Goal: Task Accomplishment & Management: Manage account settings

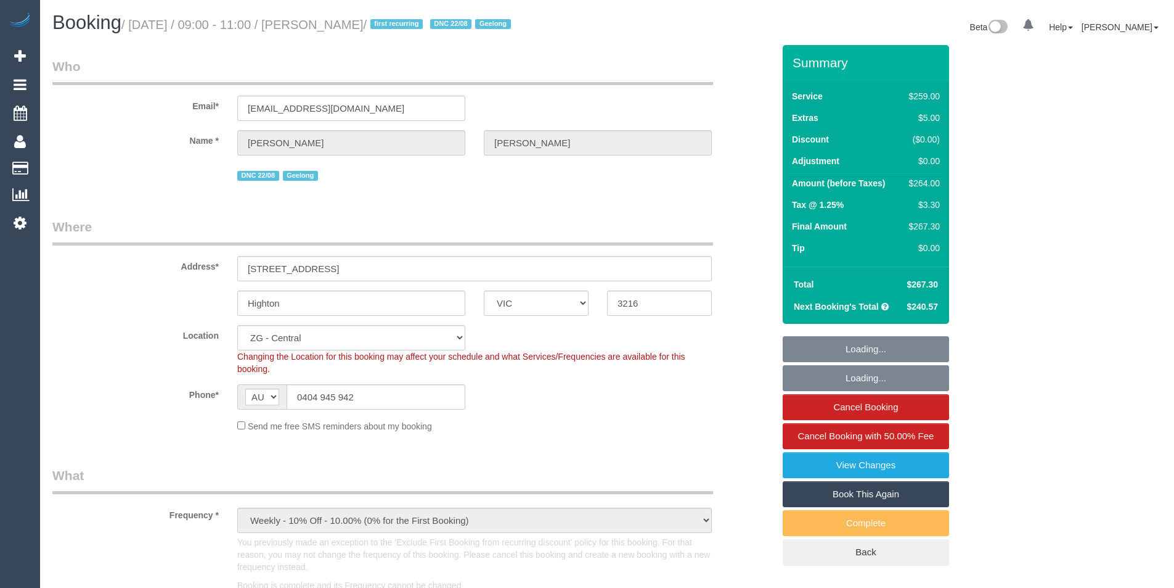
select select "VIC"
select select "spot1"
select select "object:613"
select select "number:27"
select select "number:14"
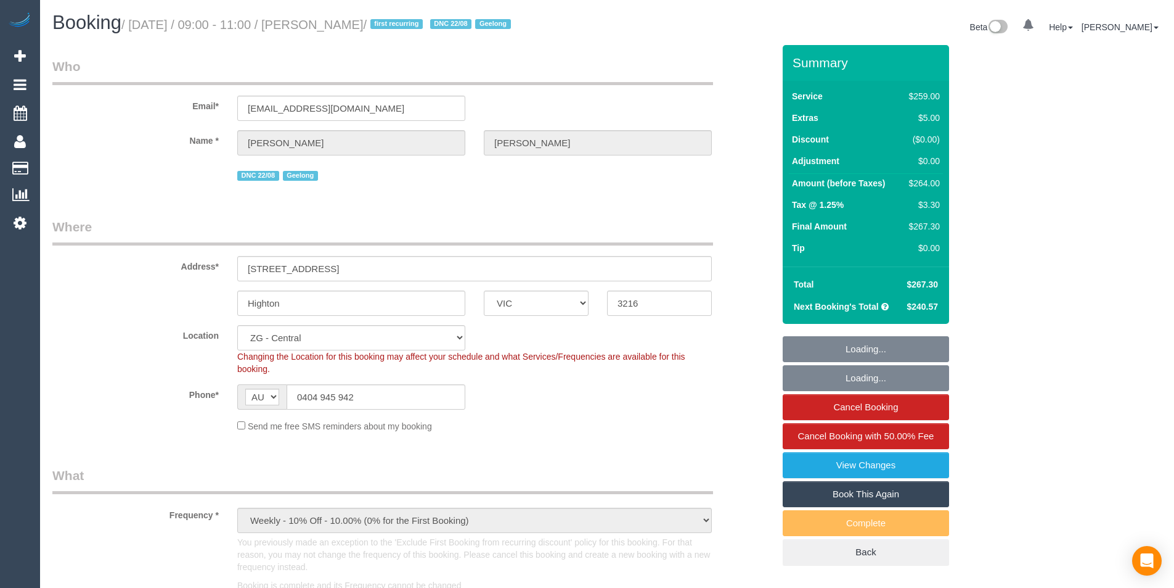
select select "number:19"
select select "number:24"
select select "number:33"
select select "number:12"
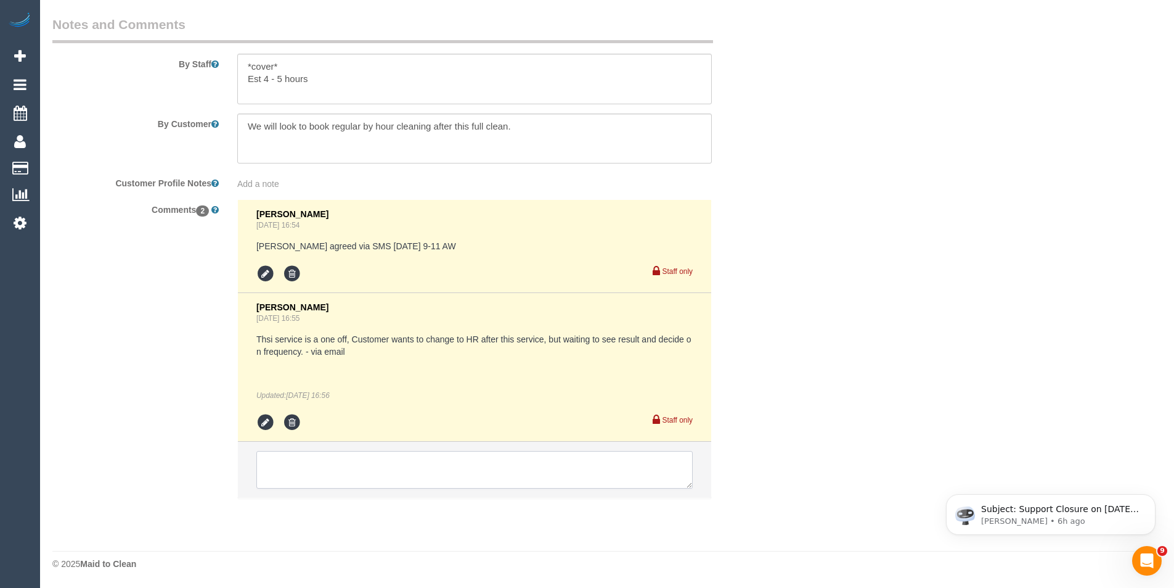
click at [450, 469] on textarea at bounding box center [474, 470] width 437 height 38
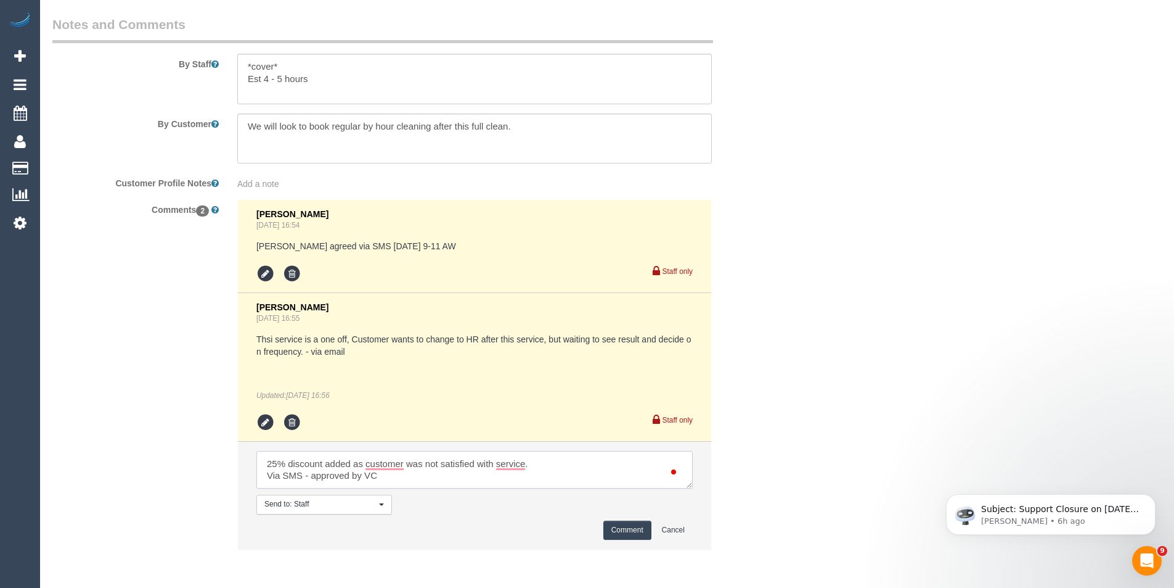
type textarea "25% discount added as customer was not satisfied with service. Via SMS - approv…"
click at [637, 533] on button "Comment" at bounding box center [628, 529] width 48 height 19
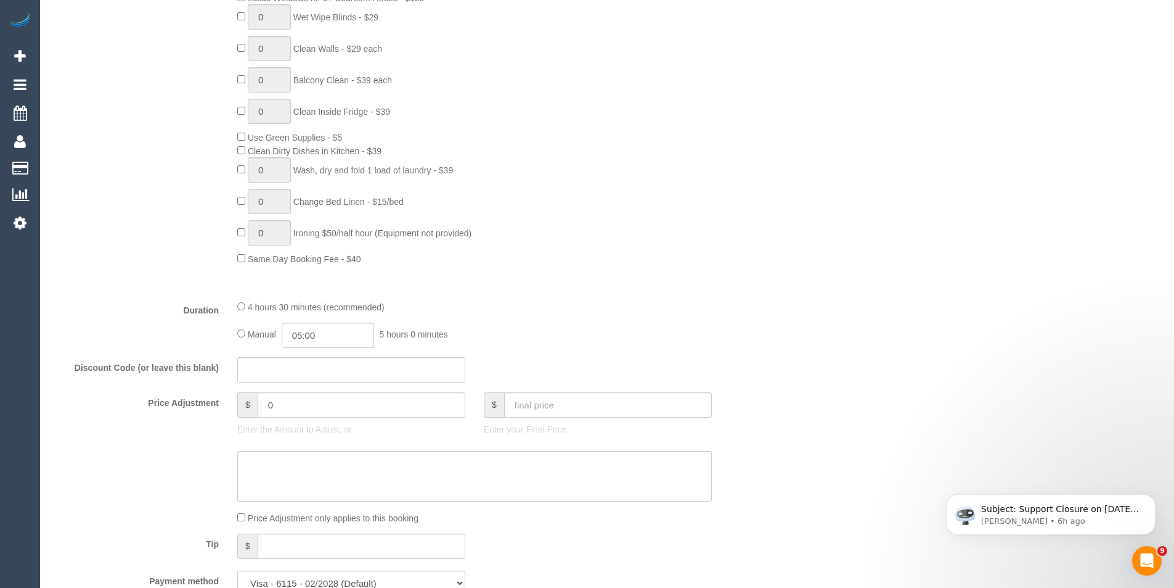
scroll to position [1048, 0]
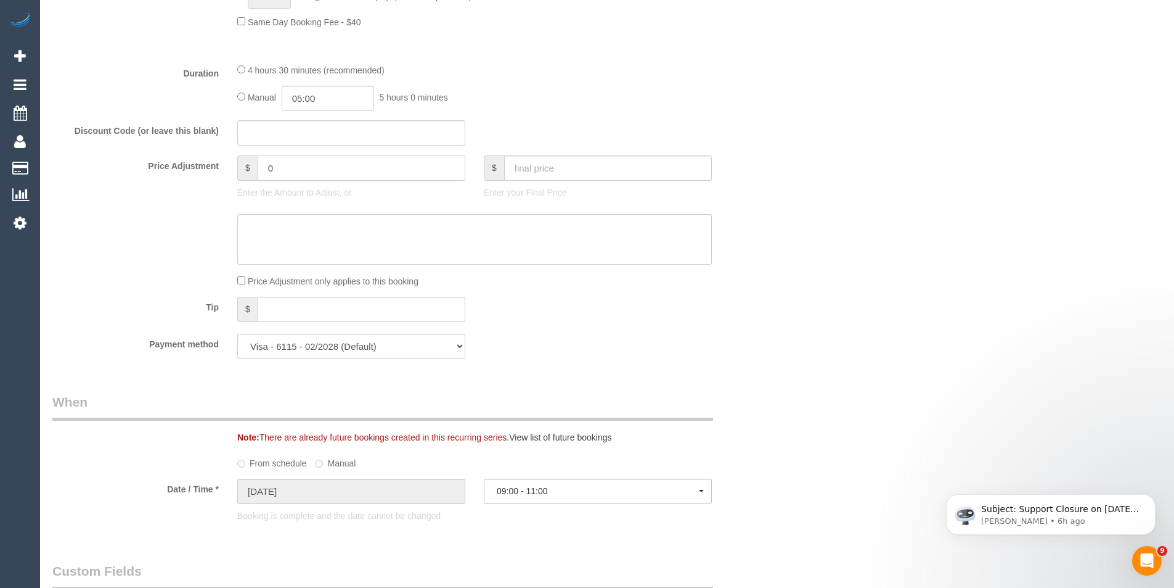
drag, startPoint x: 303, startPoint y: 174, endPoint x: -54, endPoint y: 220, distance: 360.0
type input "-66"
click at [271, 241] on textarea "To enrich screen reader interactions, please activate Accessibility in Grammarl…" at bounding box center [474, 239] width 475 height 51
type textarea "27/8/25 - 25% discount for service due to quality complaint - BB"
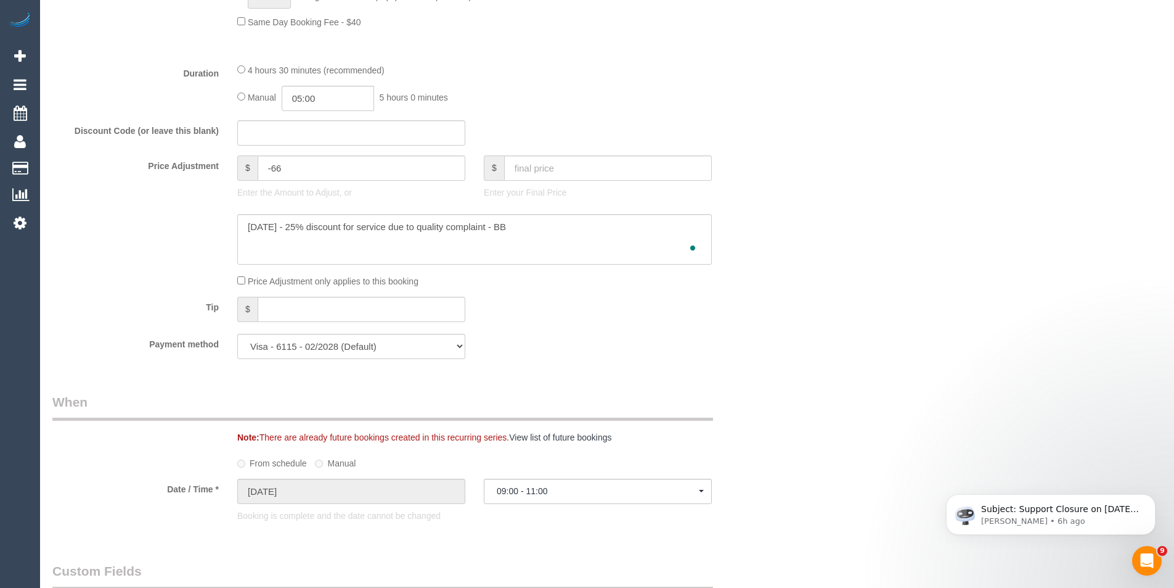
click at [467, 322] on div "$" at bounding box center [351, 311] width 247 height 28
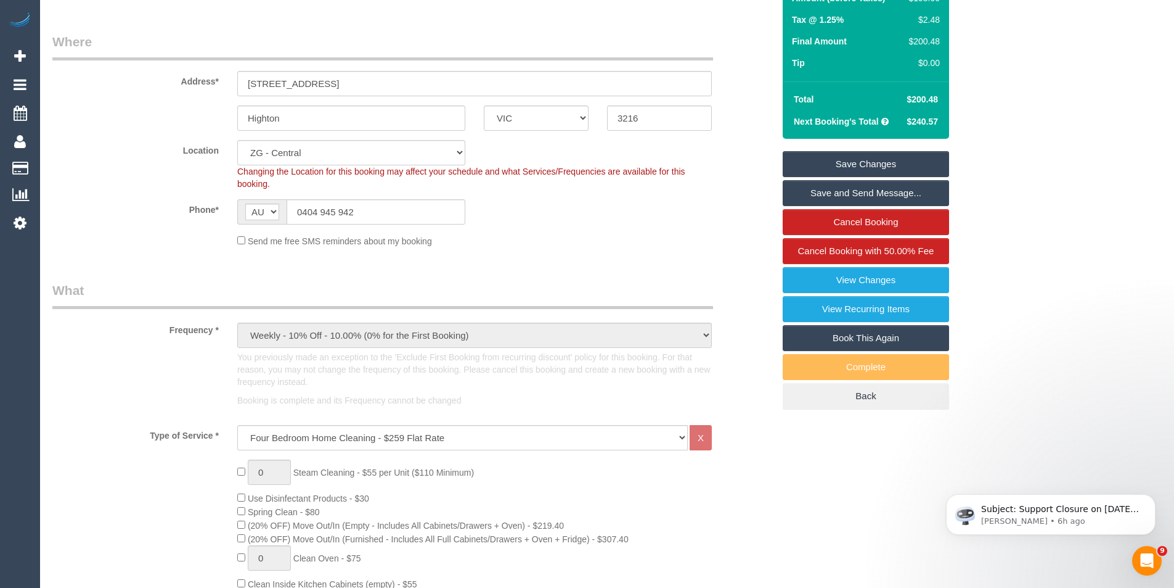
scroll to position [0, 0]
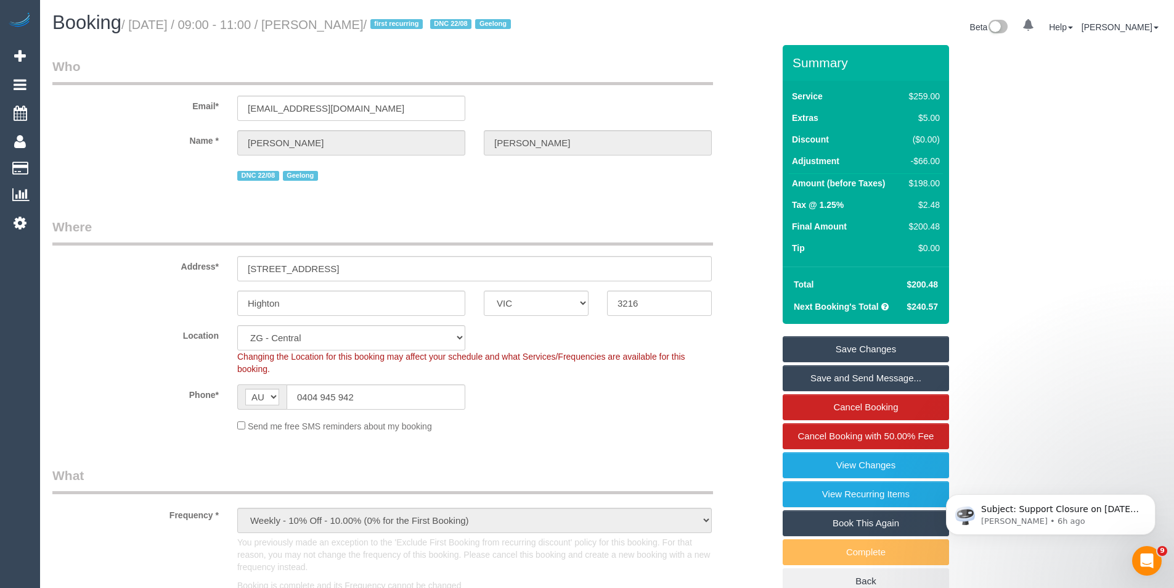
click at [833, 341] on link "Save Changes" at bounding box center [866, 349] width 166 height 26
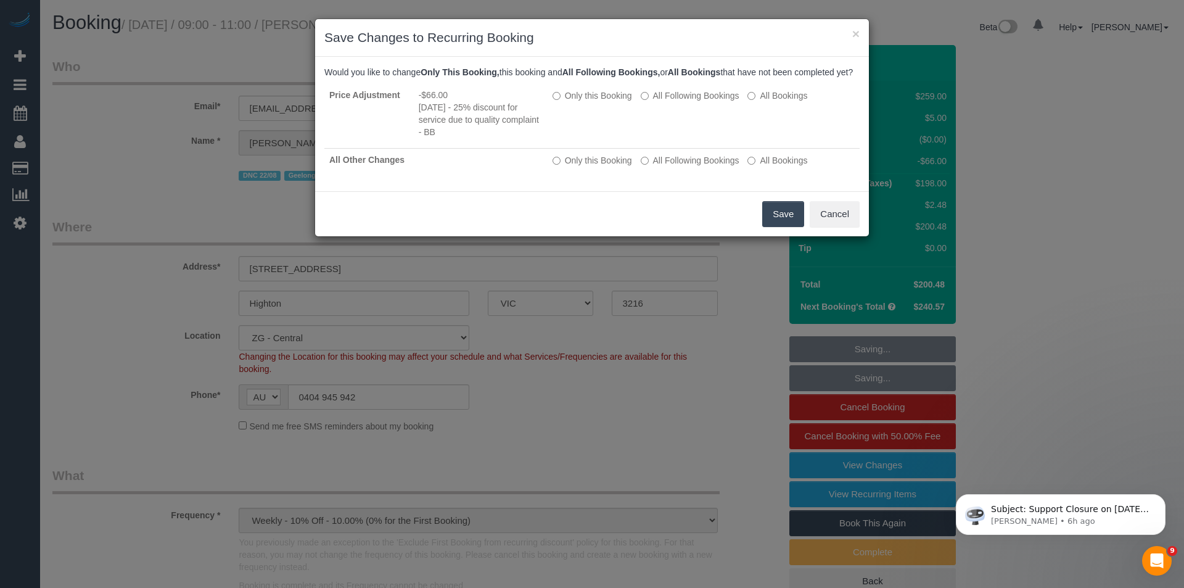
click at [773, 227] on button "Save" at bounding box center [783, 214] width 42 height 26
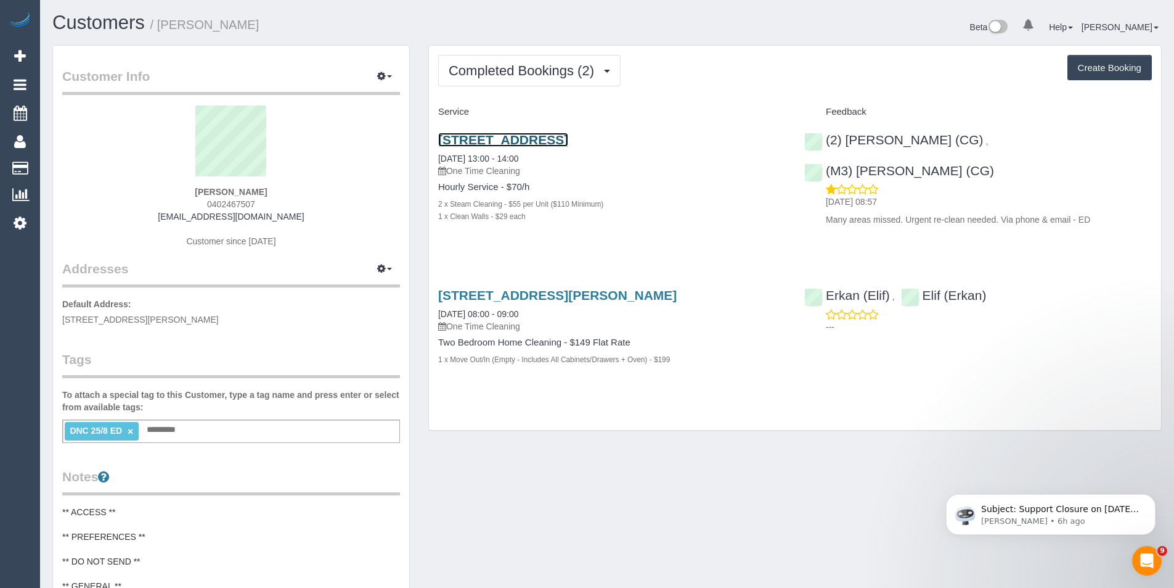
click at [568, 137] on link "57 Dover St, Flemington, Unit 17, Flemington, VIC 3031" at bounding box center [503, 140] width 130 height 14
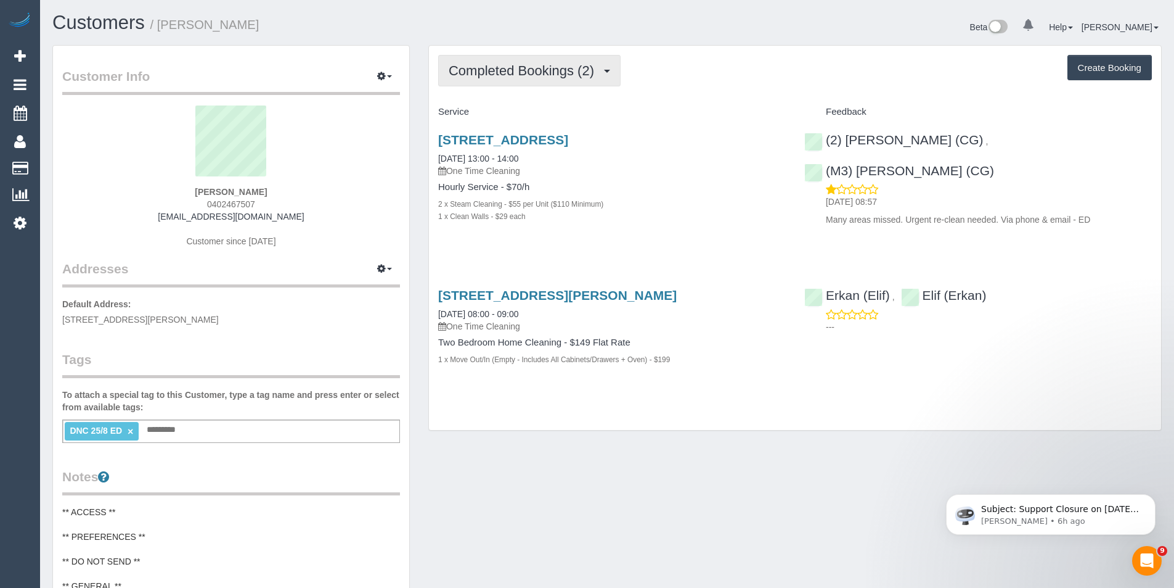
click at [548, 80] on button "Completed Bookings (2)" at bounding box center [529, 70] width 182 height 31
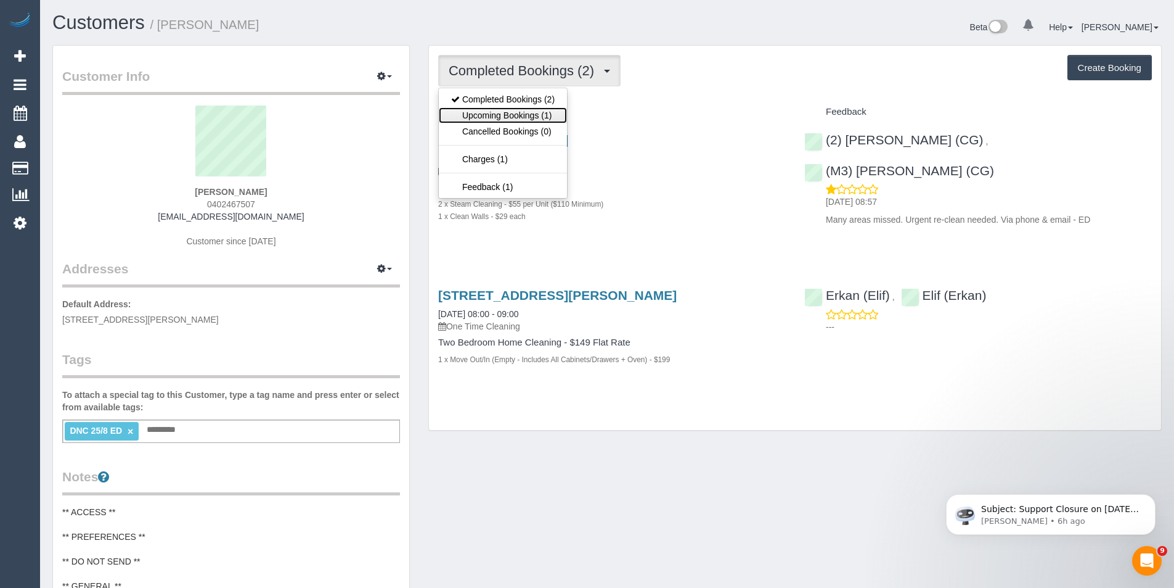
click at [558, 112] on link "Upcoming Bookings (1)" at bounding box center [503, 115] width 128 height 16
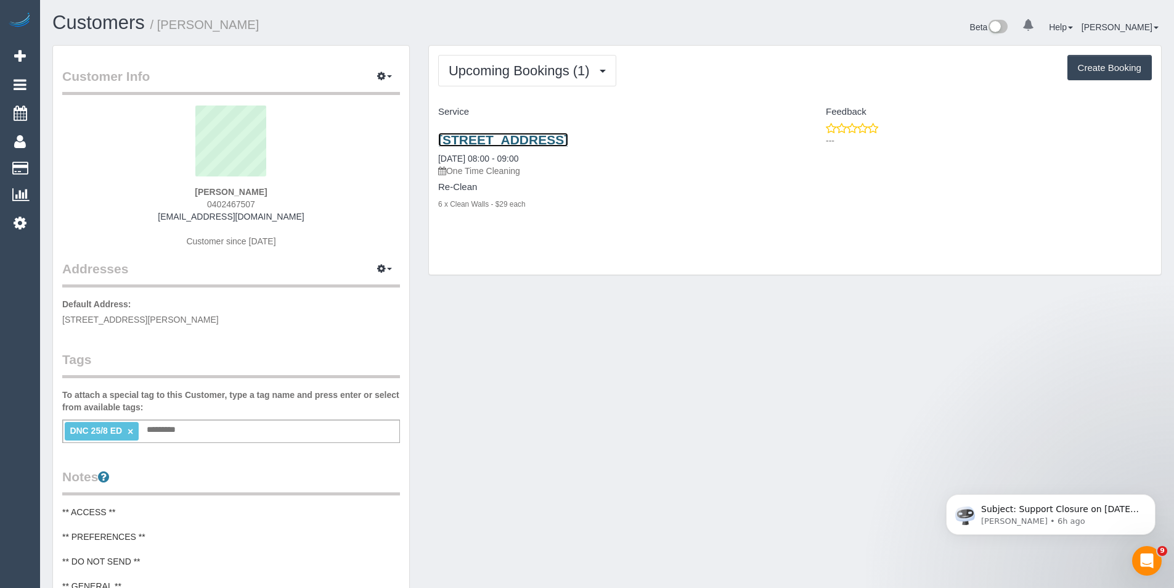
click at [568, 144] on link "57 Dover St, Flemington, Unit 17, Flemington, VIC 3031" at bounding box center [503, 140] width 130 height 14
click at [568, 139] on link "57 Dover St, Flemington, Unit 17, Flemington, VIC 3031" at bounding box center [503, 140] width 130 height 14
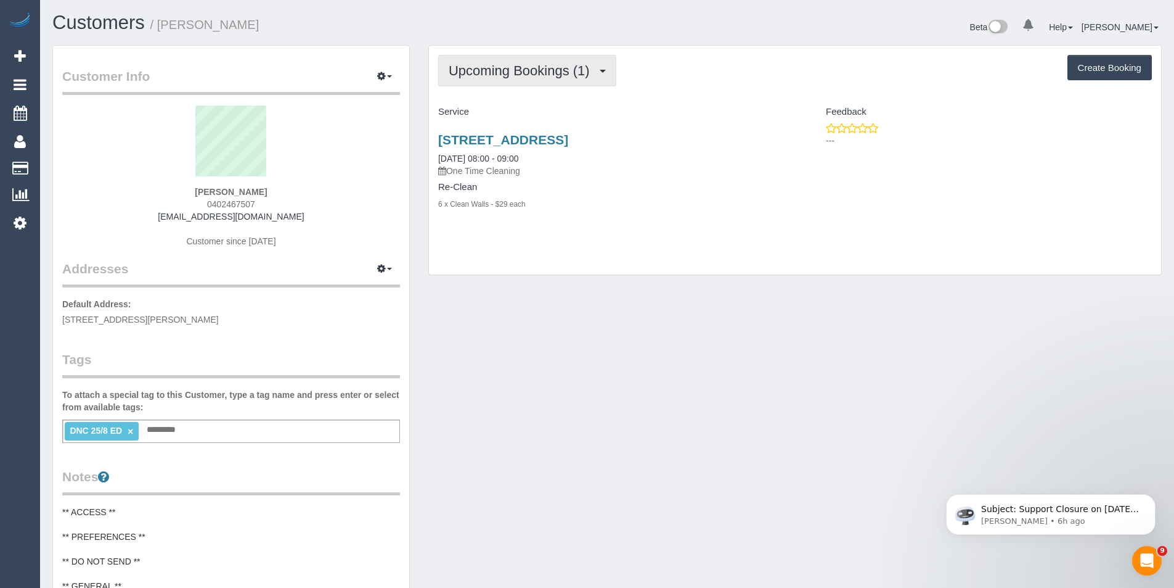
click at [557, 67] on span "Upcoming Bookings (1)" at bounding box center [522, 70] width 147 height 15
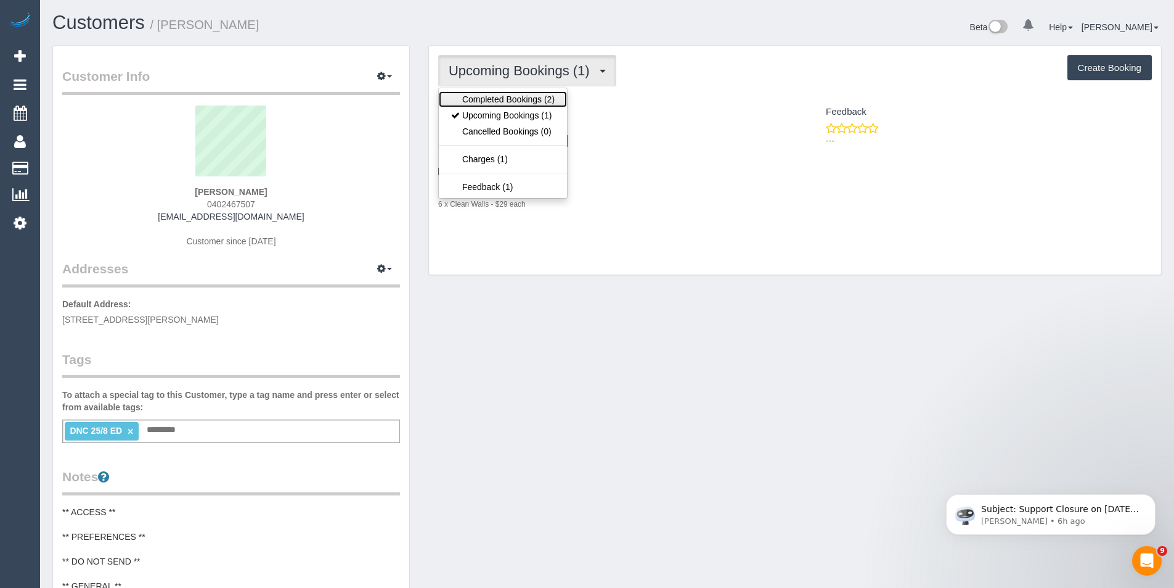
click at [538, 99] on link "Completed Bookings (2)" at bounding box center [503, 99] width 128 height 16
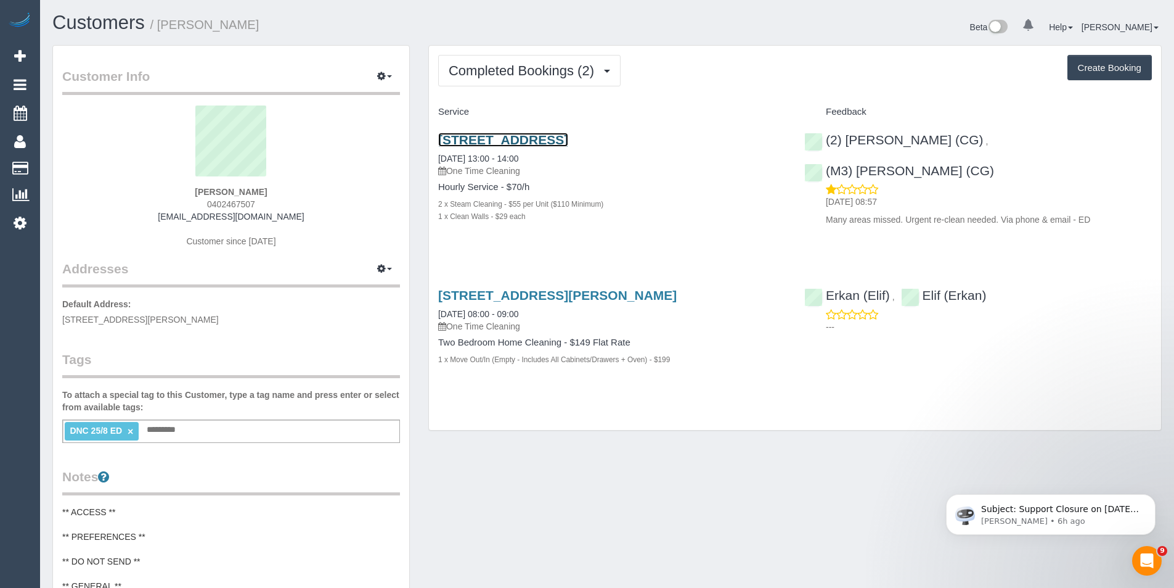
click at [568, 141] on link "57 Dover St, Flemington, Unit 17, Flemington, VIC 3031" at bounding box center [503, 140] width 130 height 14
drag, startPoint x: 239, startPoint y: 218, endPoint x: 168, endPoint y: 218, distance: 71.5
click at [168, 218] on div "Matilda Mornane 0402467507 matilda.mornane@gmail.com Customer since 2020" at bounding box center [231, 182] width 338 height 154
copy link "[EMAIL_ADDRESS][DOMAIN_NAME]"
click at [568, 134] on link "57 Dover St, Flemington, Unit 17, Flemington, VIC 3031" at bounding box center [503, 140] width 130 height 14
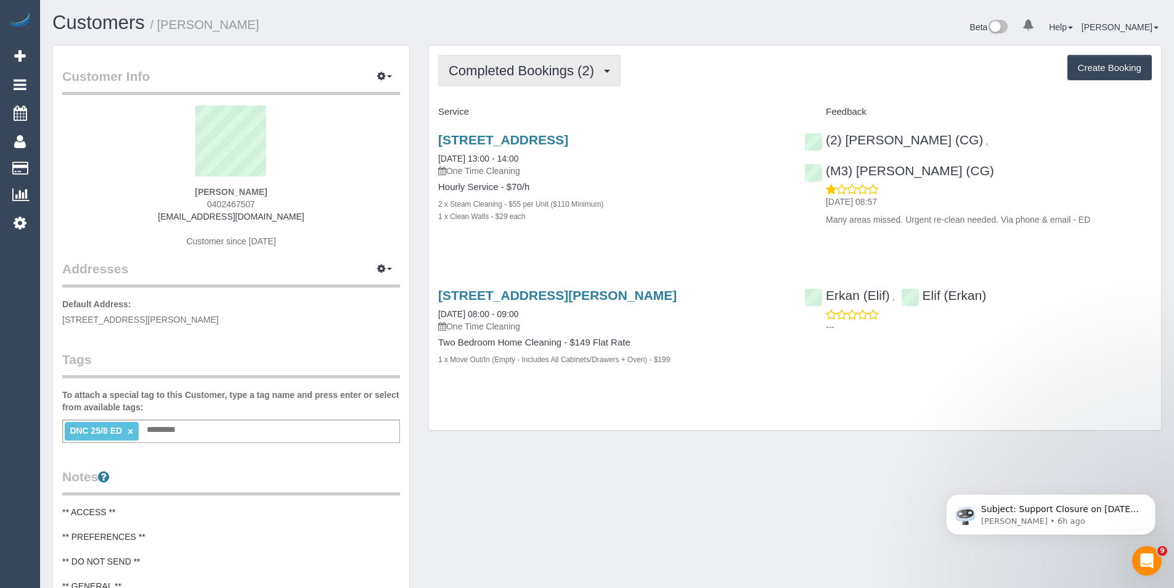
click at [531, 69] on span "Completed Bookings (2)" at bounding box center [525, 70] width 152 height 15
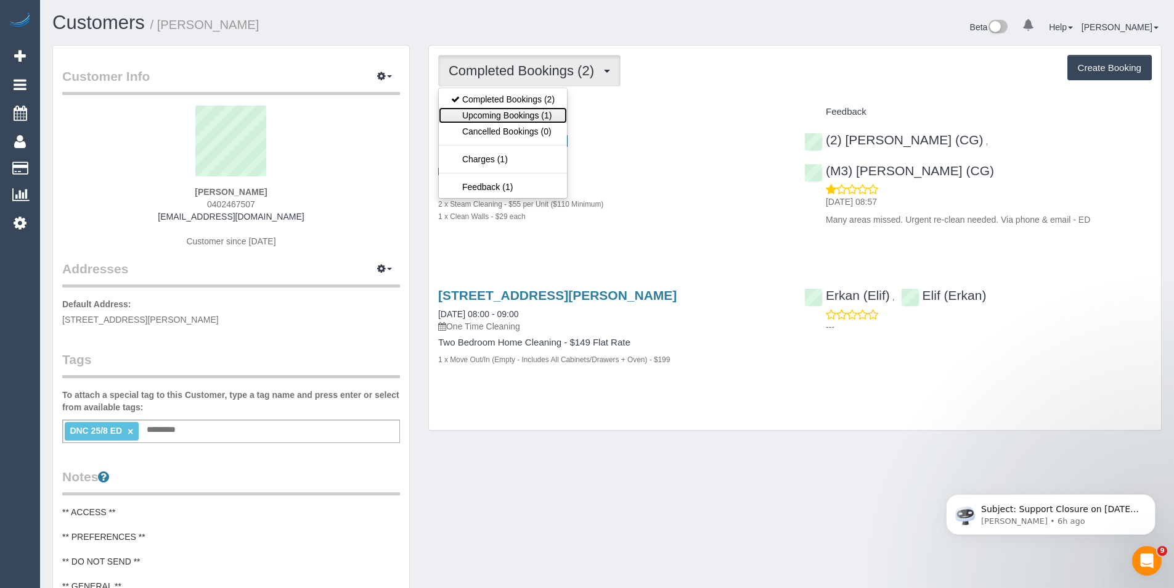
click at [534, 117] on link "Upcoming Bookings (1)" at bounding box center [503, 115] width 128 height 16
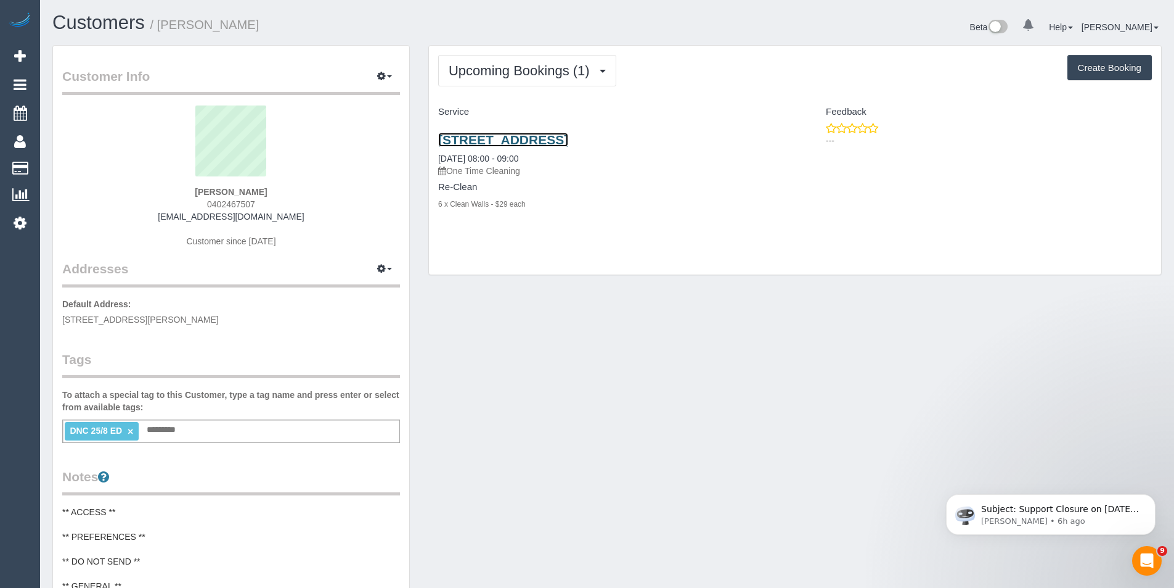
click at [568, 141] on link "57 Dover St, Flemington, Unit 17, Flemington, VIC 3031" at bounding box center [503, 140] width 130 height 14
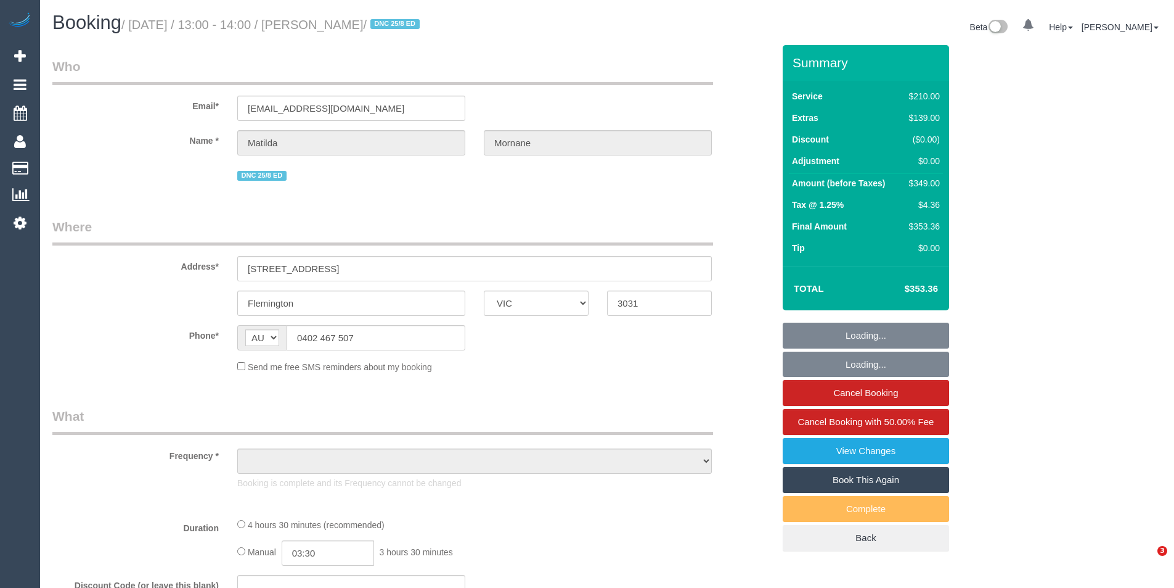
select select "VIC"
select select "string:stripe-pm_1RsFsd2GScqysDRVgSeO7wtR"
select select "180"
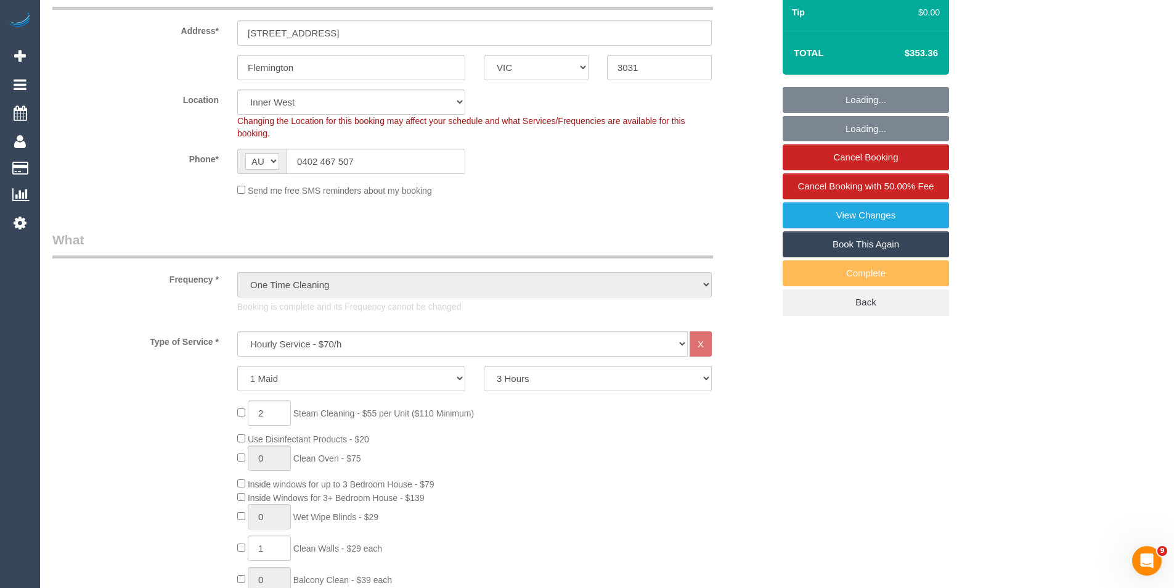
scroll to position [308, 0]
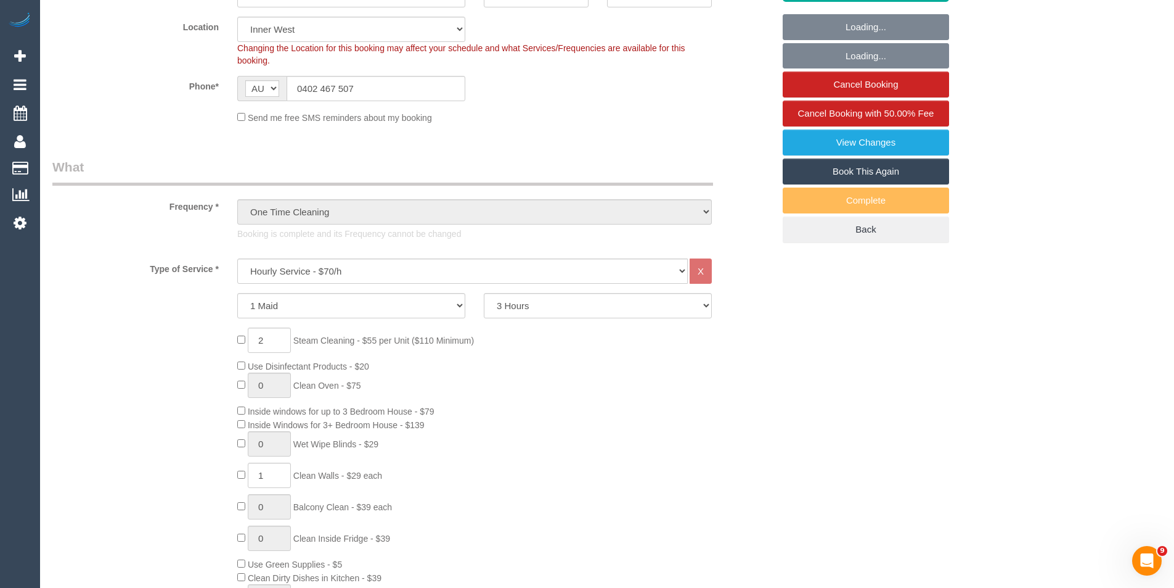
select select "object:1601"
select select "number:29"
select select "number:14"
select select "number:18"
select select "number:24"
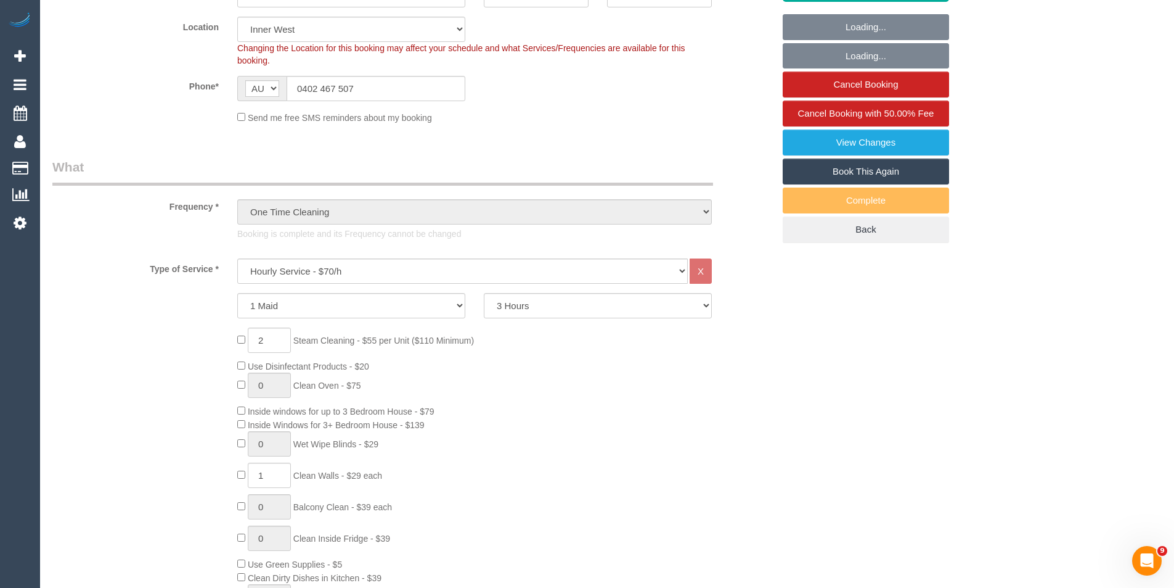
select select "number:13"
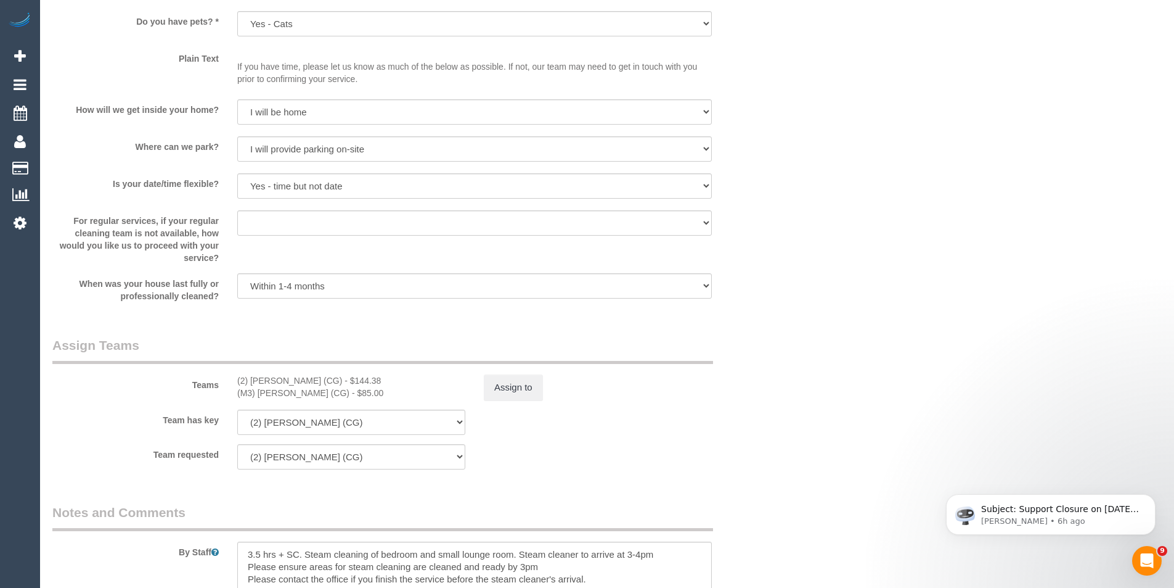
scroll to position [1850, 0]
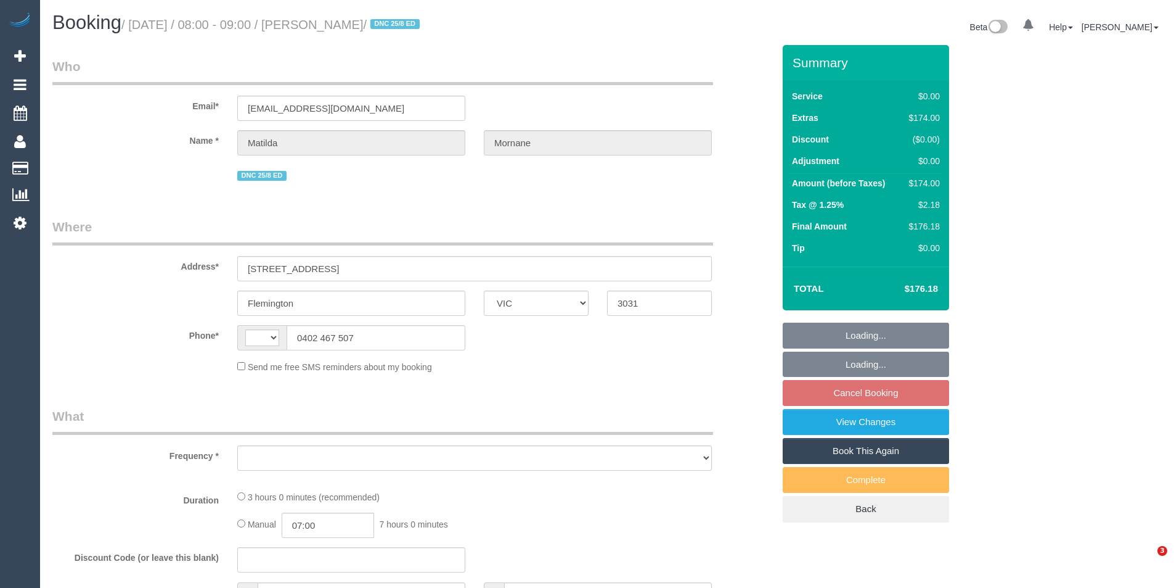
select select "VIC"
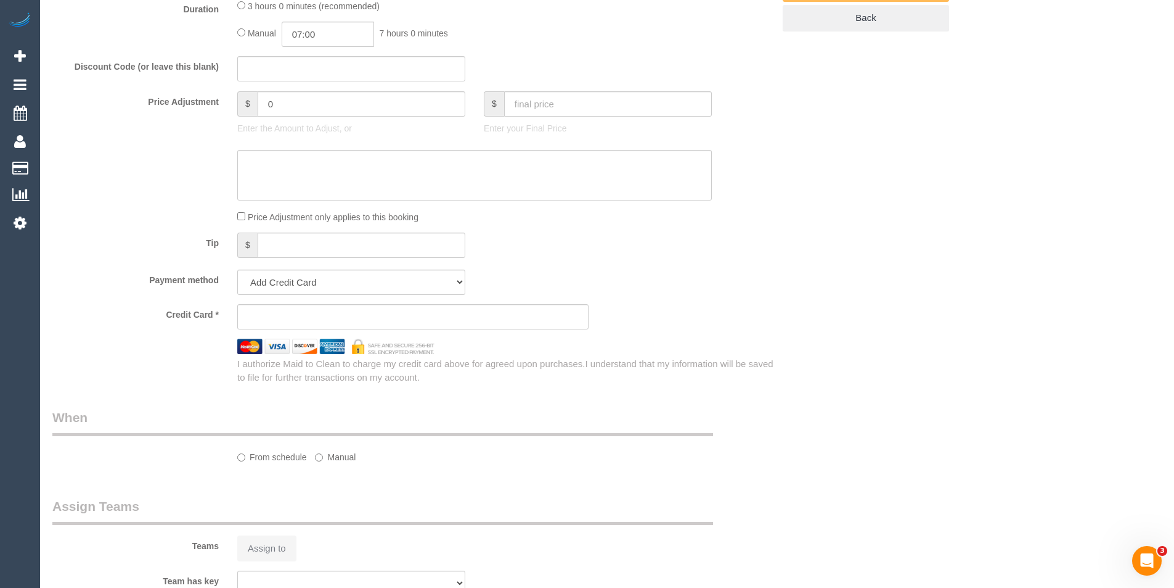
select select "string:stripe-pm_1RsFsd2GScqysDRVgSeO7wtR"
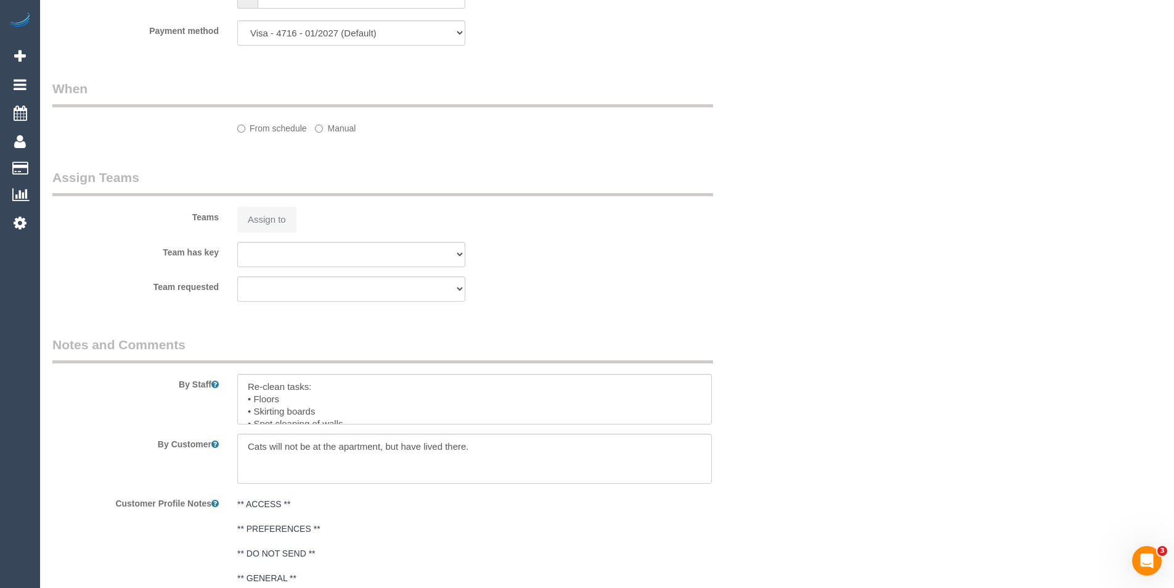
select select "string:AU"
select select "object:700"
select select "number:29"
select select "number:14"
select select "number:18"
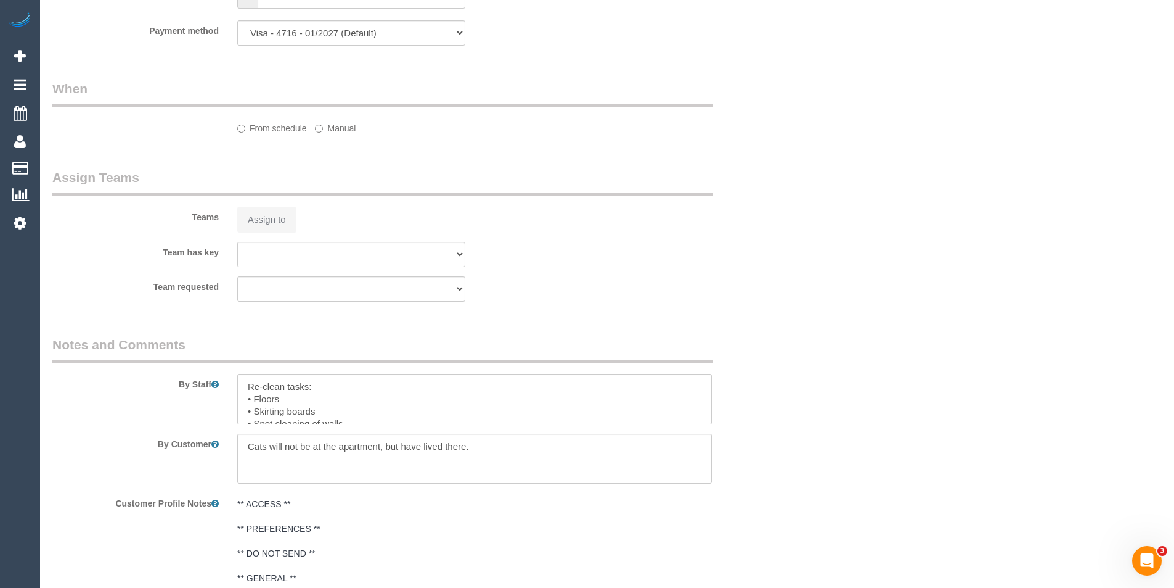
select select "number:24"
select select "number:13"
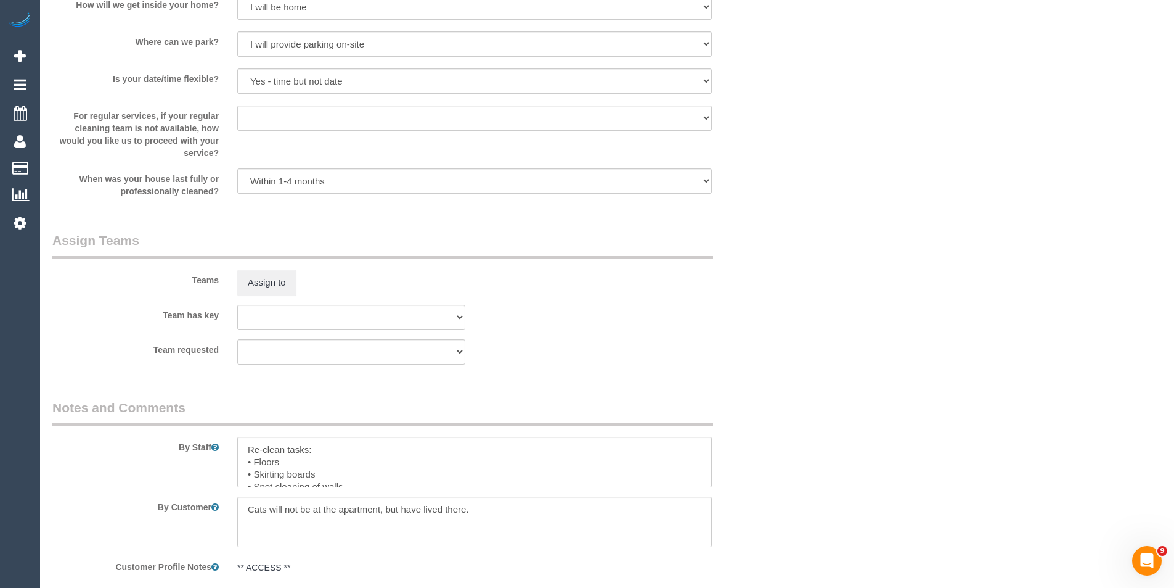
select select "object:2017"
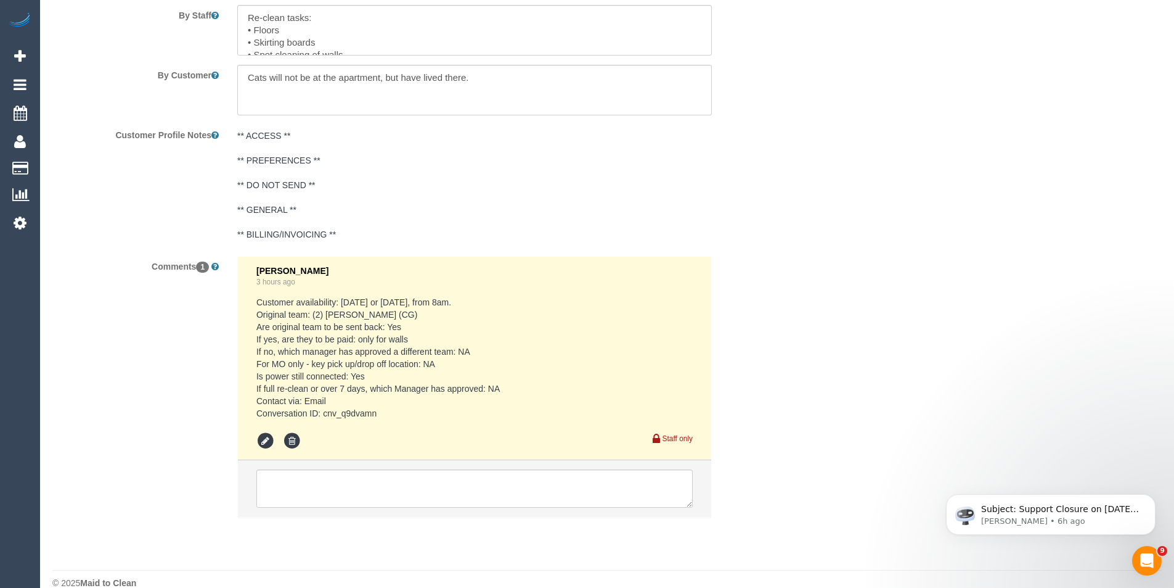
scroll to position [62, 0]
click at [345, 29] on textarea at bounding box center [474, 30] width 475 height 51
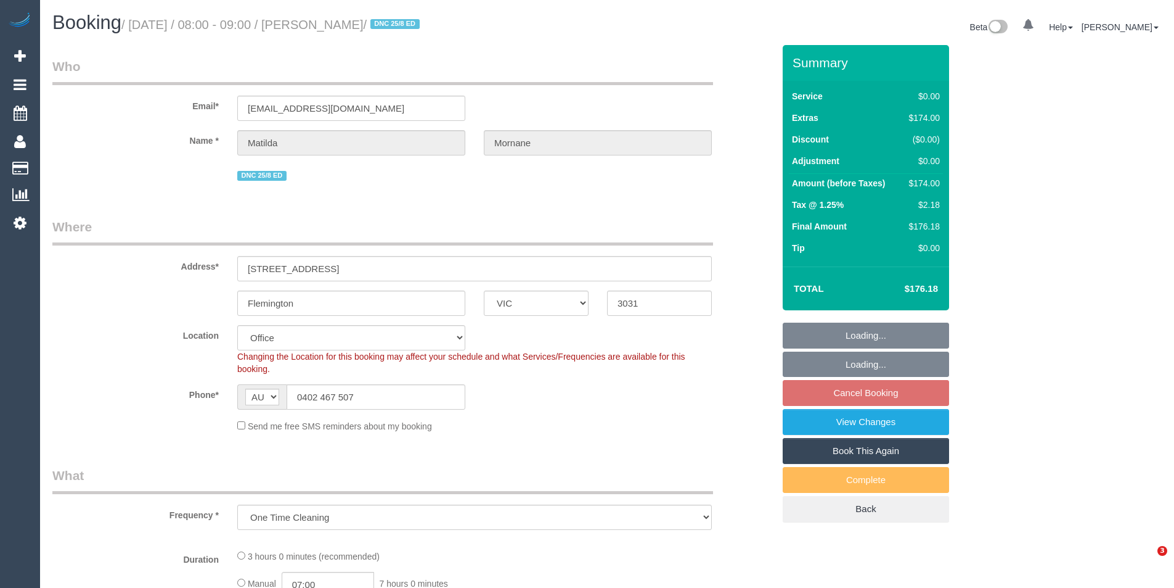
select select "VIC"
select select "object:705"
select select "string:stripe-pm_1RsFsd2GScqysDRVgSeO7wtR"
select select "number:29"
select select "number:14"
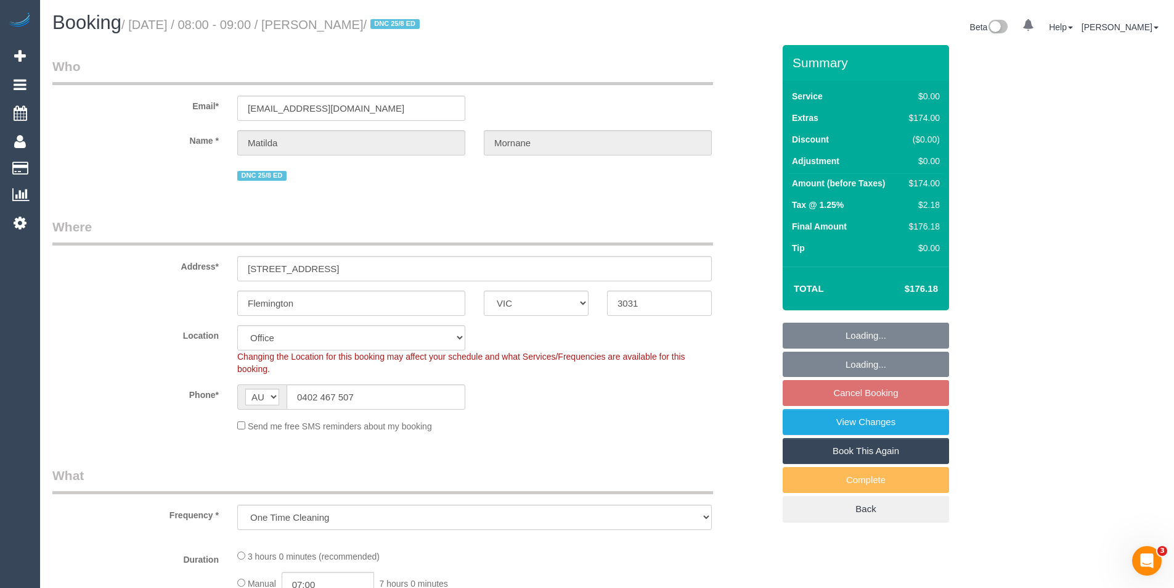
select select "number:18"
select select "number:24"
select select "number:13"
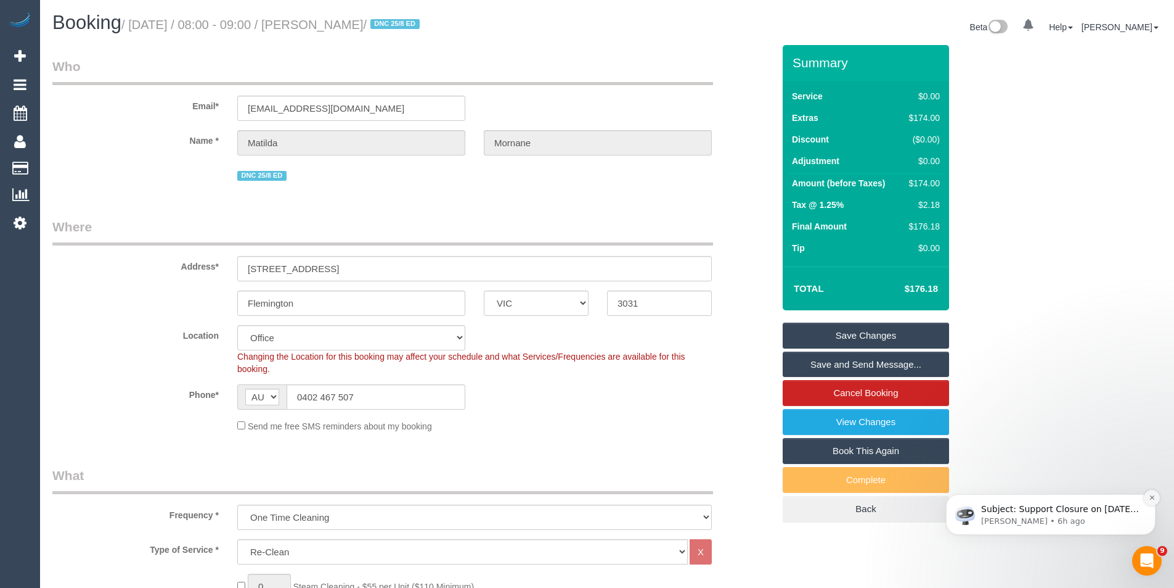
click at [1152, 497] on icon "Dismiss notification" at bounding box center [1152, 497] width 7 height 7
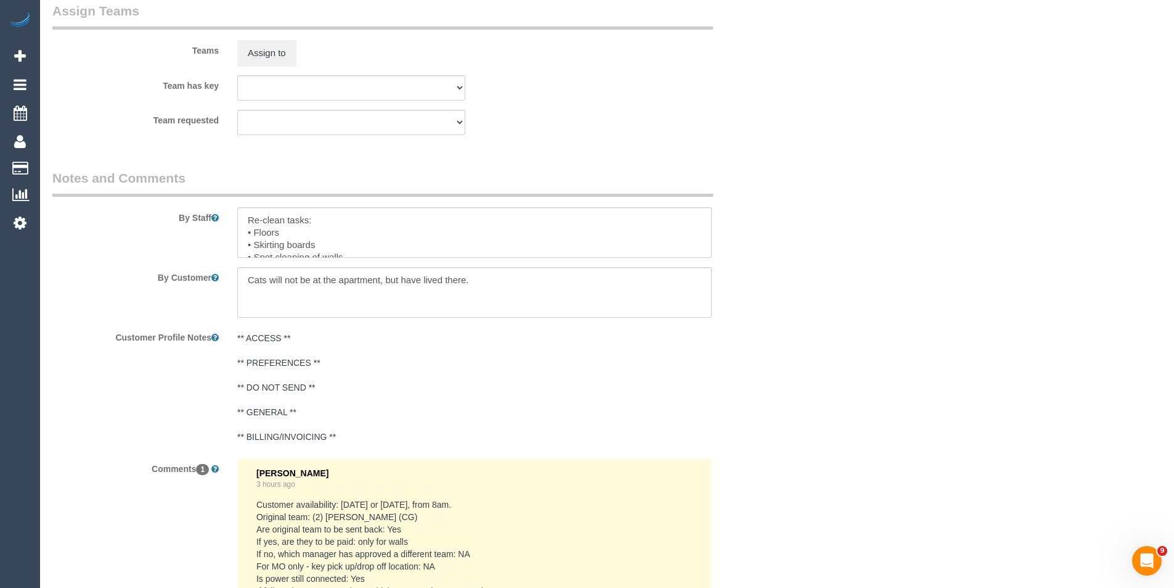
scroll to position [1600, 0]
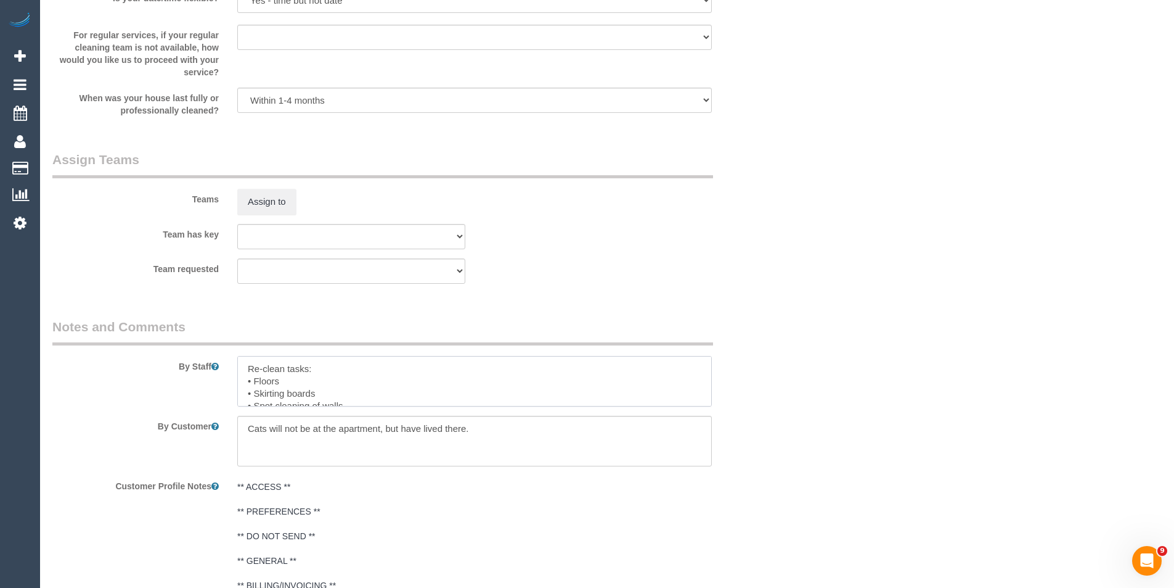
click at [335, 382] on textarea at bounding box center [474, 381] width 475 height 51
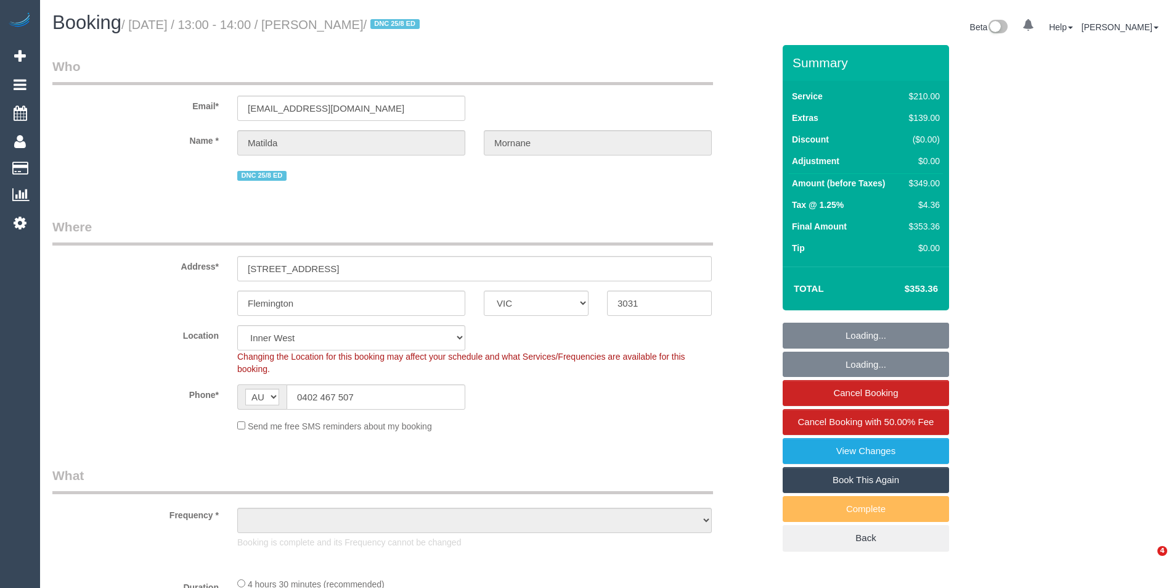
select select "VIC"
select select "object:782"
select select "string:stripe-pm_1RsFsd2GScqysDRVgSeO7wtR"
select select "180"
select select "number:29"
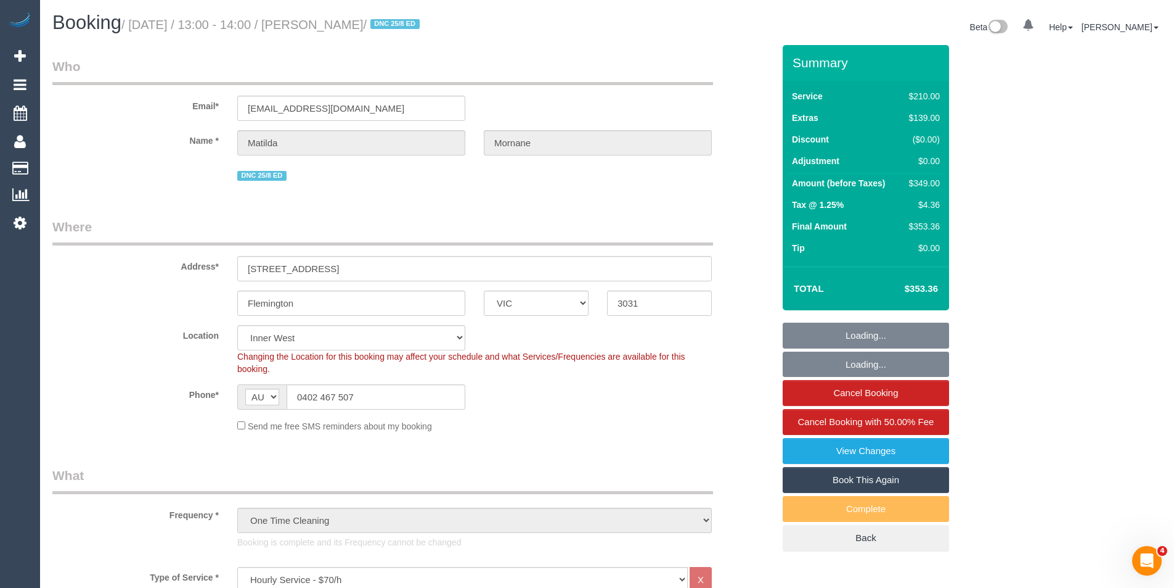
select select "number:14"
select select "number:18"
select select "number:24"
select select "number:13"
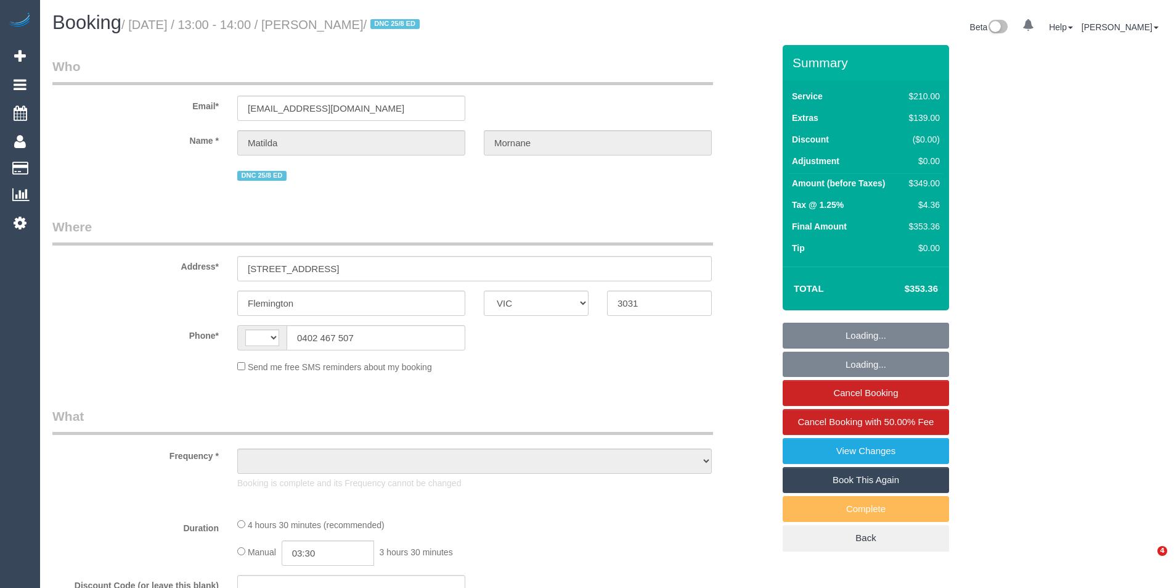
select select "VIC"
select select "string:AU"
select select "object:595"
select select "string:stripe-pm_1RsFsd2GScqysDRVgSeO7wtR"
select select "number:29"
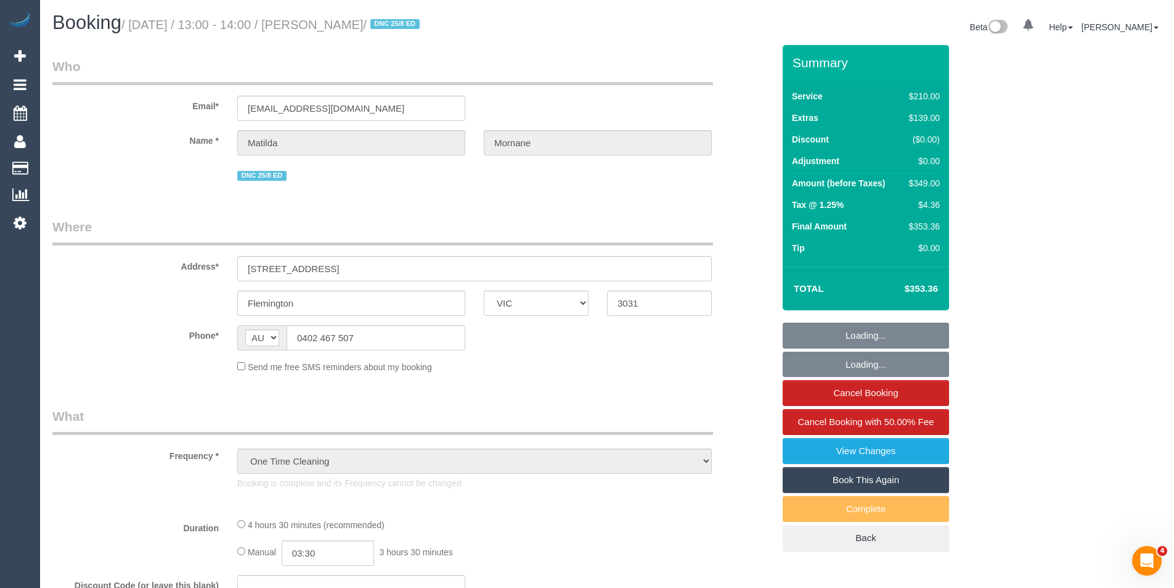
select select "number:14"
select select "number:18"
select select "number:24"
select select "number:13"
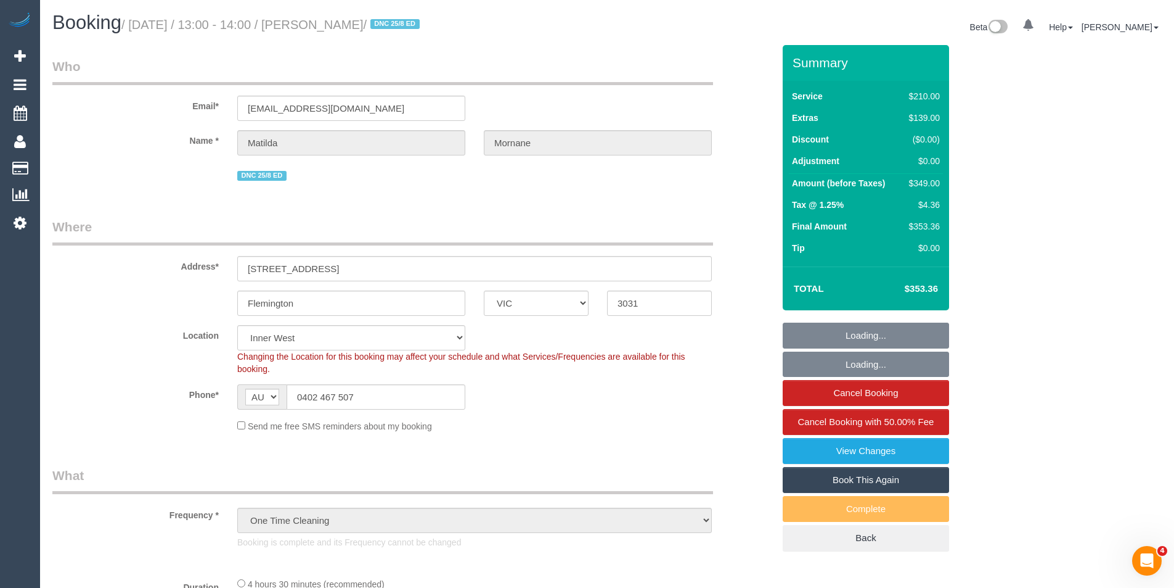
select select "180"
select select "object:1418"
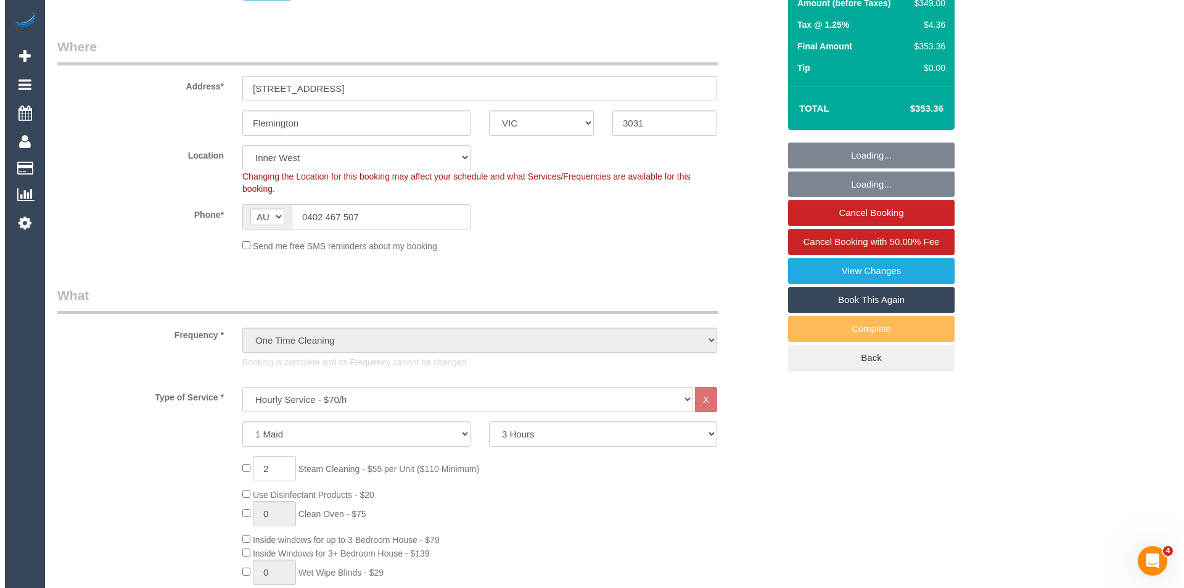
scroll to position [308, 0]
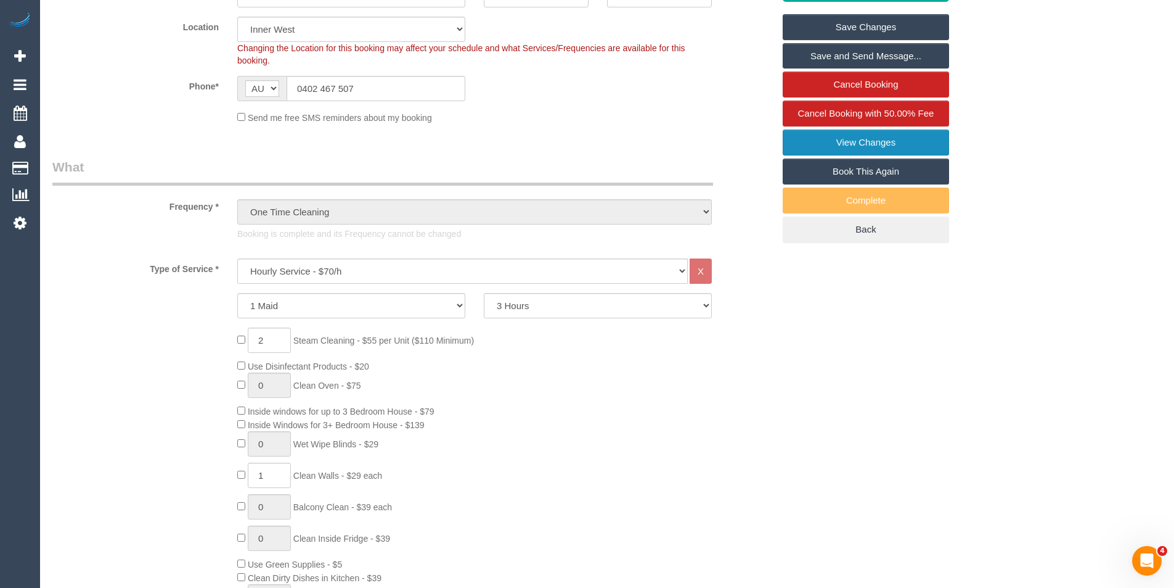
click at [861, 144] on link "View Changes" at bounding box center [866, 142] width 166 height 26
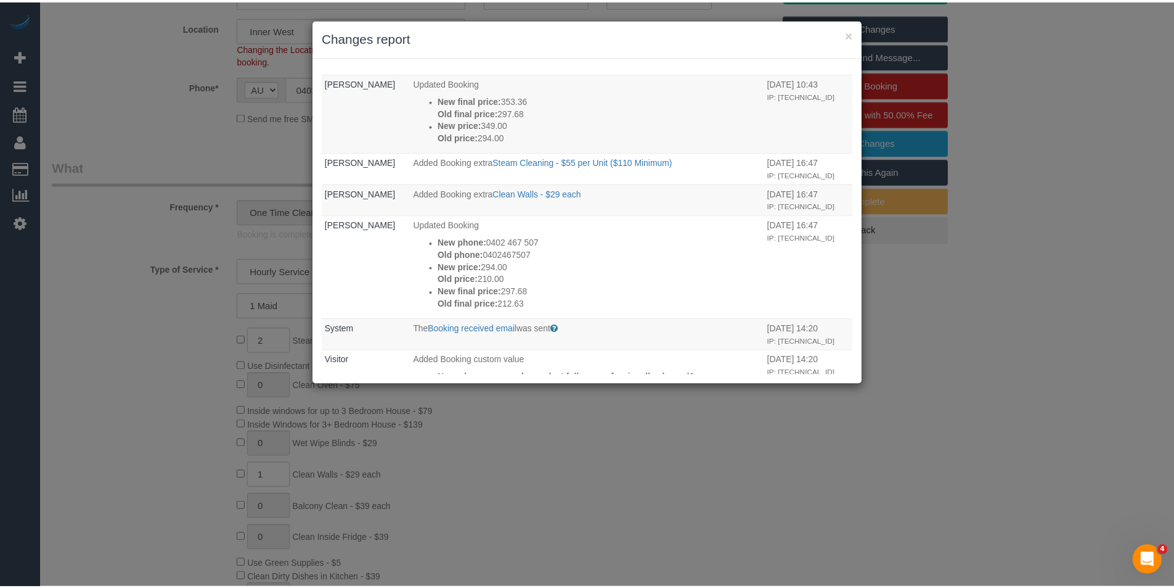
scroll to position [1009, 0]
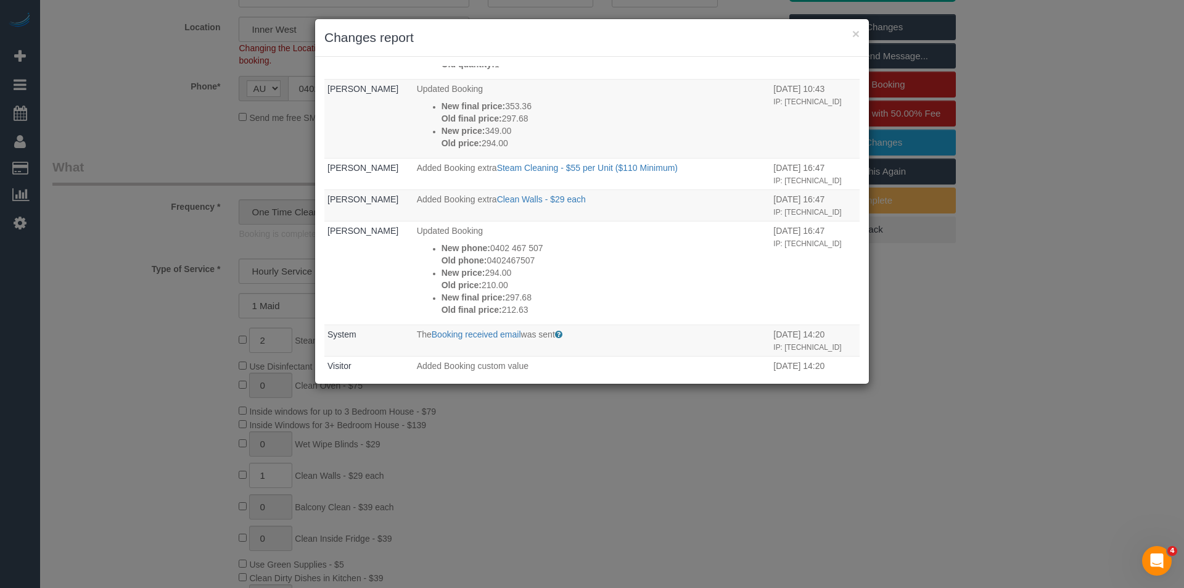
click at [567, 427] on div "× Changes report Who What When Eleni Diacos Updated Booking New rated at: 27/08…" at bounding box center [592, 294] width 1184 height 588
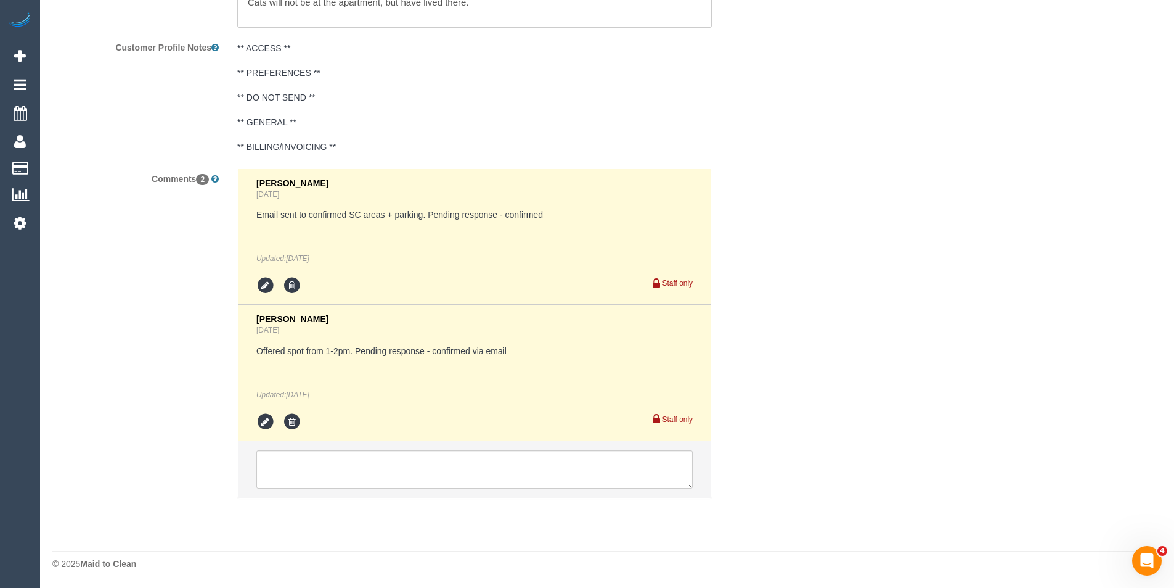
scroll to position [1949, 0]
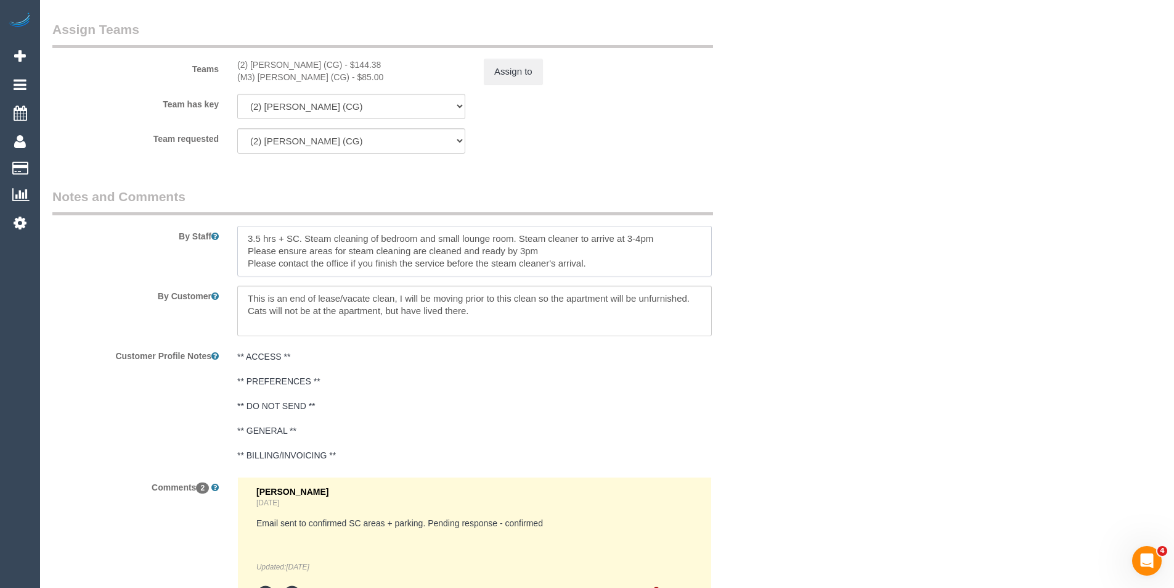
click at [426, 244] on textarea at bounding box center [474, 251] width 475 height 51
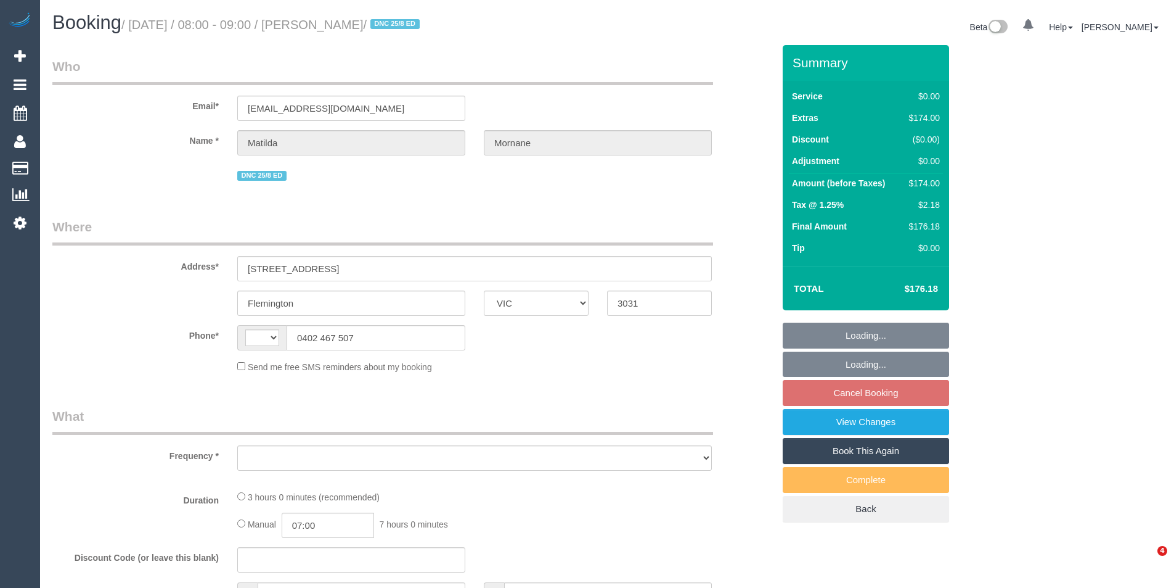
select select "VIC"
select select "string:AU"
select select "object:552"
select select "string:stripe-pm_1RsFsd2GScqysDRVgSeO7wtR"
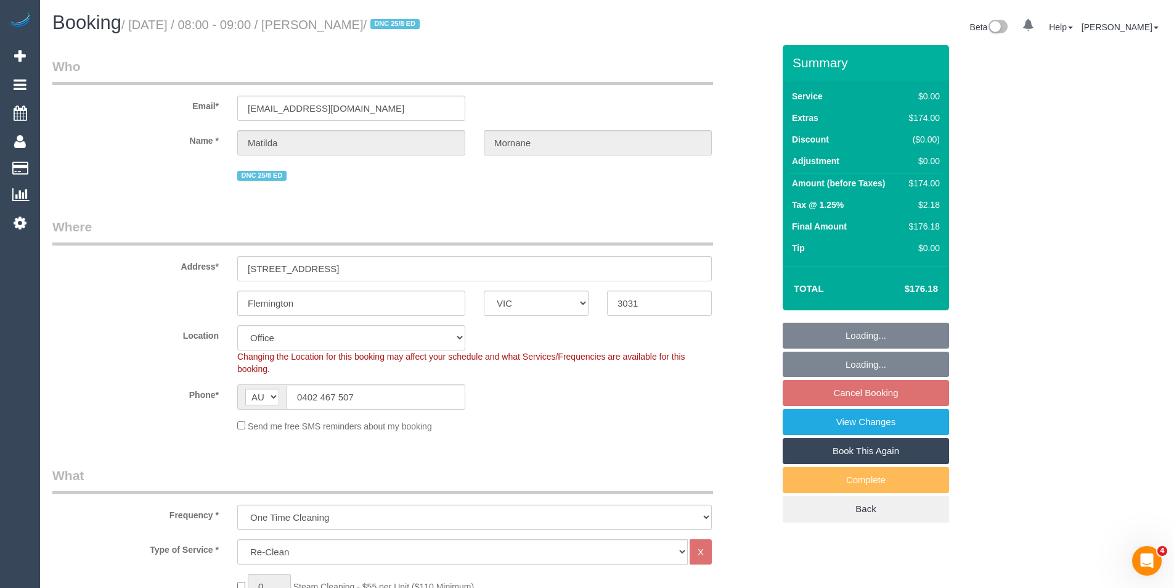
select select "object:762"
select select "number:29"
select select "number:14"
select select "number:18"
select select "number:24"
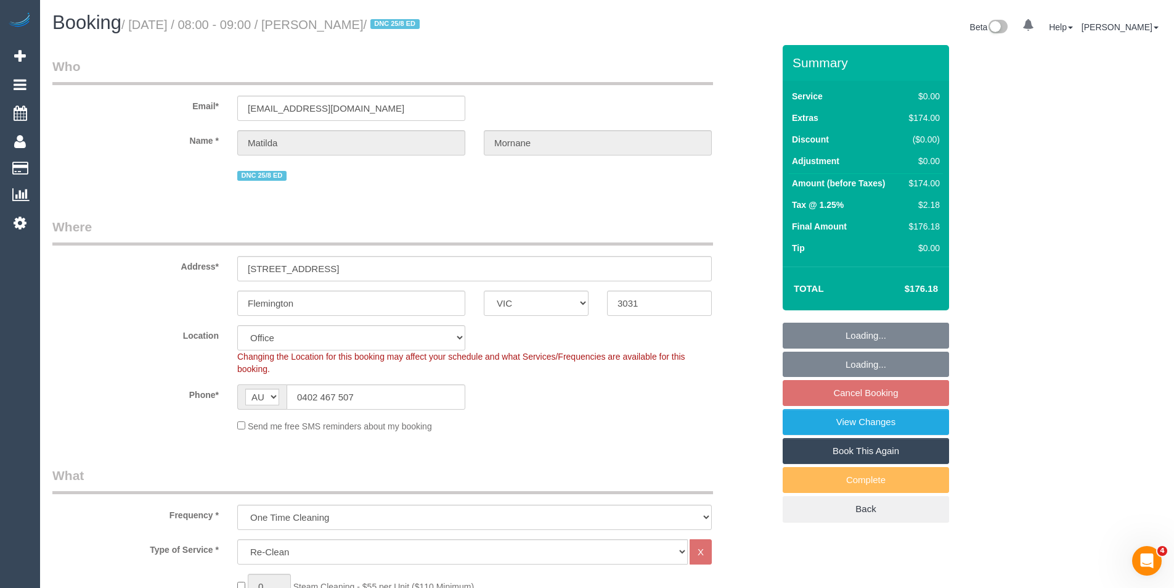
select select "number:13"
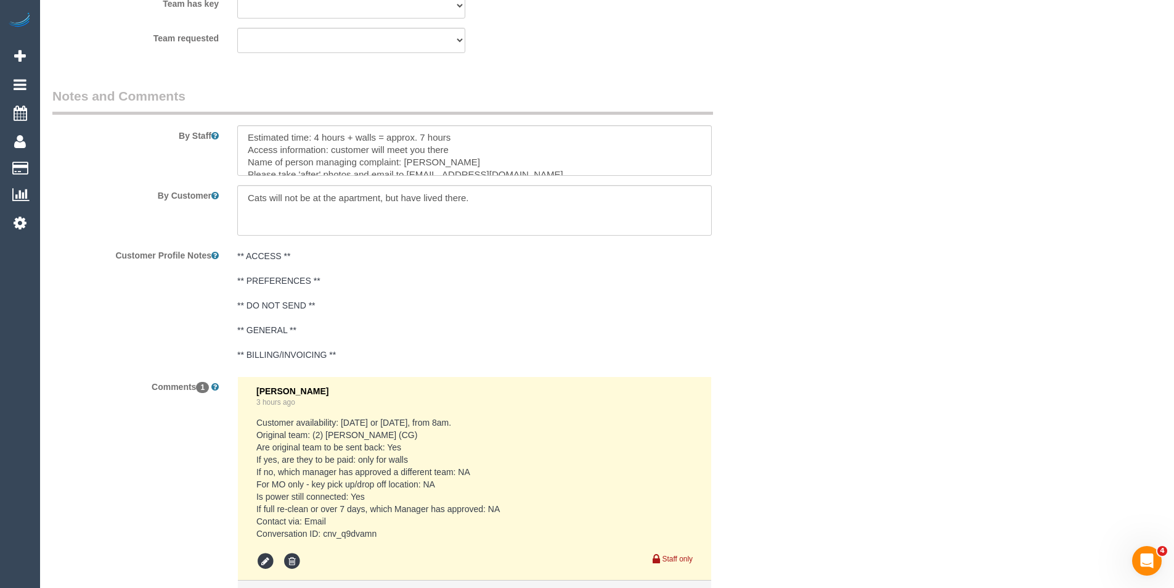
scroll to position [1850, 0]
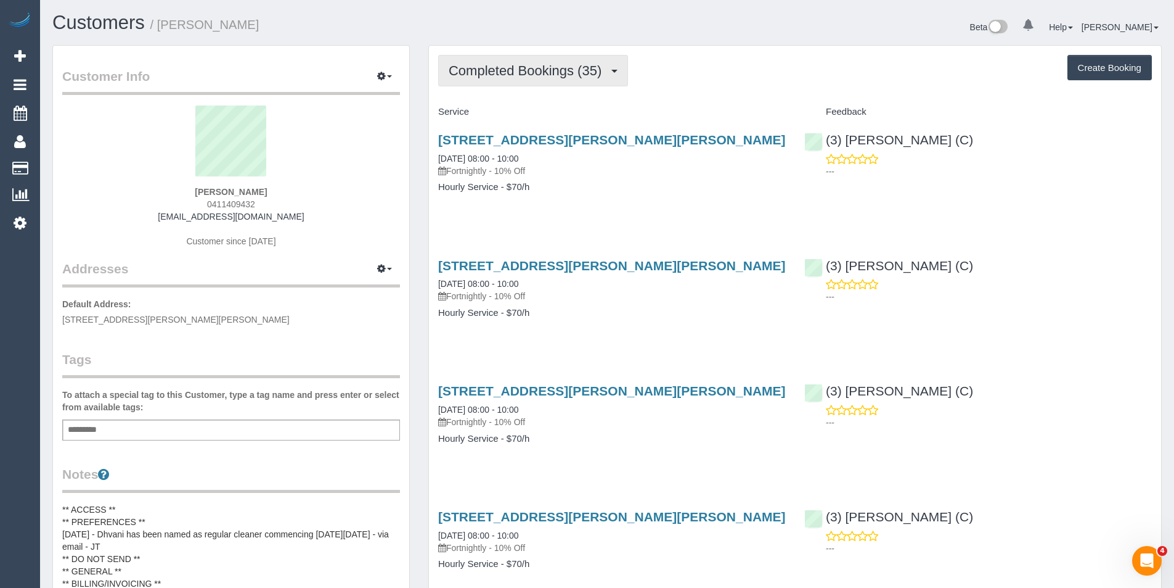
click at [524, 67] on span "Completed Bookings (35)" at bounding box center [528, 70] width 159 height 15
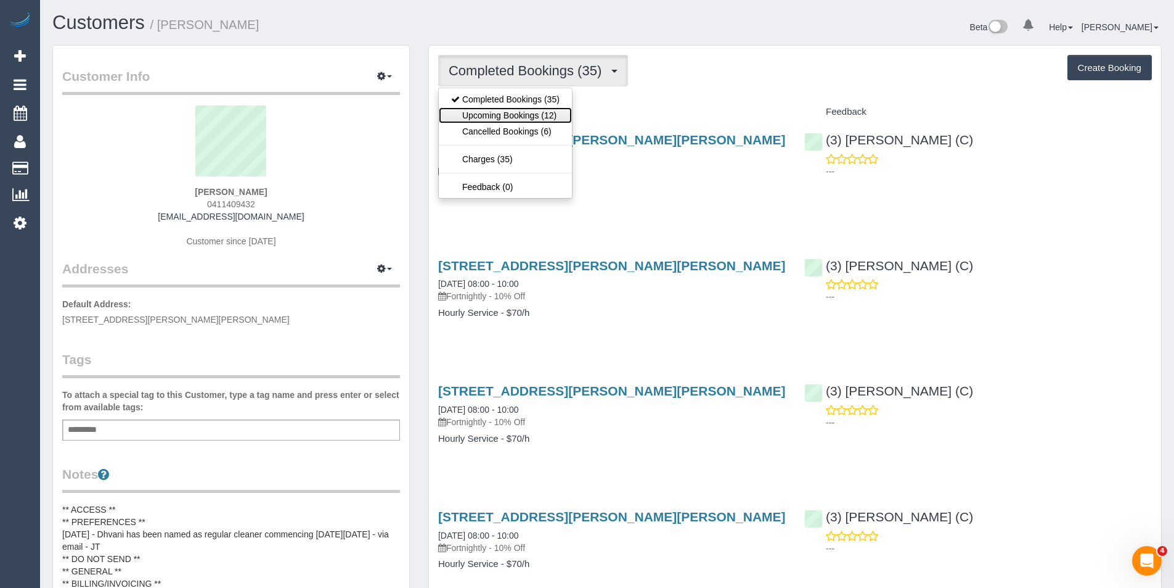
click at [517, 115] on link "Upcoming Bookings (12)" at bounding box center [505, 115] width 133 height 16
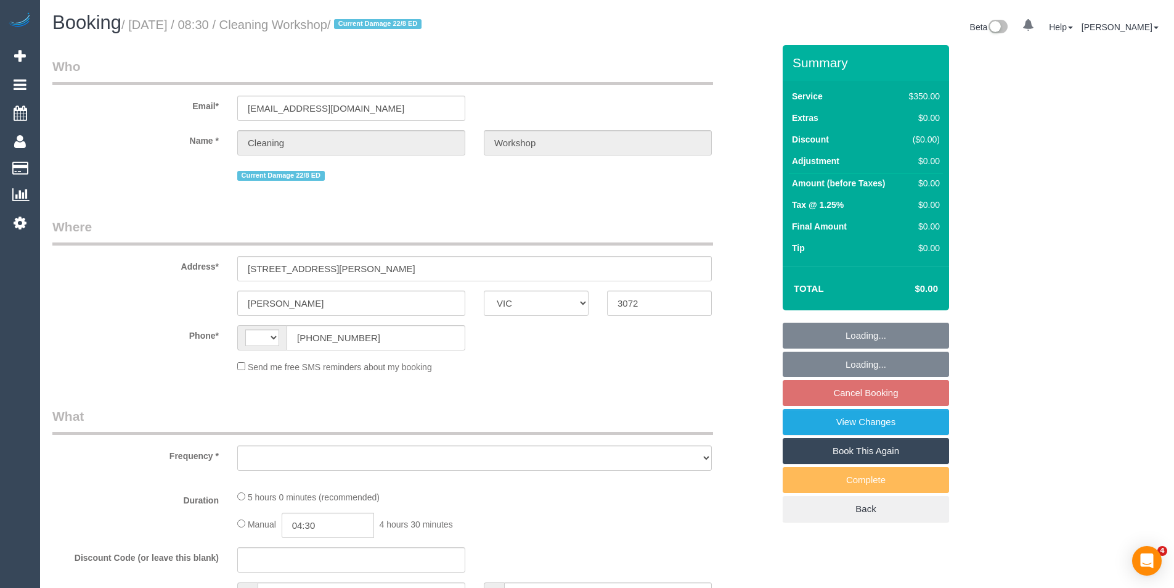
select select "VIC"
select select "string:AU"
select select "object:684"
select select "number:28"
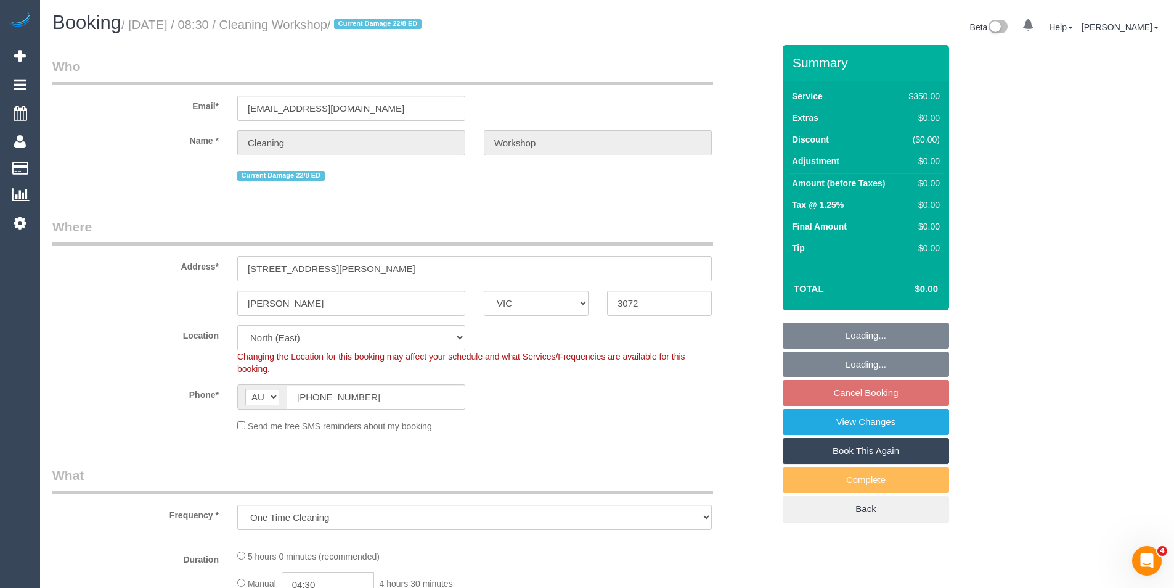
select select "300"
select select "object:853"
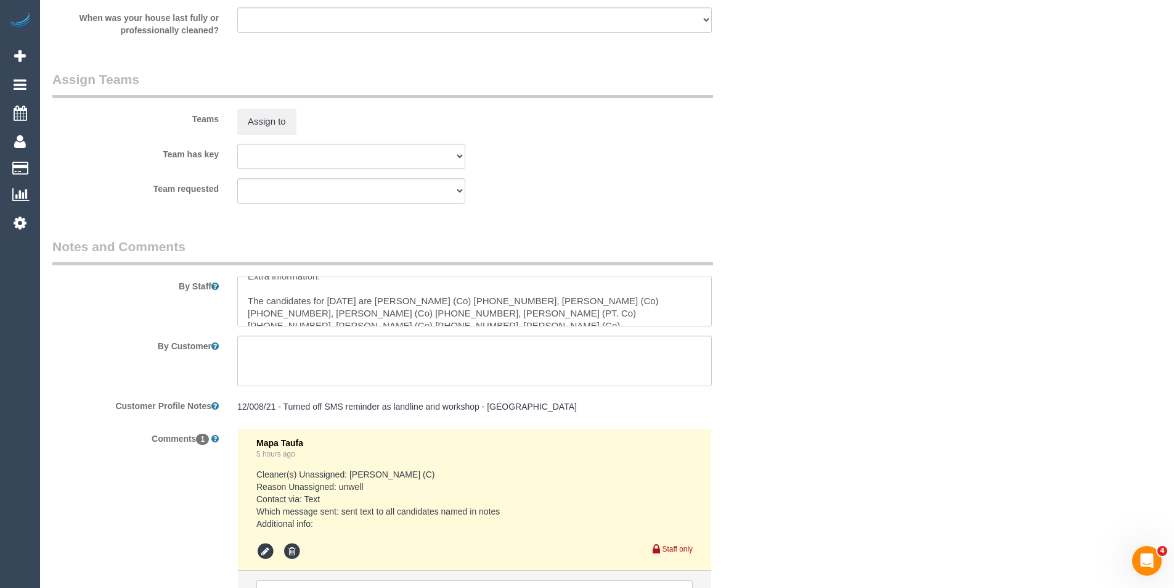
scroll to position [37, 0]
drag, startPoint x: 502, startPoint y: 301, endPoint x: 446, endPoint y: 303, distance: 56.8
click at [446, 303] on textarea "To enrich screen reader interactions, please activate Accessibility in Grammarl…" at bounding box center [474, 301] width 475 height 51
click at [567, 302] on textarea "To enrich screen reader interactions, please activate Accessibility in Grammarl…" at bounding box center [474, 301] width 475 height 51
drag, startPoint x: 618, startPoint y: 298, endPoint x: 564, endPoint y: 298, distance: 54.3
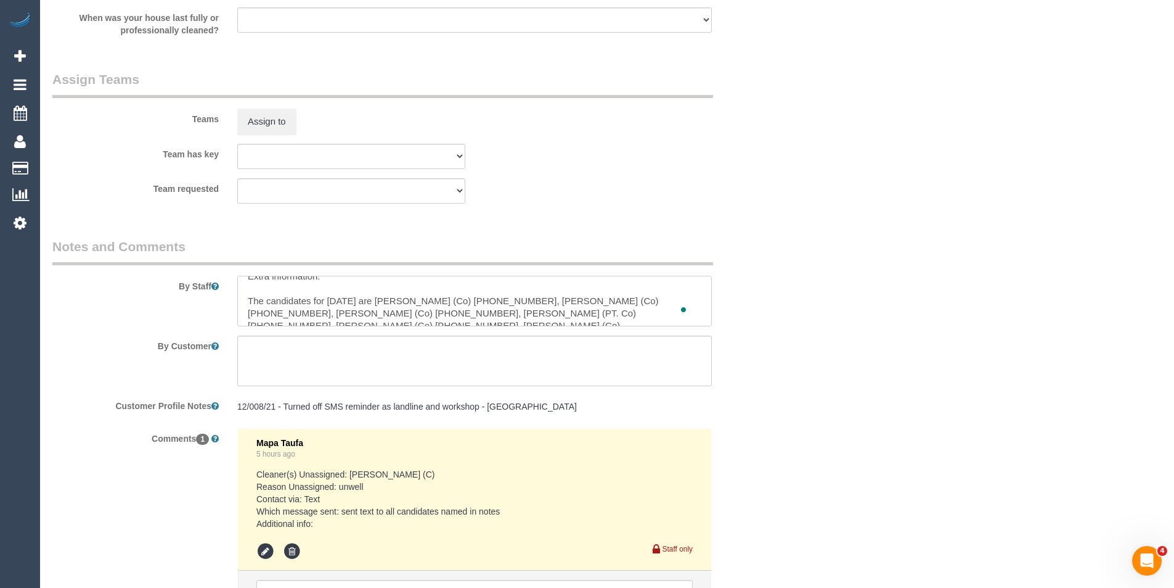
click at [564, 298] on textarea "To enrich screen reader interactions, please activate Accessibility in Grammarl…" at bounding box center [474, 301] width 475 height 51
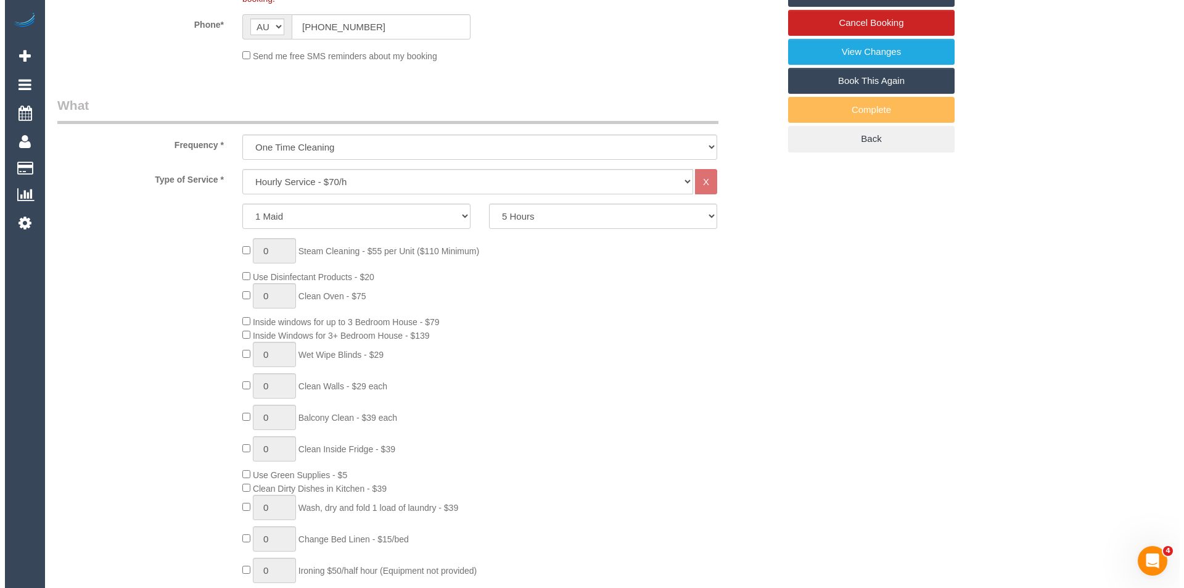
scroll to position [0, 0]
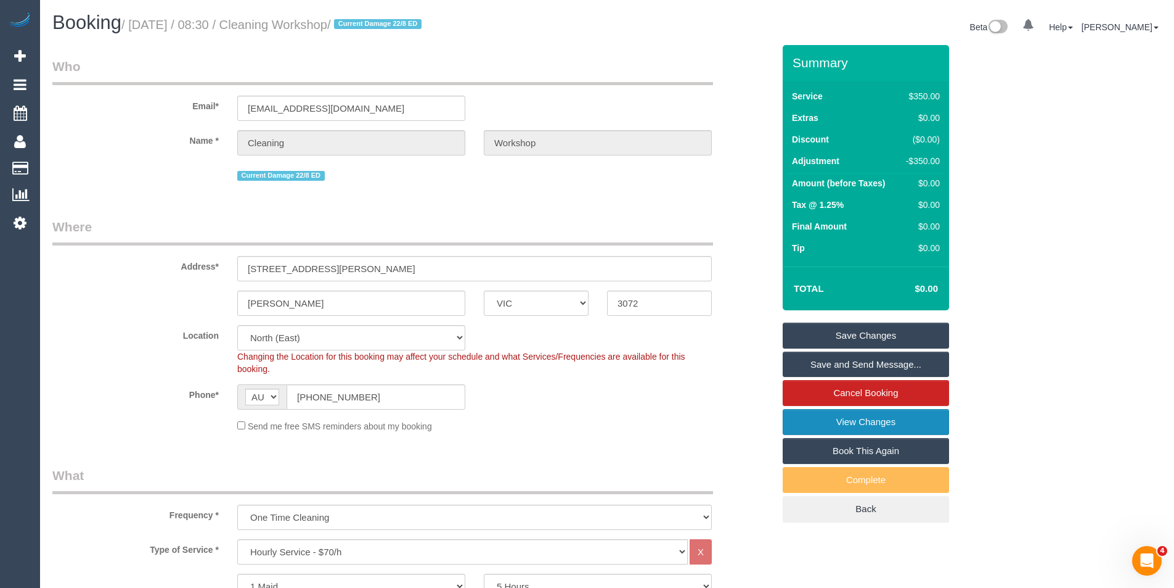
click at [844, 419] on link "View Changes" at bounding box center [866, 422] width 166 height 26
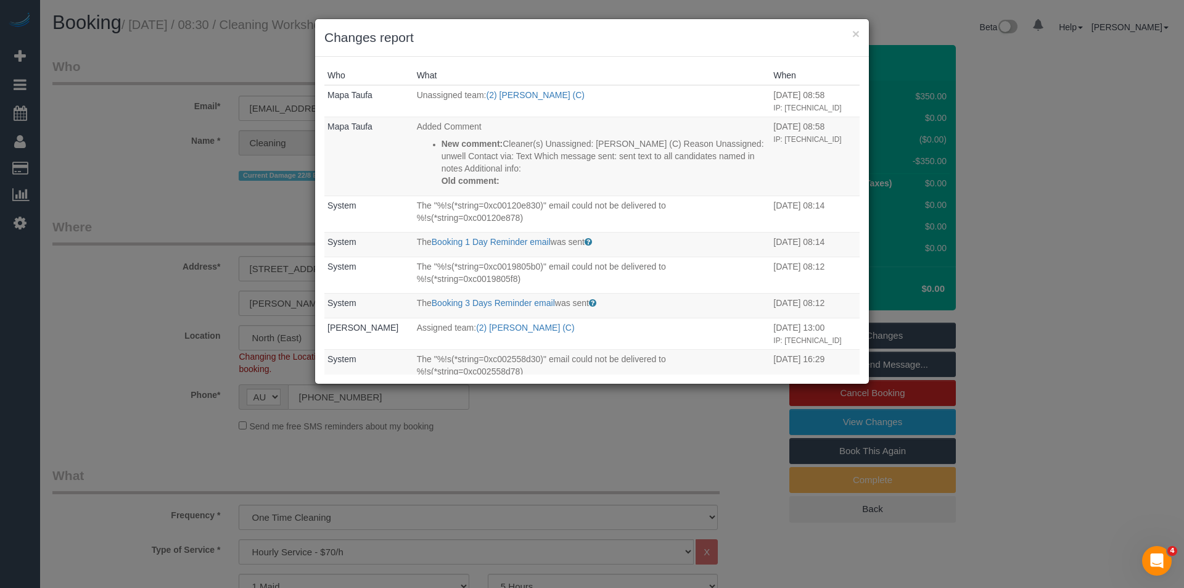
click at [554, 419] on div "× Changes report Who What When Mapa Taufa Unassigned team: (2) Kerry Welfare (C…" at bounding box center [592, 294] width 1184 height 588
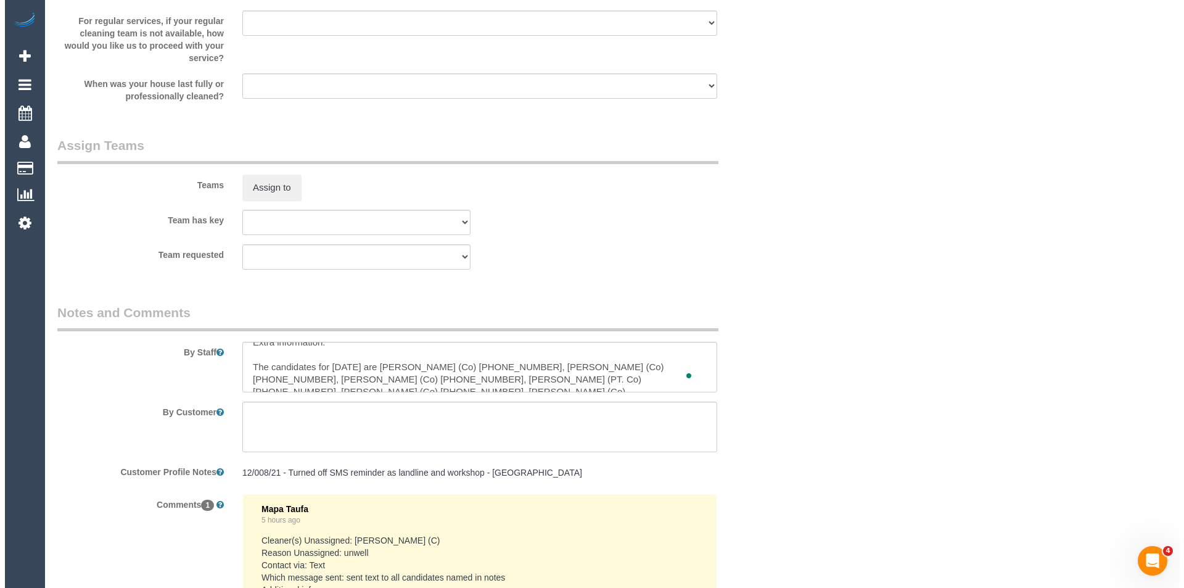
scroll to position [1726, 0]
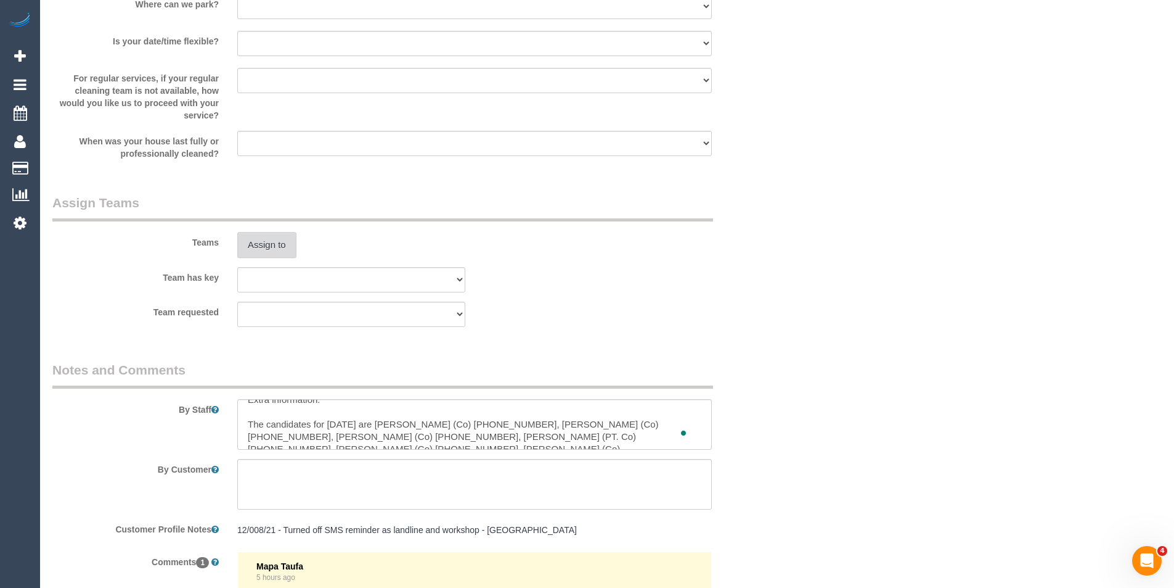
click at [262, 237] on button "Assign to" at bounding box center [266, 245] width 59 height 26
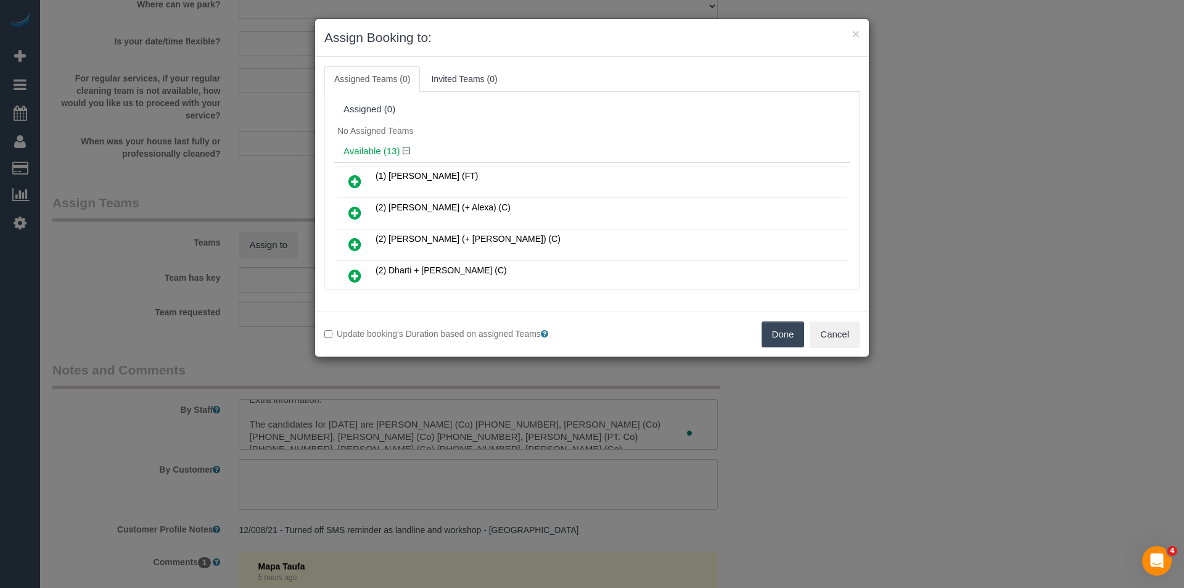
scroll to position [3313, 0]
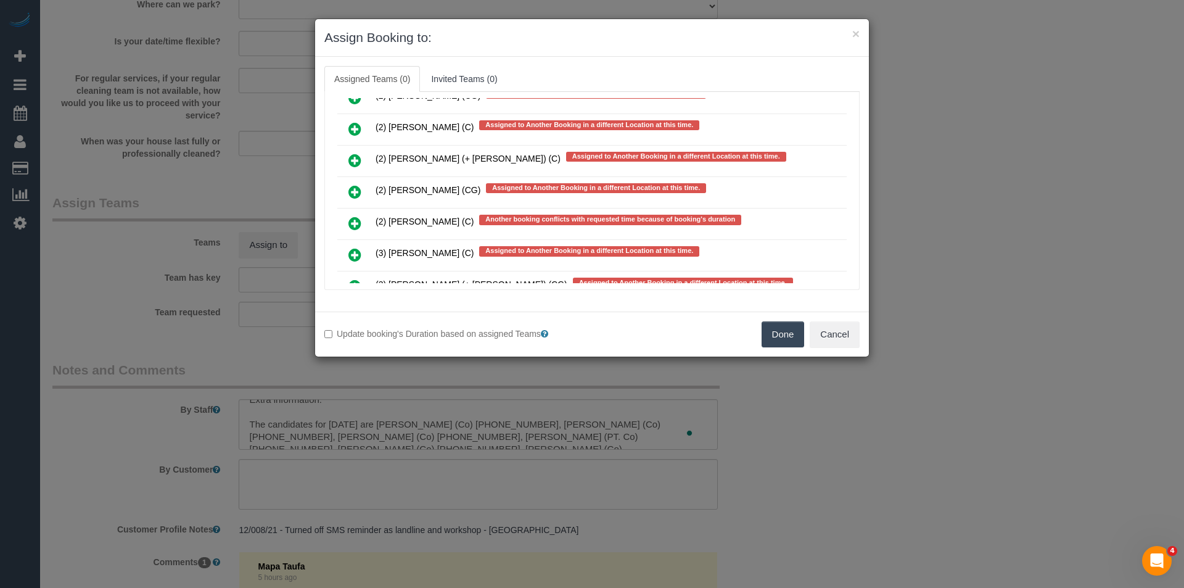
click at [357, 191] on icon at bounding box center [354, 191] width 13 height 15
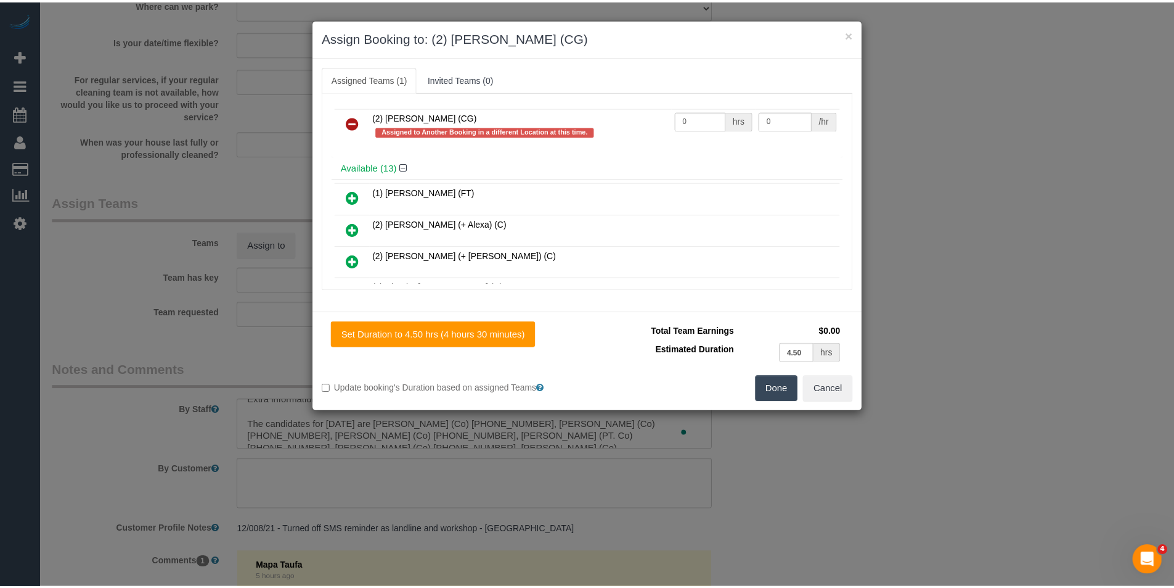
scroll to position [0, 0]
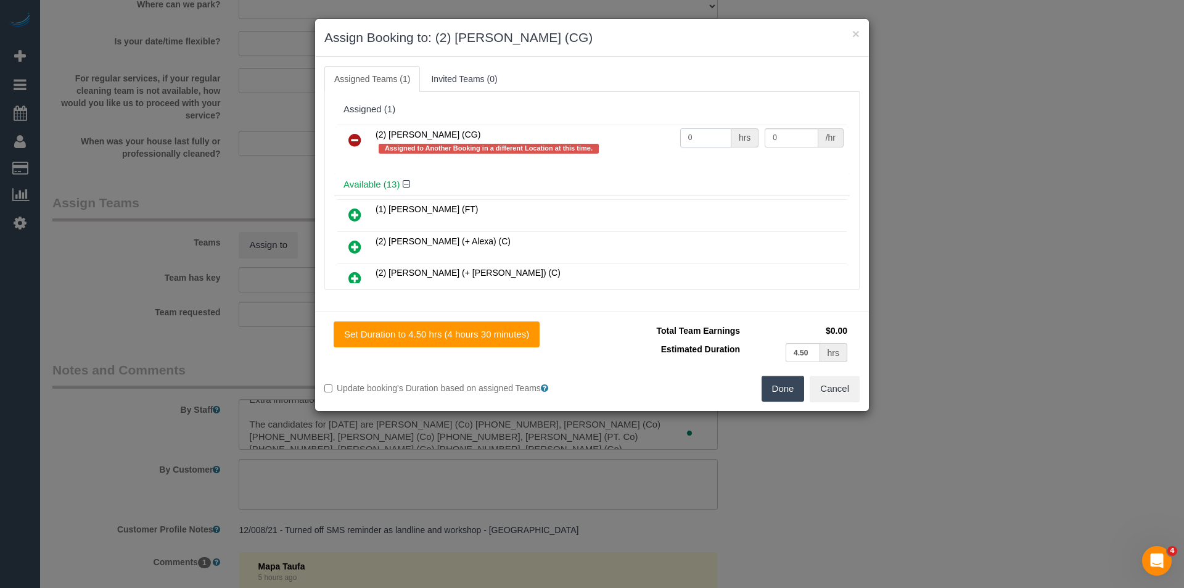
drag, startPoint x: 691, startPoint y: 142, endPoint x: 601, endPoint y: 149, distance: 90.3
click at [601, 149] on tr "(2) Syed Razvi (CG) Assigned to Another Booking in a different Location at this…" at bounding box center [591, 142] width 509 height 35
click at [777, 386] on button "Done" at bounding box center [782, 388] width 43 height 26
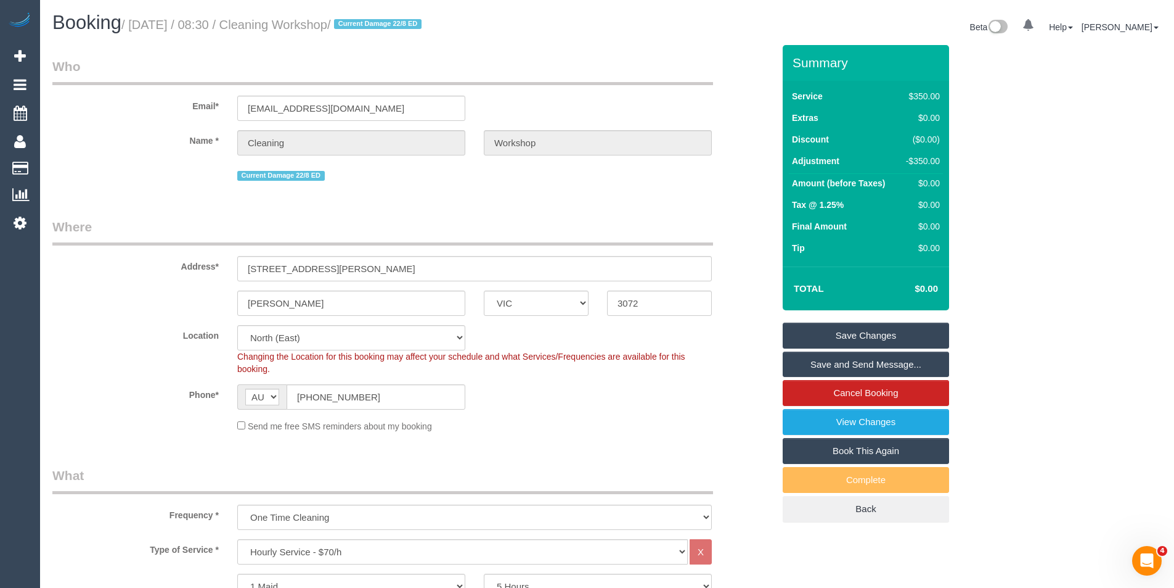
click at [851, 338] on link "Save Changes" at bounding box center [866, 335] width 166 height 26
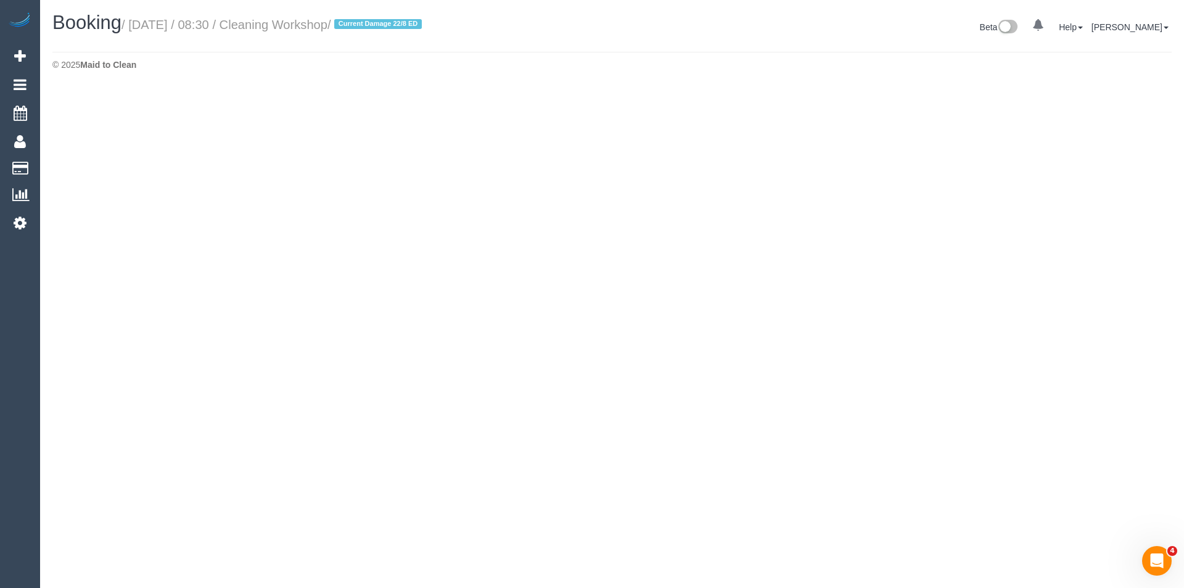
select select "VIC"
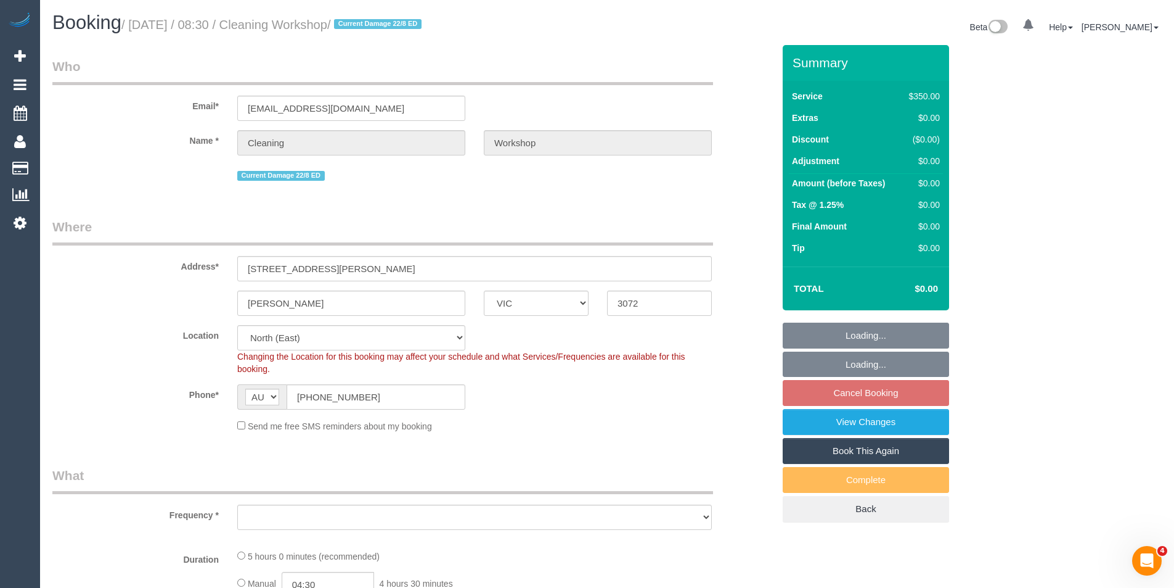
select select "number:28"
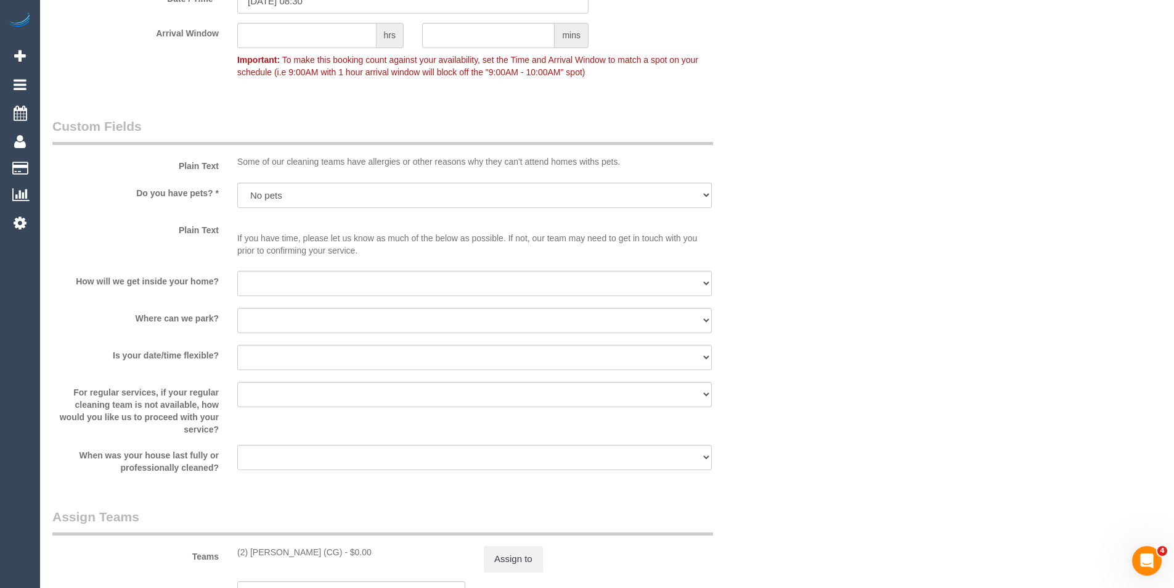
select select "object:5578"
select select "300"
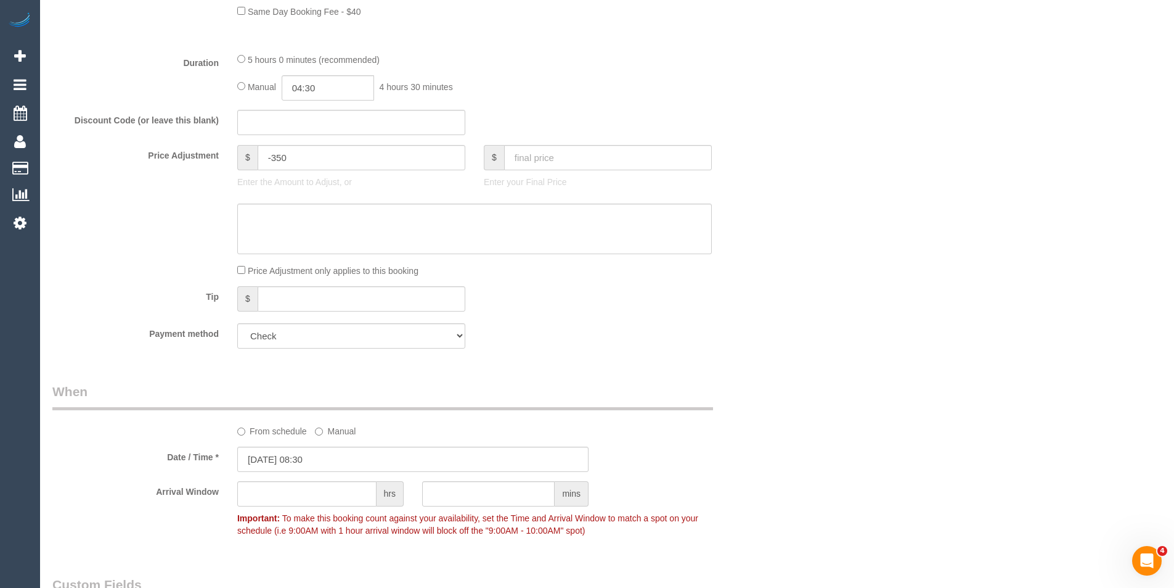
select select "object:5907"
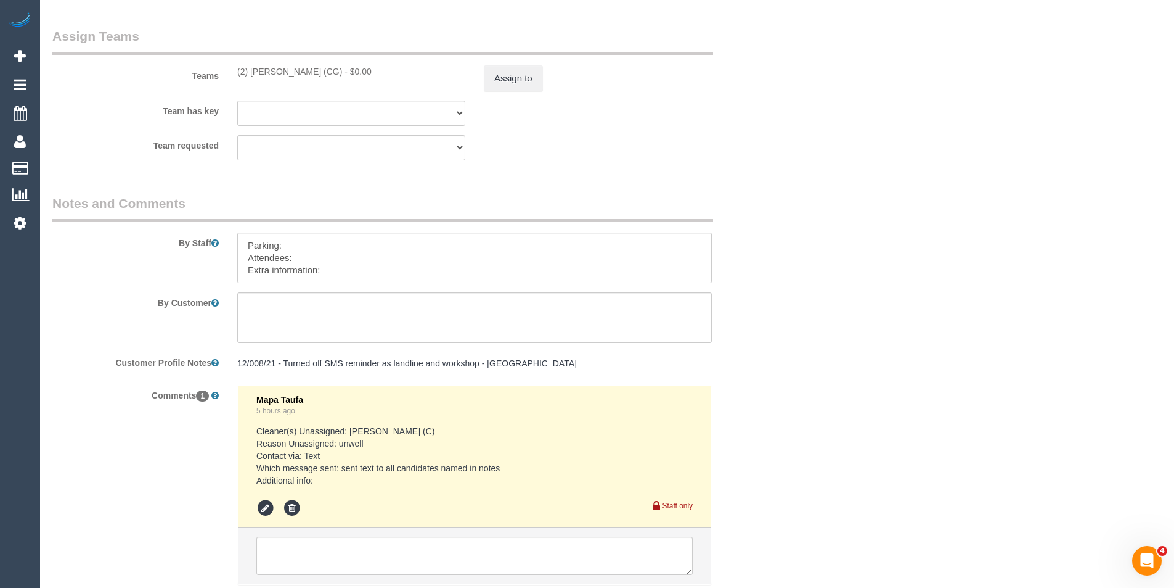
scroll to position [1979, 0]
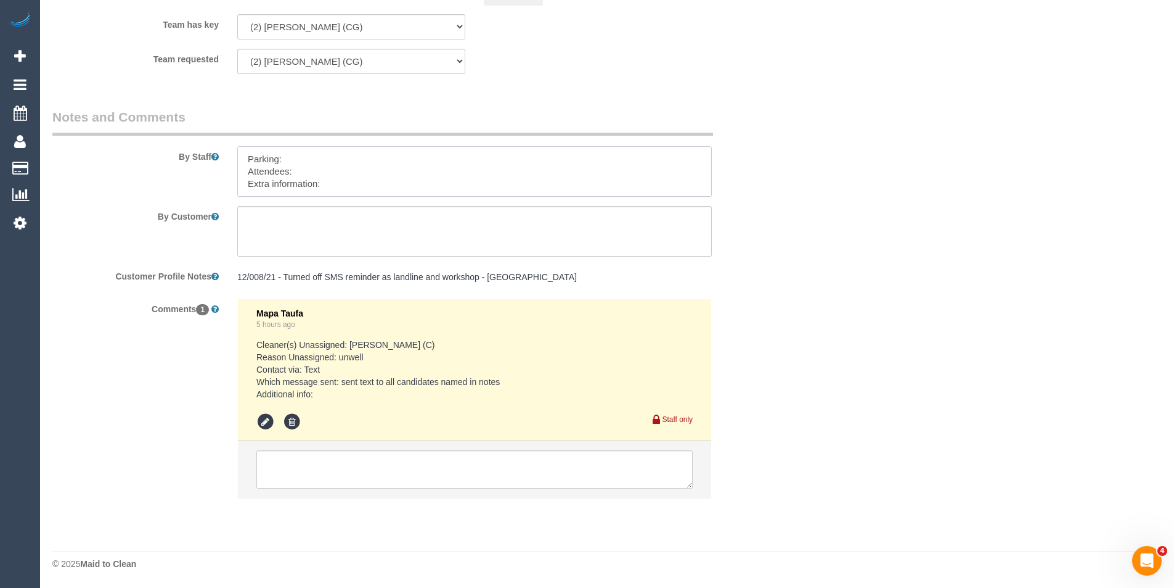
click at [329, 188] on textarea at bounding box center [474, 171] width 475 height 51
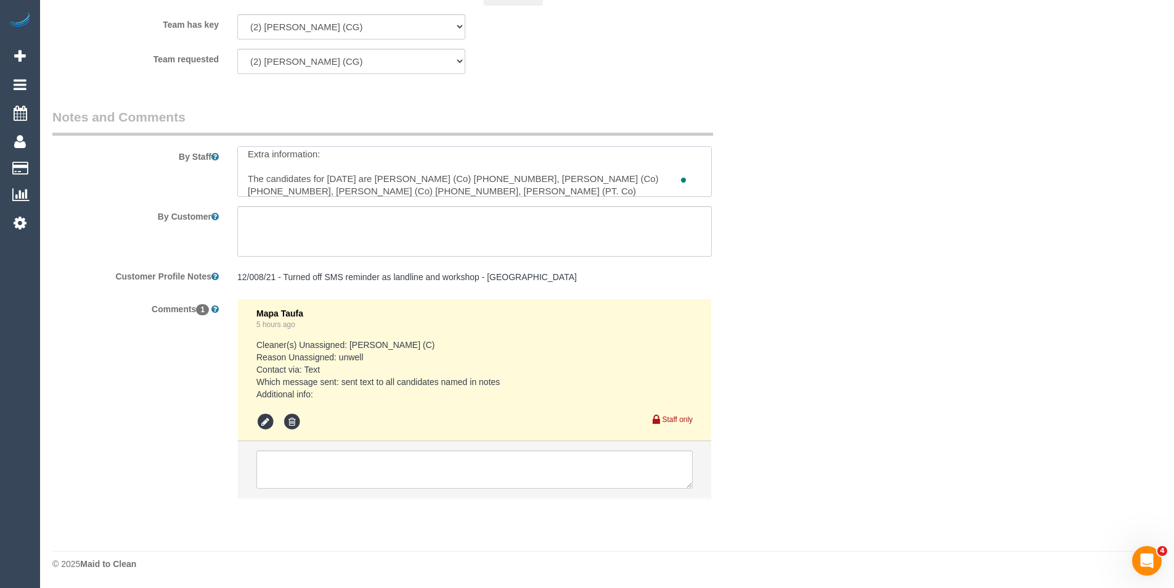
scroll to position [37, 0]
drag, startPoint x: 692, startPoint y: 189, endPoint x: 240, endPoint y: 171, distance: 452.9
click at [240, 171] on textarea "To enrich screen reader interactions, please activate Accessibility in Grammarl…" at bounding box center [474, 171] width 475 height 51
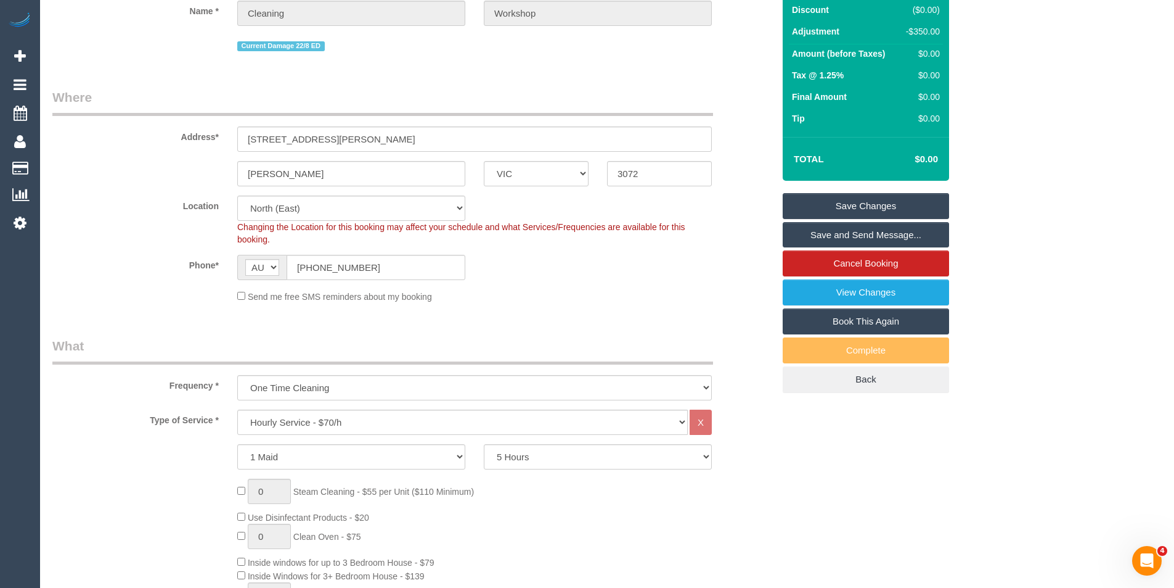
scroll to position [0, 0]
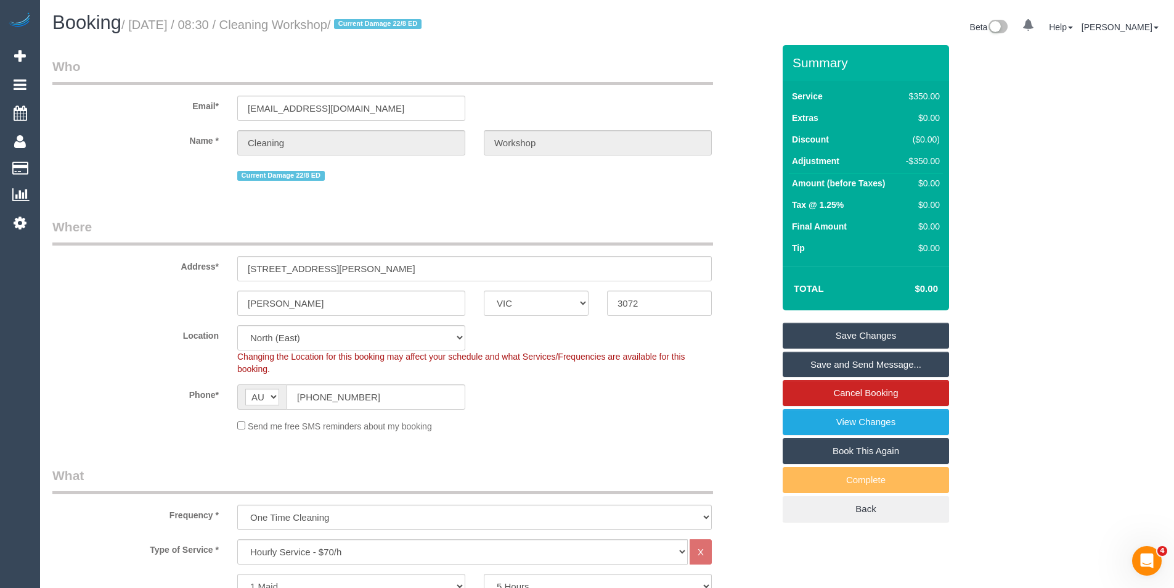
type textarea "Parking: Attendees: Extra information:"
click at [870, 329] on link "Save Changes" at bounding box center [866, 335] width 166 height 26
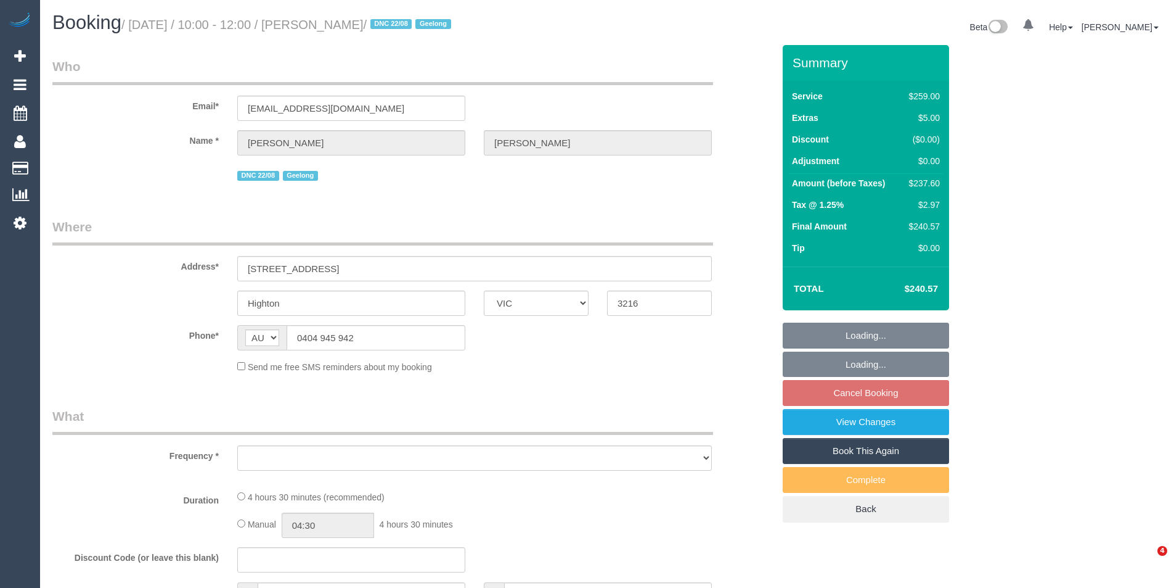
select select "VIC"
select select "string:stripe-pm_1Rwc0q2GScqysDRVBMhEZk2T"
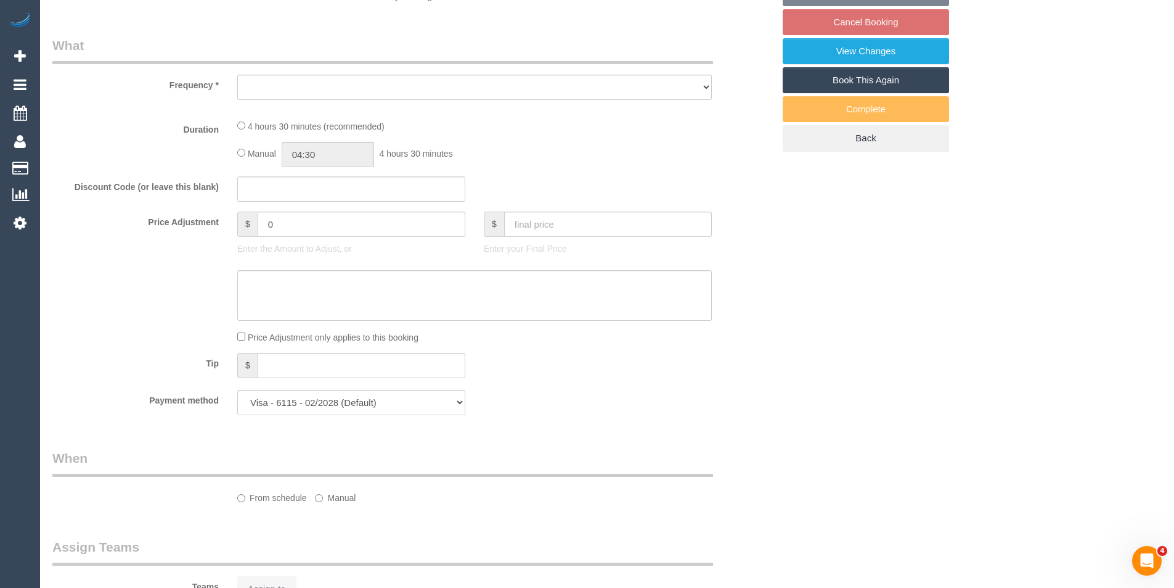
select select "object:654"
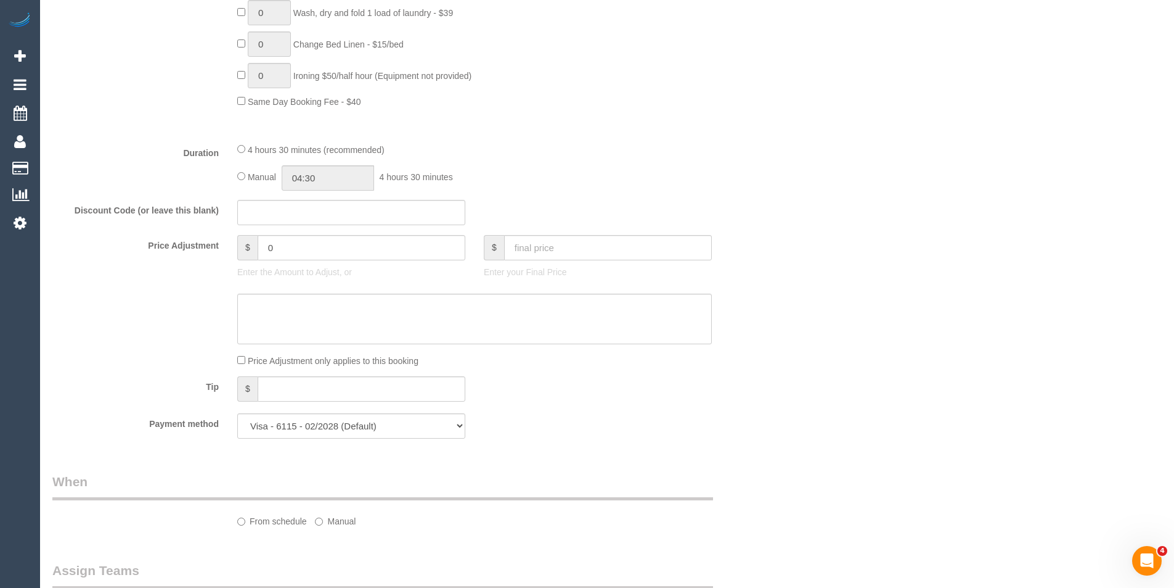
select select "spot1"
select select "number:27"
select select "number:14"
select select "number:19"
select select "number:24"
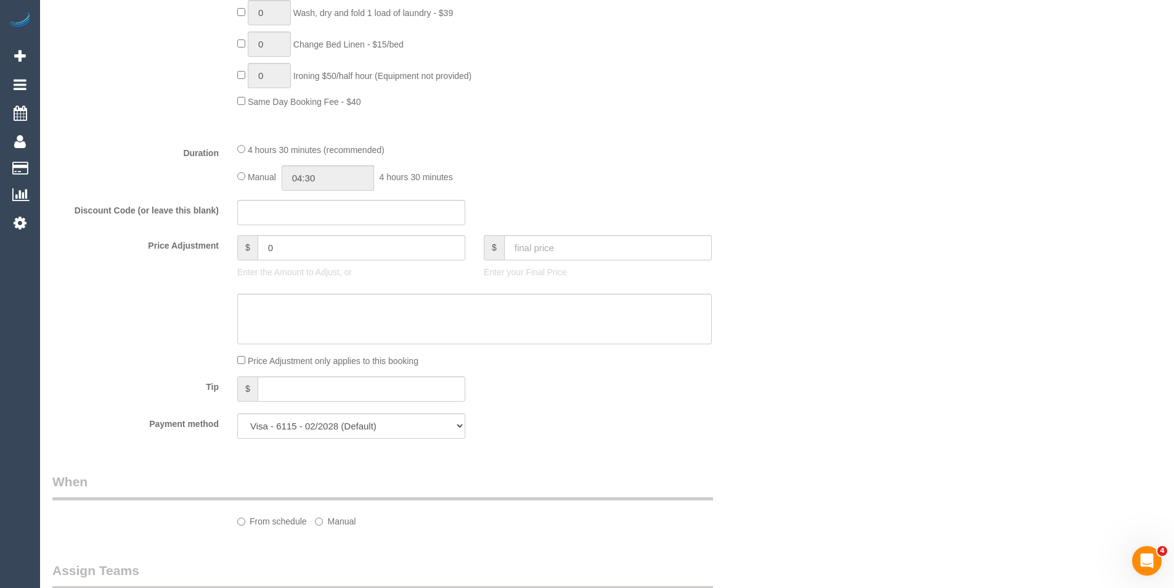
select select "number:33"
select select "number:12"
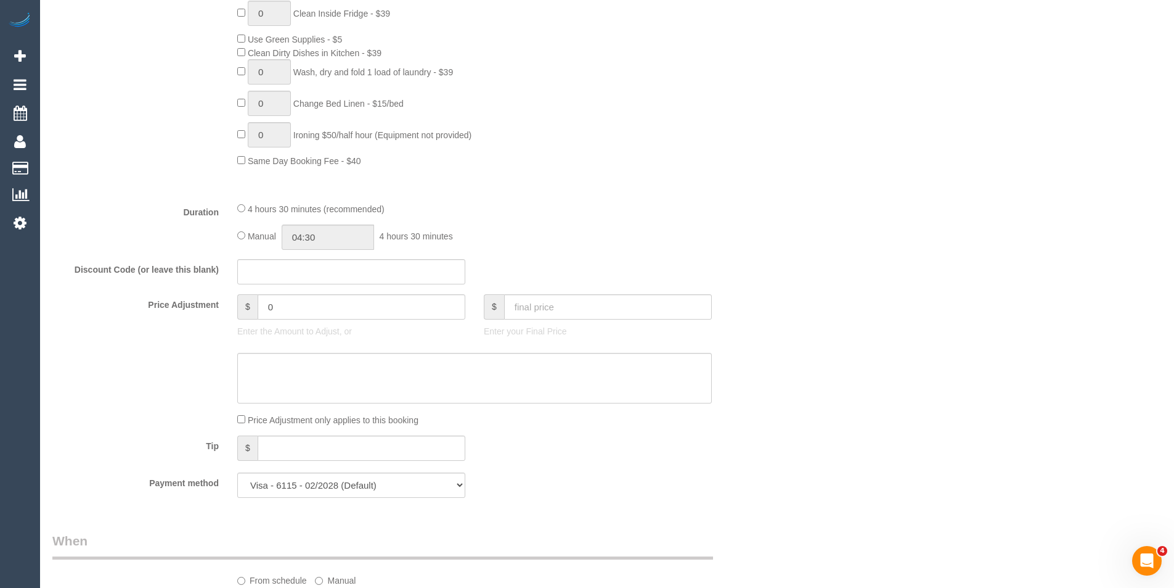
select select "object:868"
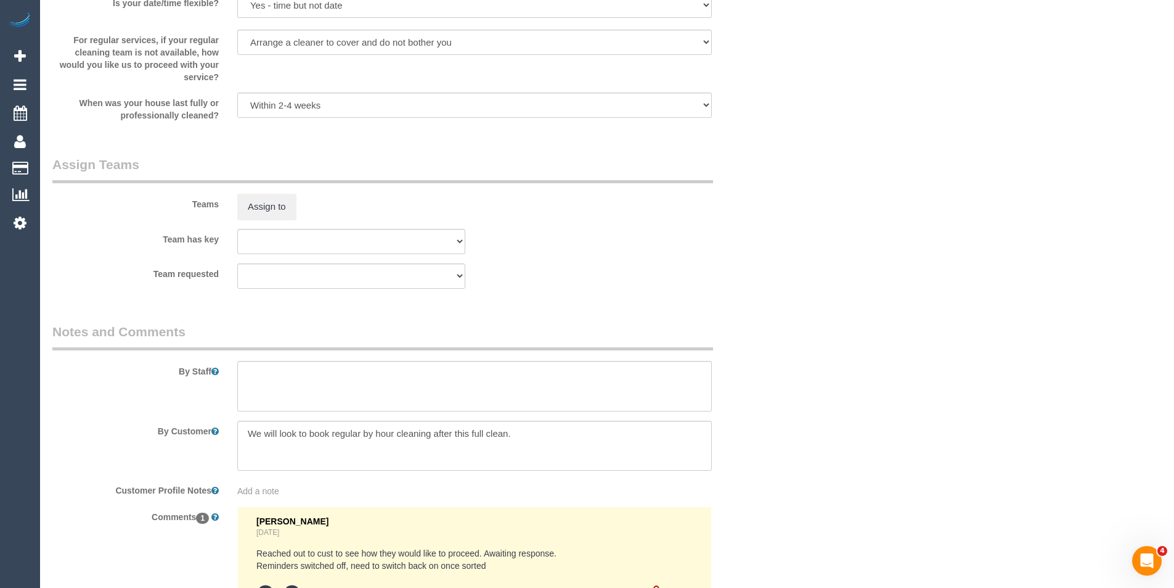
scroll to position [1902, 0]
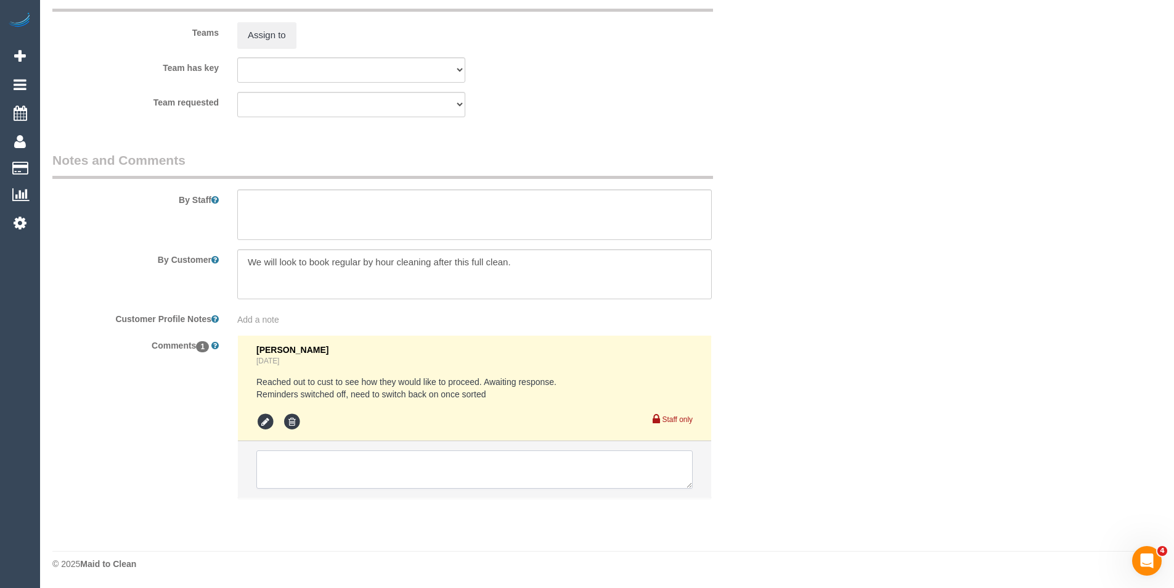
click at [408, 470] on textarea at bounding box center [474, 469] width 437 height 38
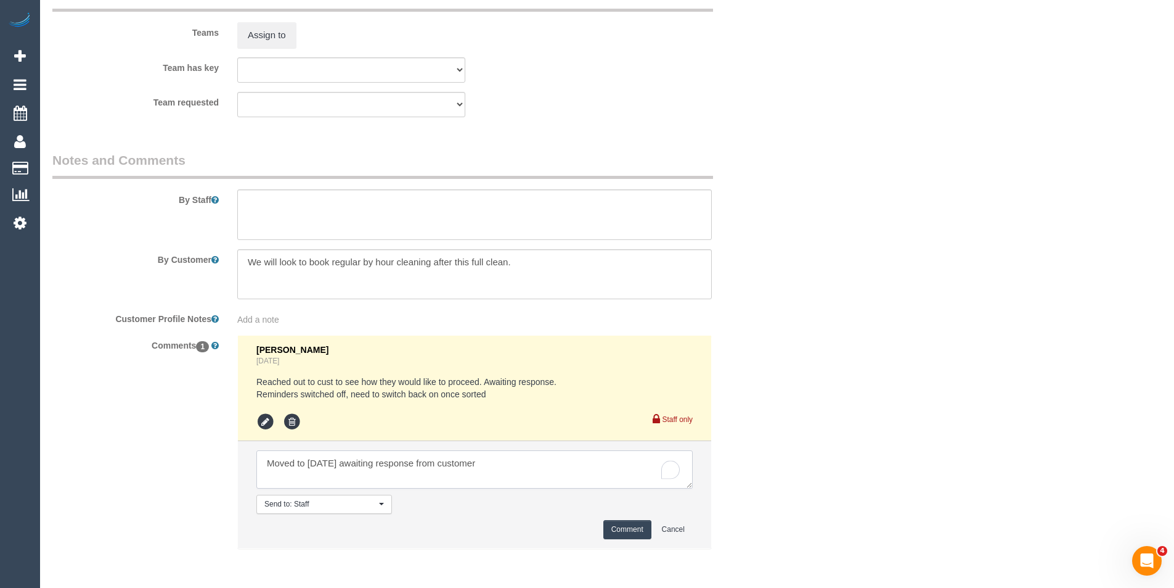
type textarea "Moved to next Thurs awaiting response from customer"
click at [650, 531] on button "Comment" at bounding box center [628, 529] width 48 height 19
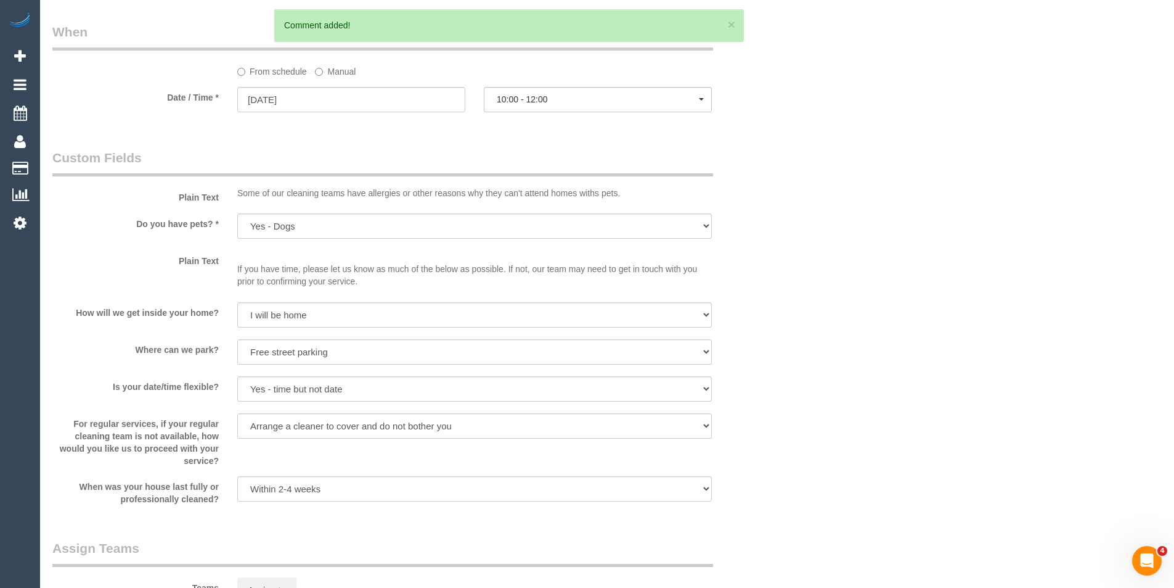
scroll to position [1039, 0]
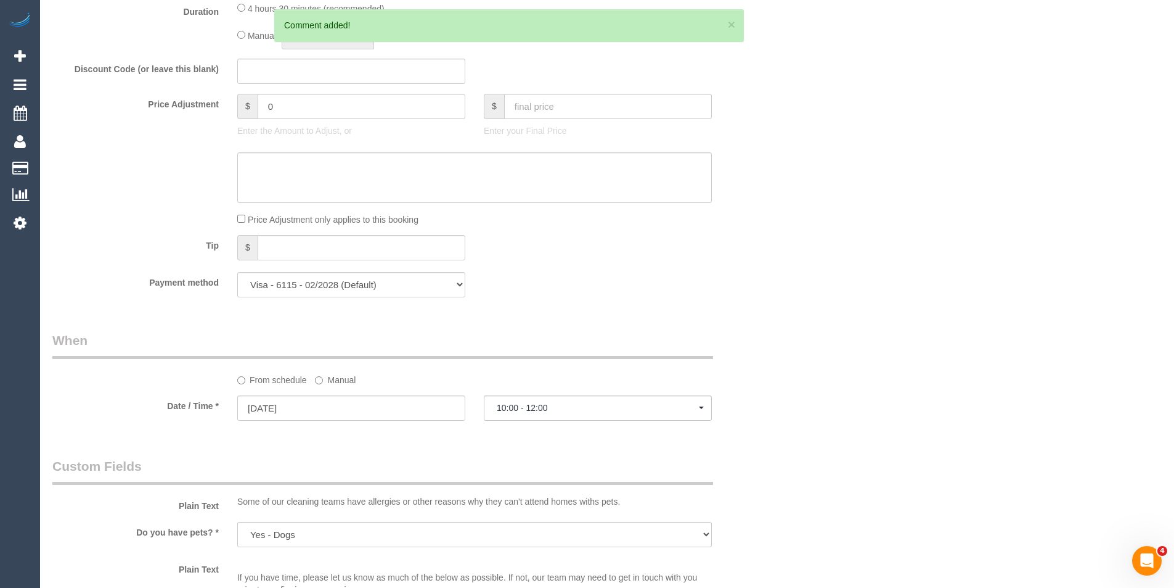
click at [332, 383] on label "Manual" at bounding box center [335, 377] width 41 height 17
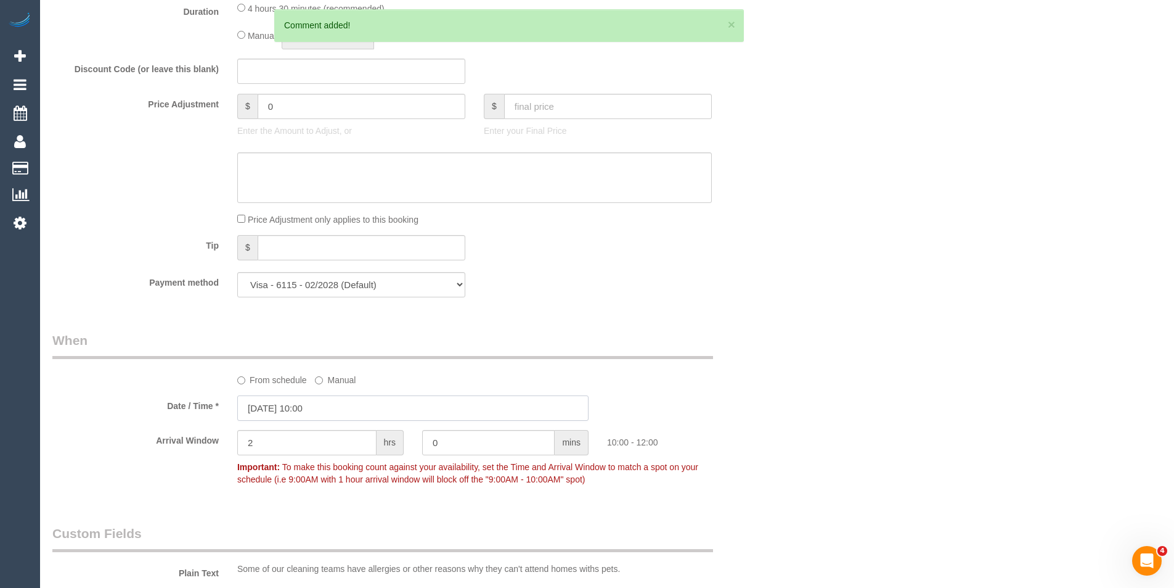
click at [332, 410] on input "[DATE] 10:00" at bounding box center [412, 407] width 351 height 25
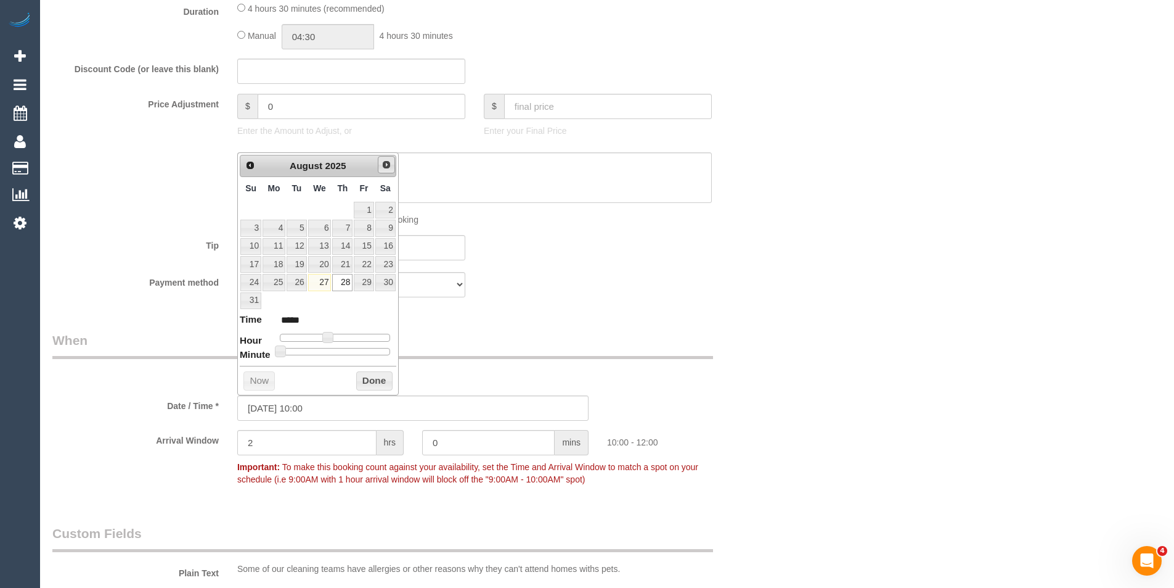
click at [386, 162] on span "Next" at bounding box center [387, 165] width 10 height 10
click at [350, 210] on link "4" at bounding box center [342, 210] width 20 height 17
type input "04/09/2025 10:00"
click at [379, 369] on button "Done" at bounding box center [374, 363] width 36 height 20
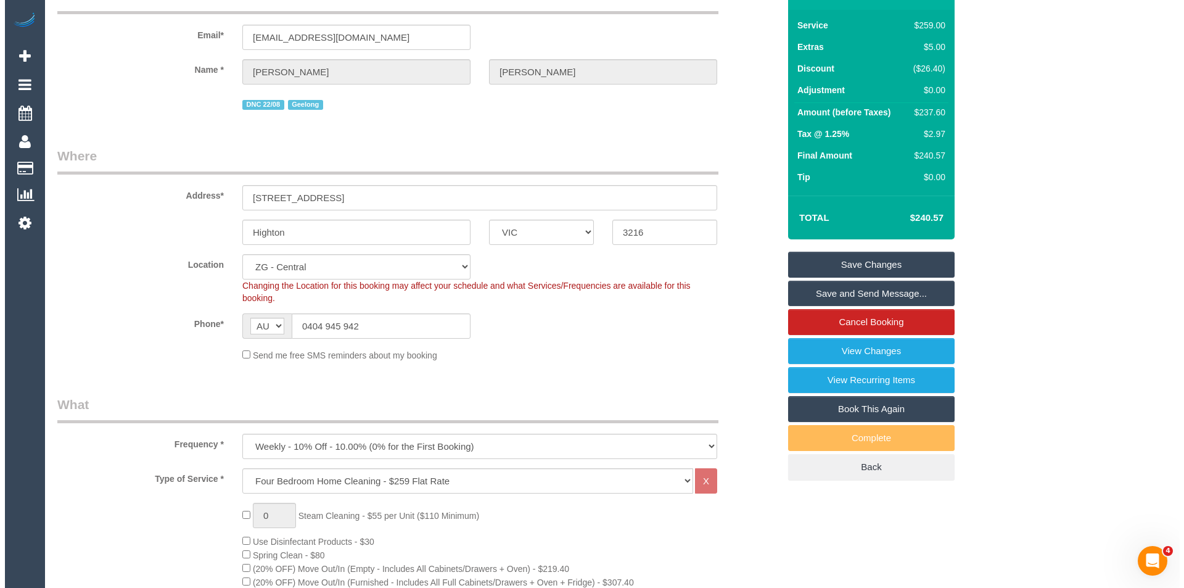
scroll to position [0, 0]
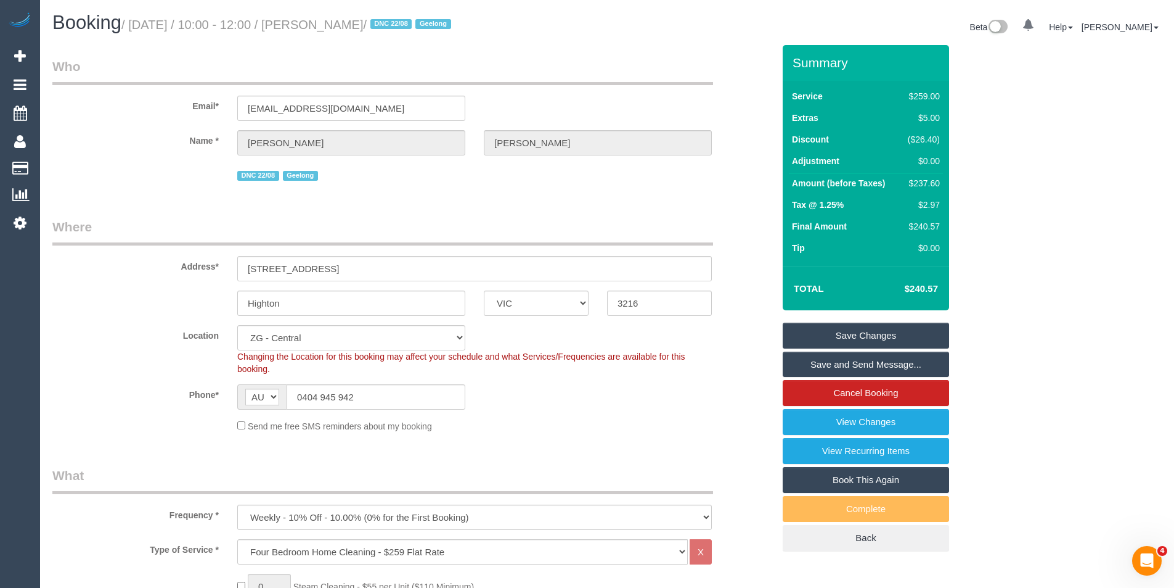
click at [856, 338] on link "Save Changes" at bounding box center [866, 335] width 166 height 26
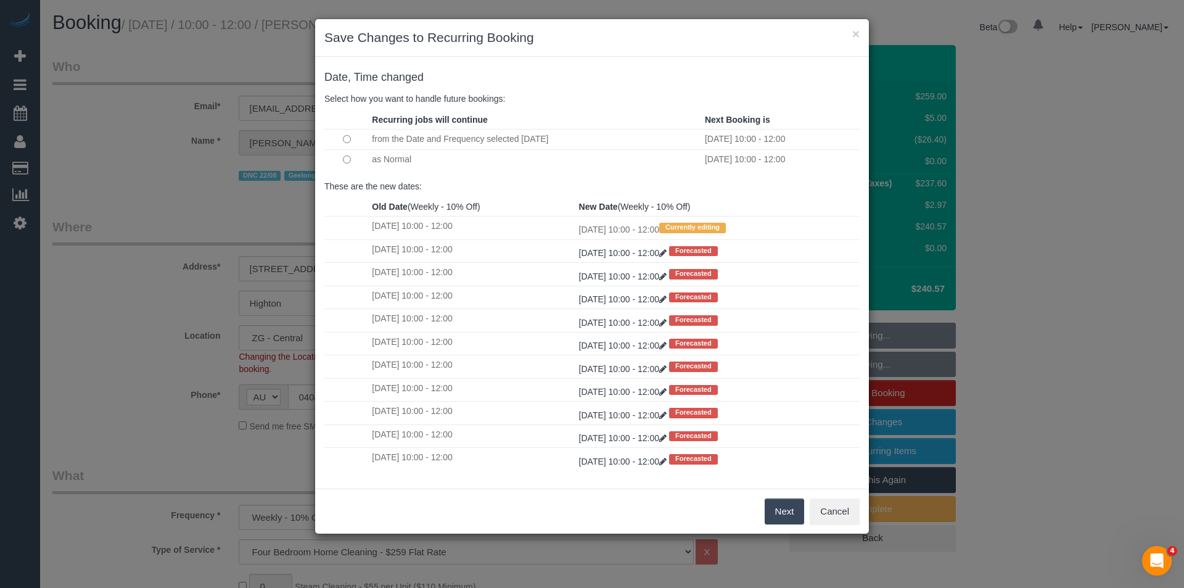
click at [778, 517] on button "Next" at bounding box center [784, 511] width 40 height 26
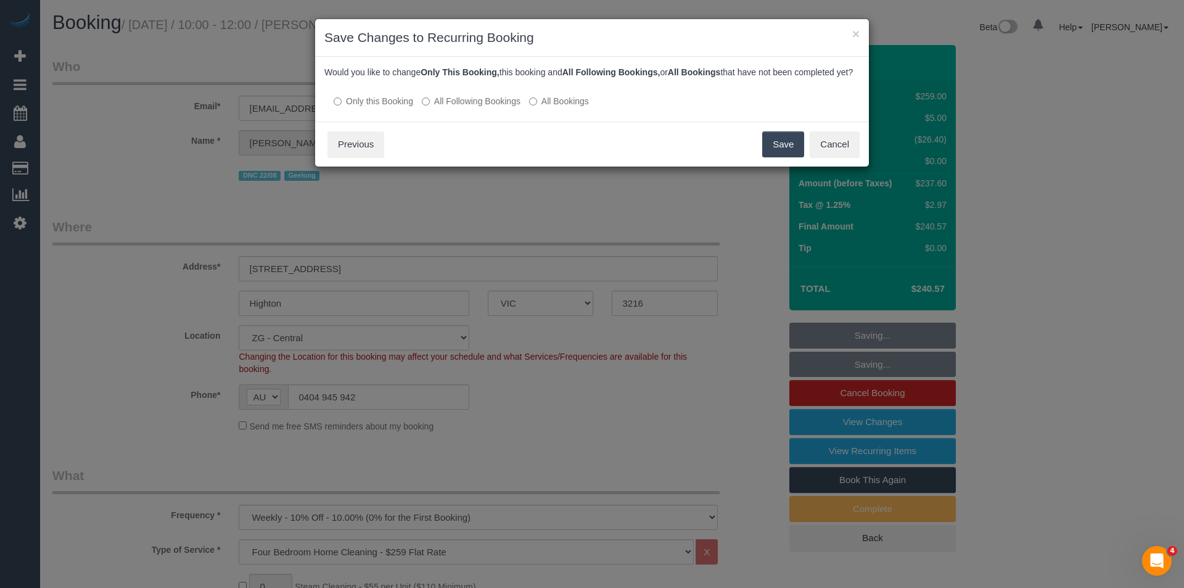
click at [787, 155] on button "Save" at bounding box center [783, 144] width 42 height 26
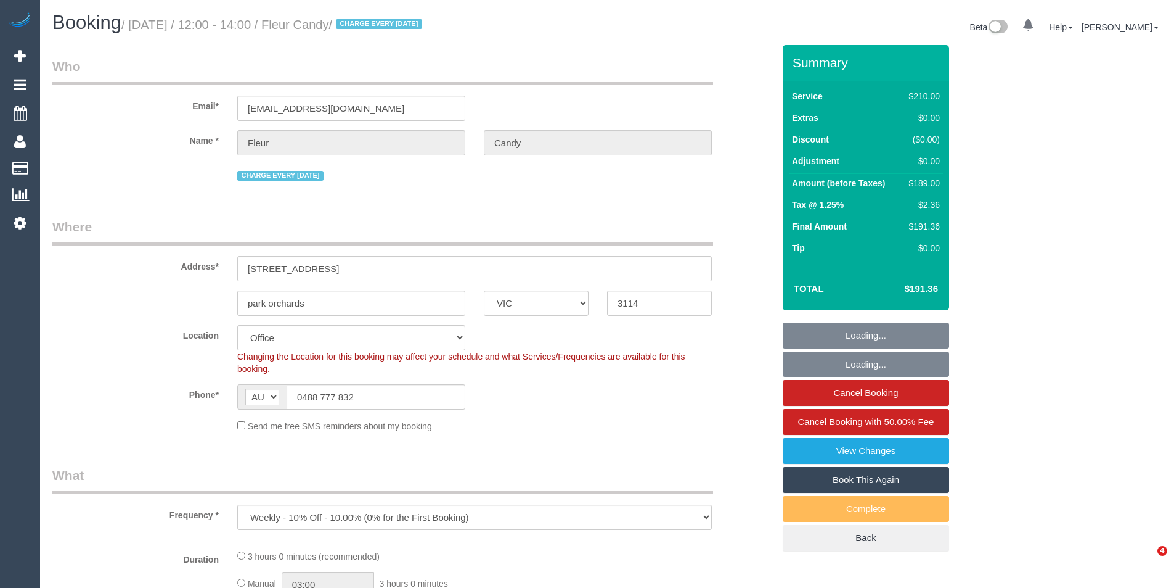
select select "VIC"
select select "object:769"
select select "number:30"
select select "number:15"
select select "number:18"
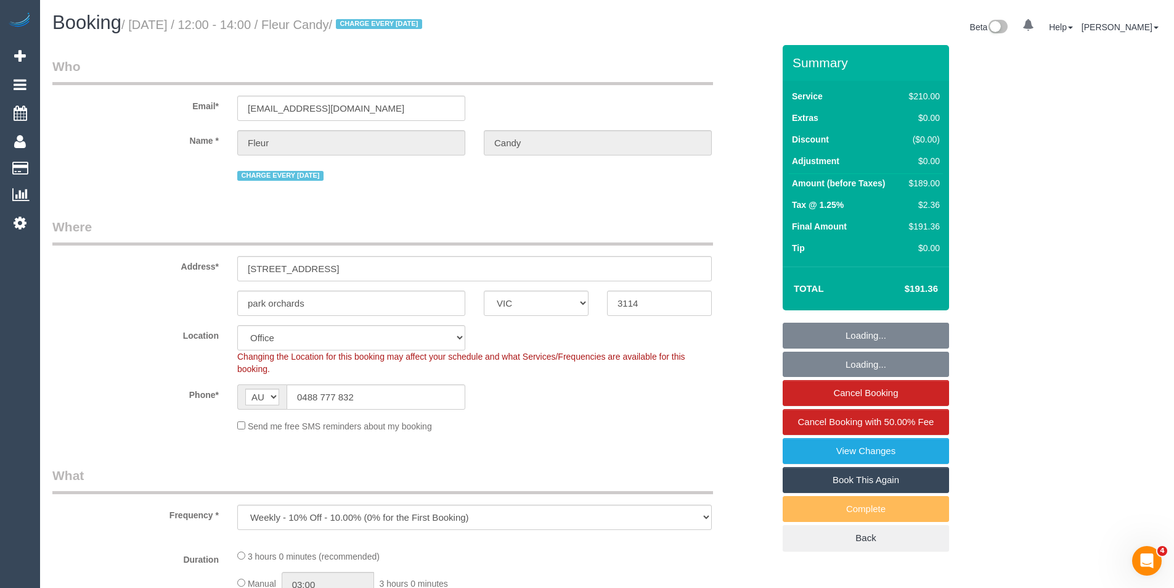
select select "number:22"
select select "number:34"
select select "number:26"
select select "180"
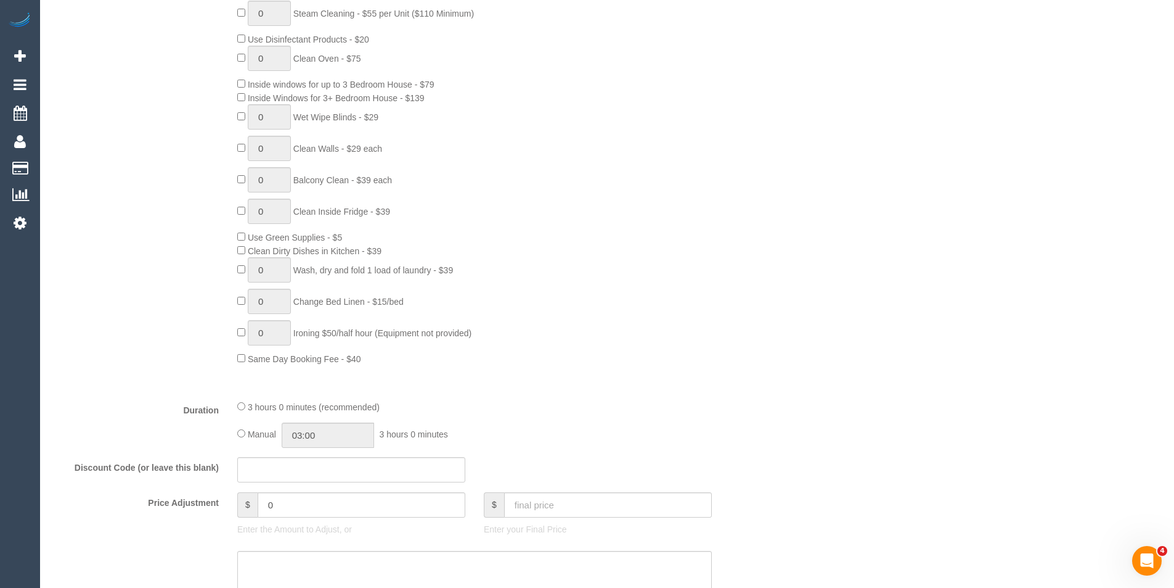
scroll to position [740, 0]
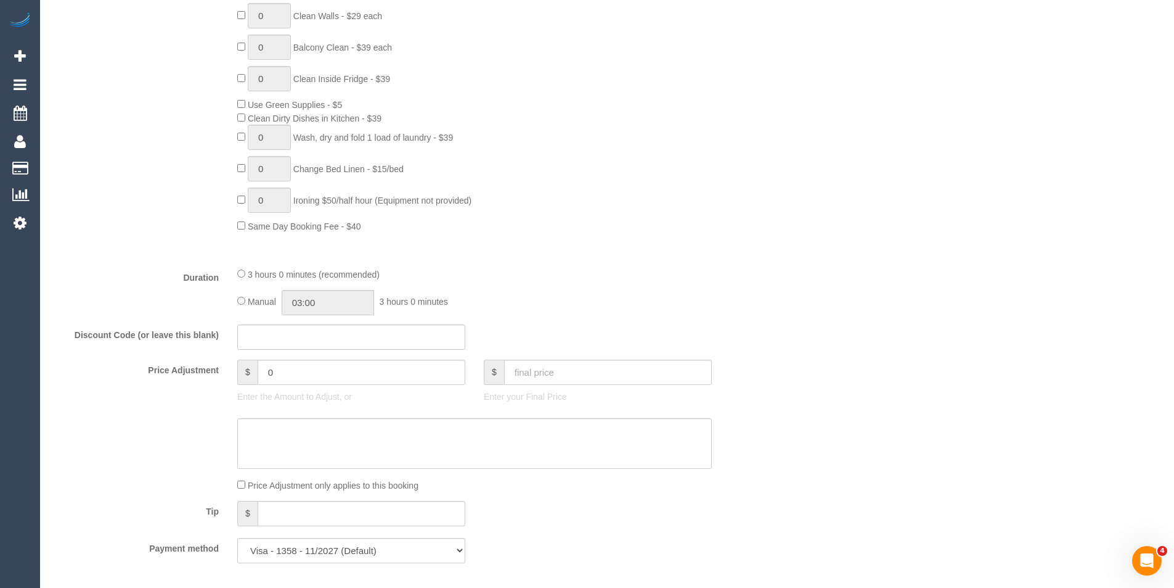
click at [249, 304] on span "Manual" at bounding box center [262, 302] width 28 height 10
click at [332, 300] on input "03:00" at bounding box center [328, 302] width 92 height 25
type input "01:30"
click at [303, 342] on li "01:30" at bounding box center [314, 341] width 55 height 16
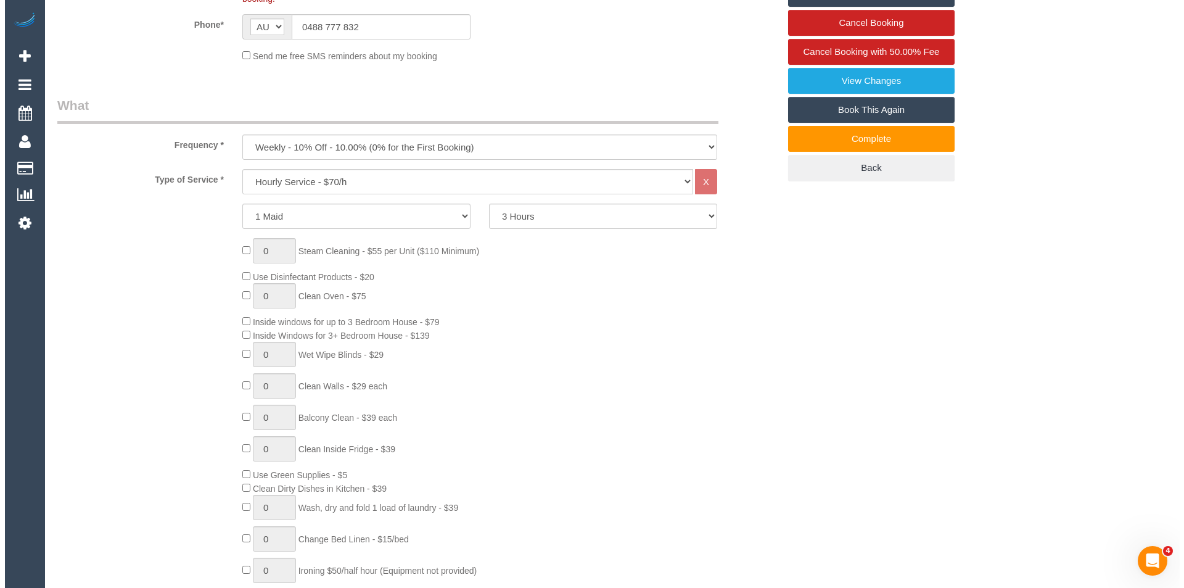
scroll to position [0, 0]
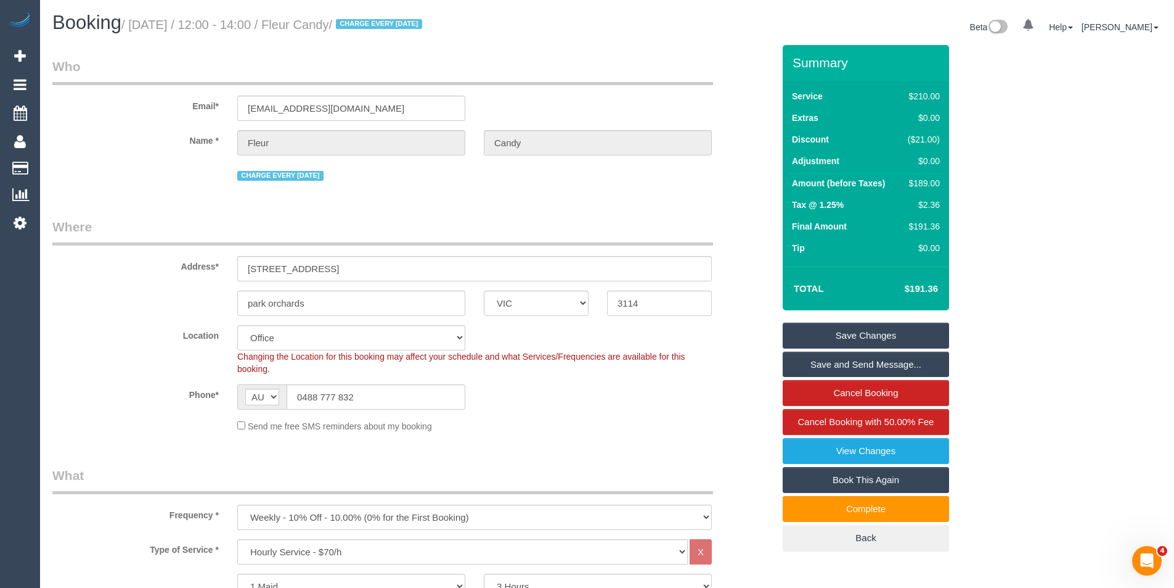
click at [886, 329] on link "Save Changes" at bounding box center [866, 335] width 166 height 26
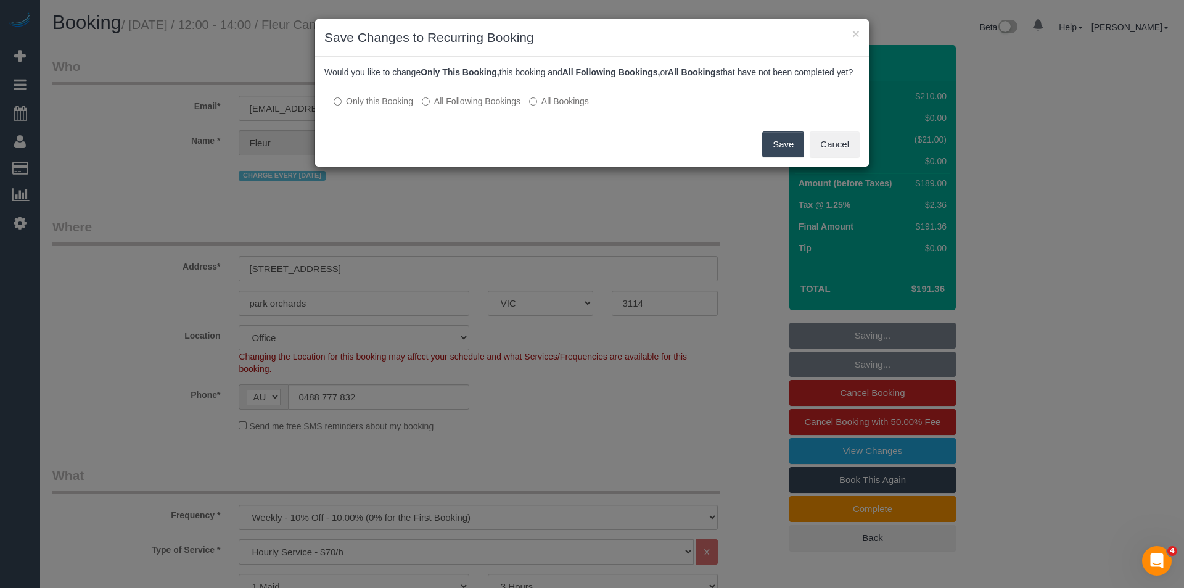
click at [787, 157] on button "Save" at bounding box center [783, 144] width 42 height 26
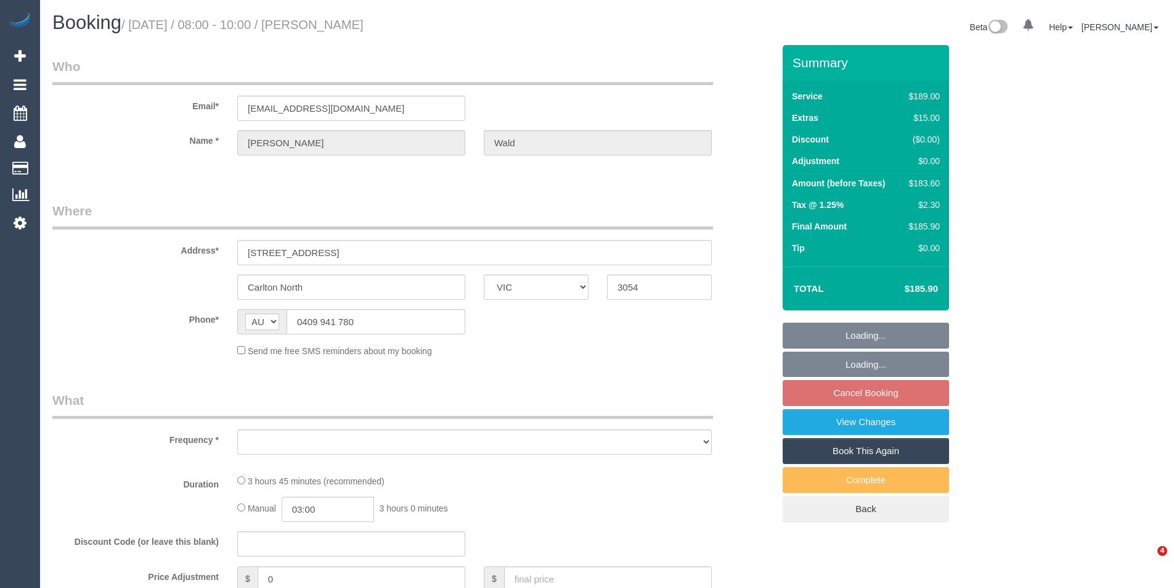
select select "VIC"
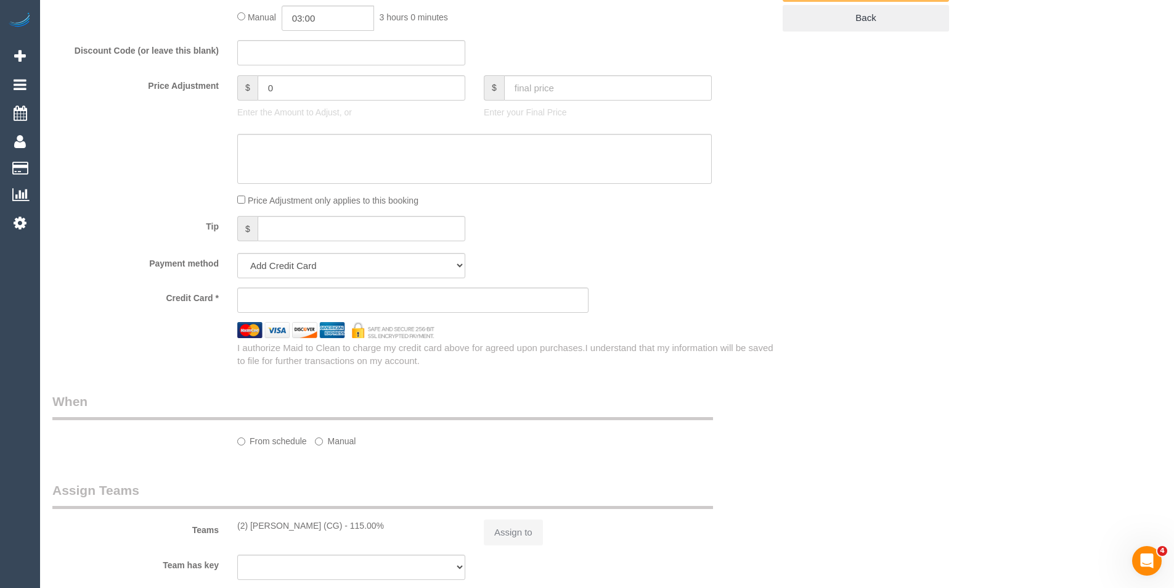
select select "string:stripe-pm_1QXA6E2GScqysDRVyA5T1pj1"
select select "number:28"
select select "number:14"
select select "number:19"
select select "number:36"
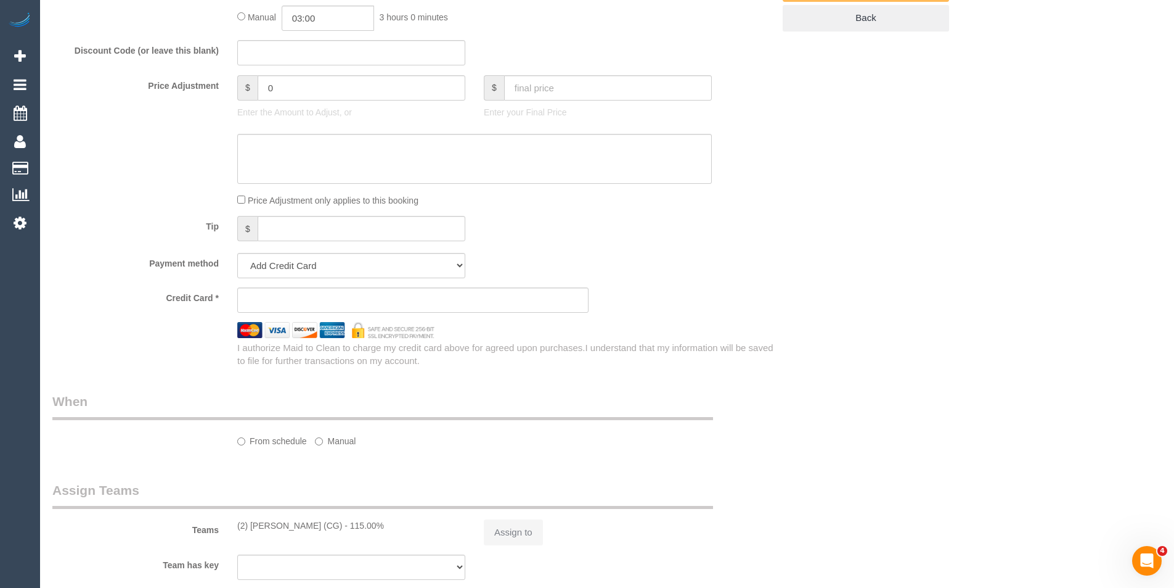
select select "number:35"
select select "number:13"
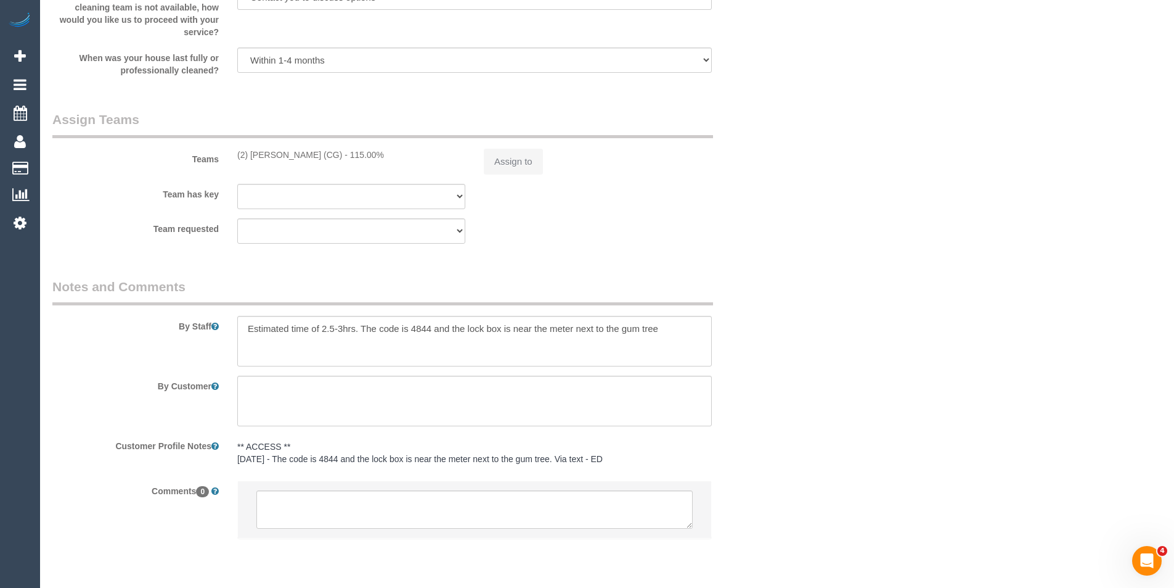
select select "object:779"
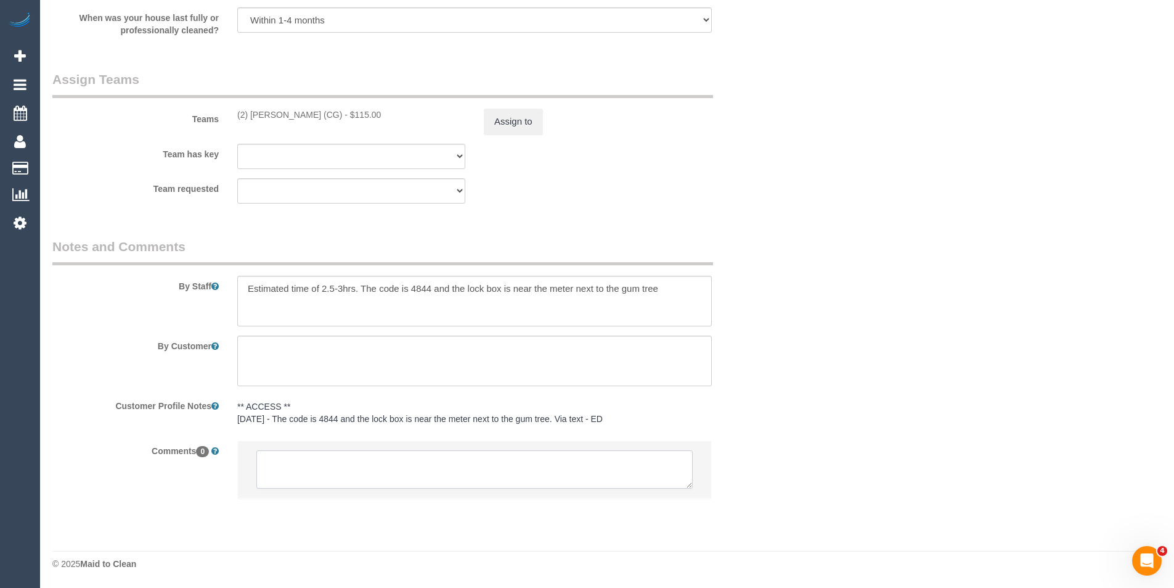
select select "spot1"
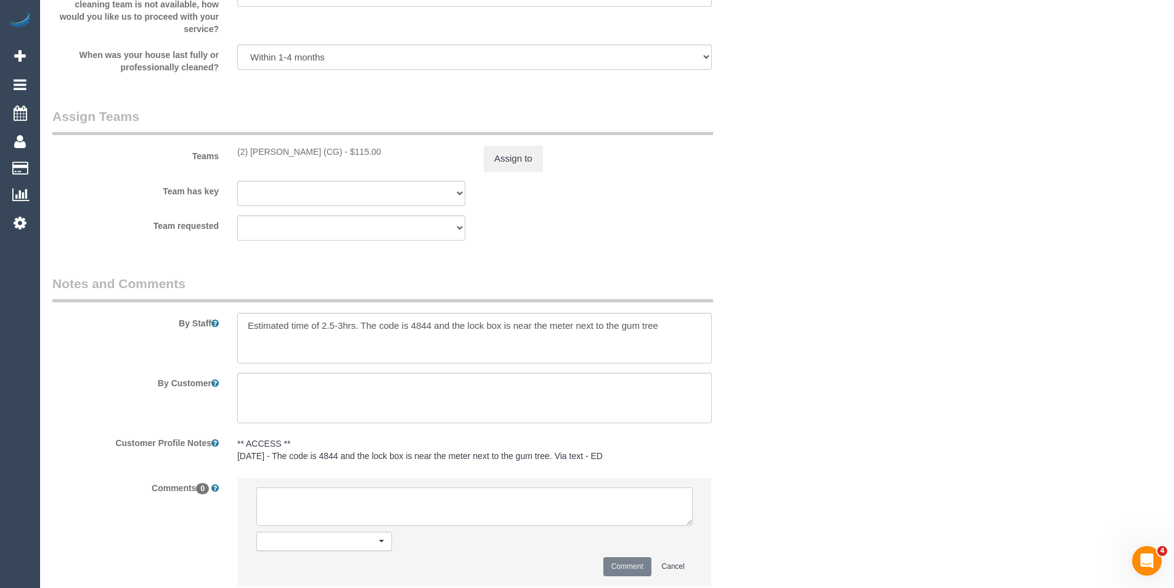
click at [500, 487] on textarea at bounding box center [474, 506] width 437 height 38
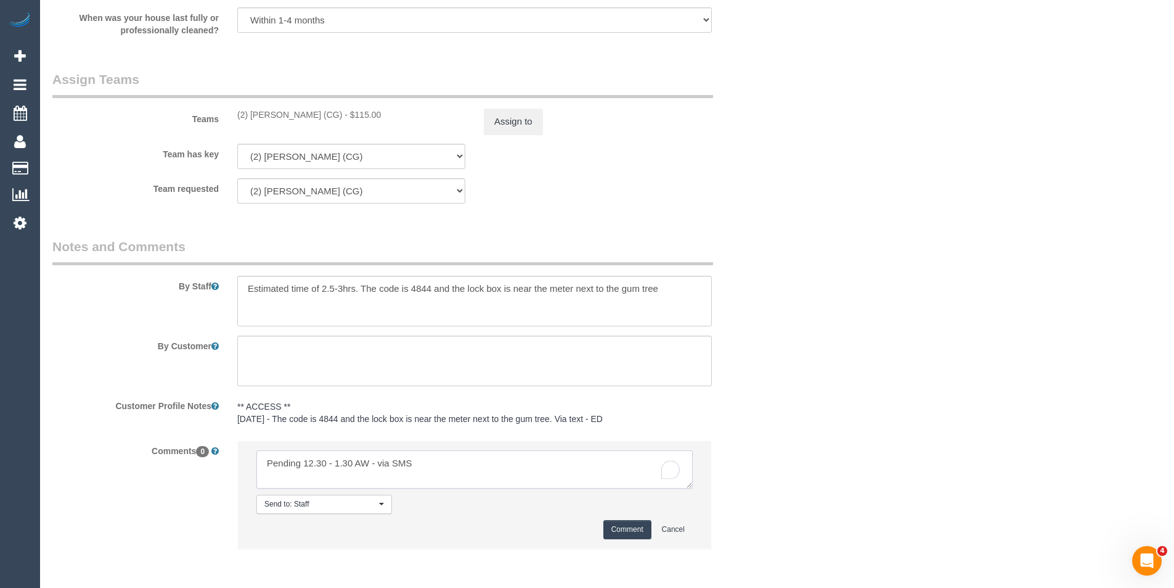
type textarea "Pending 12.30 - 1.30 AW - via SMS"
click at [634, 526] on button "Comment" at bounding box center [628, 529] width 48 height 19
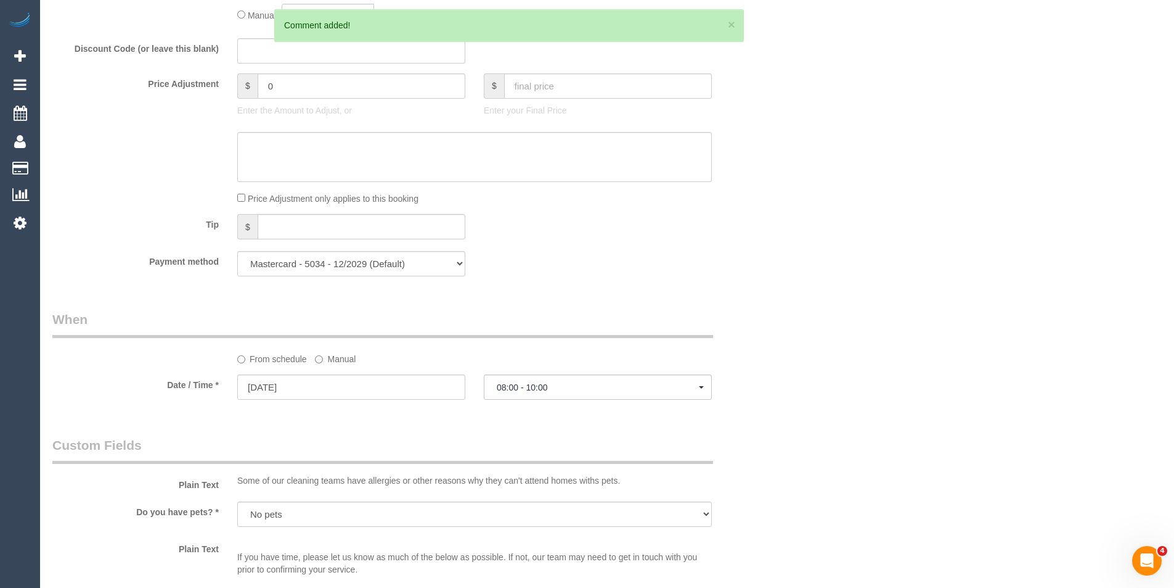
scroll to position [936, 0]
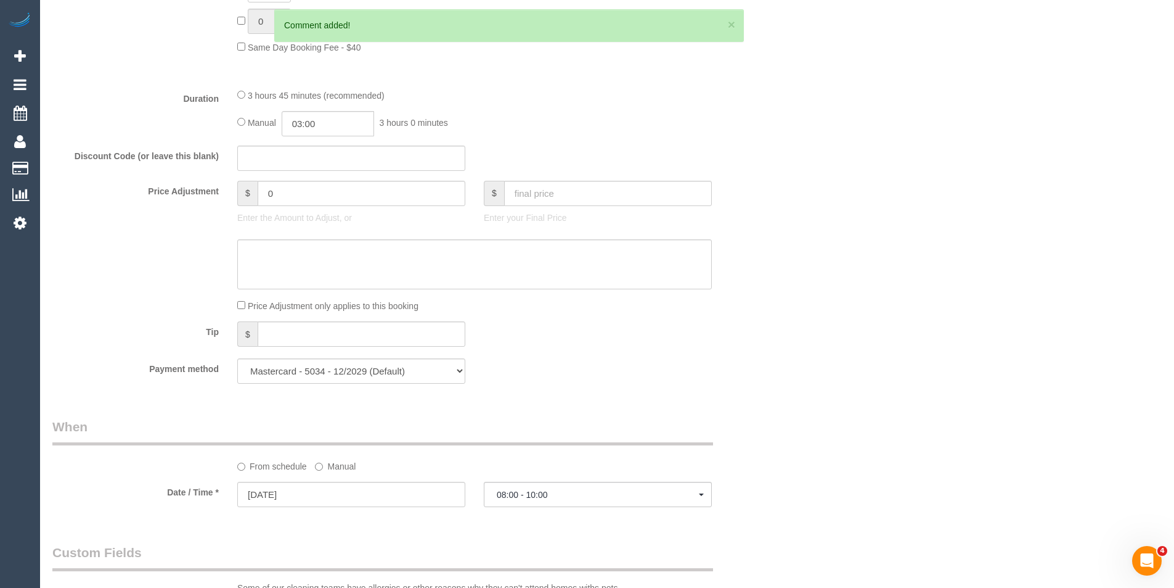
click at [325, 465] on label "Manual" at bounding box center [335, 464] width 41 height 17
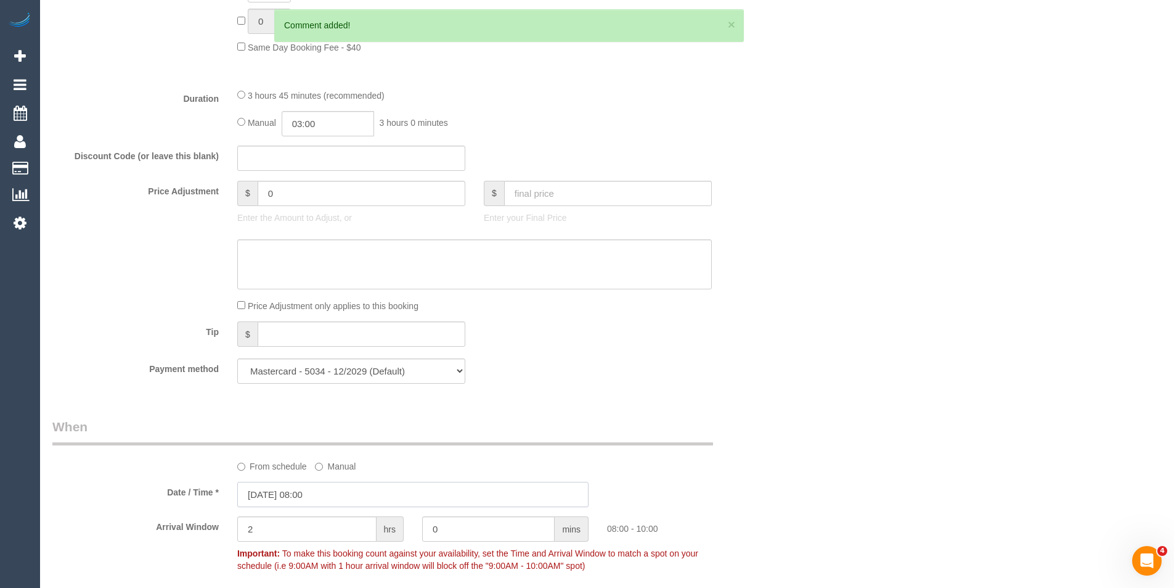
click at [351, 502] on input "[DATE] 08:00" at bounding box center [412, 494] width 351 height 25
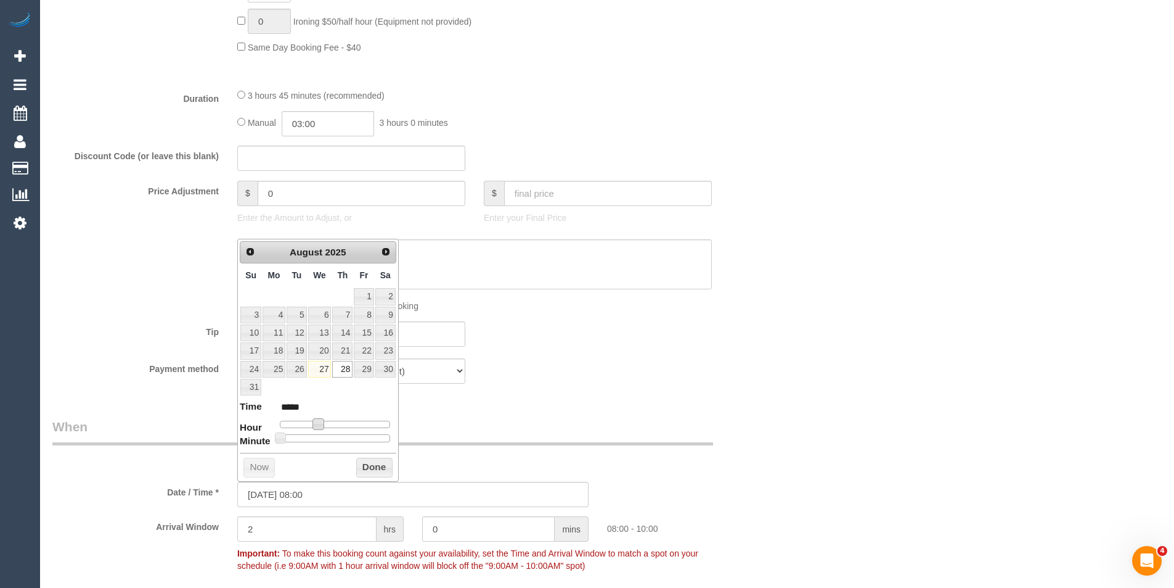
type input "[DATE] 09:00"
type input "*****"
type input "[DATE] 10:00"
type input "*****"
type input "[DATE] 11:00"
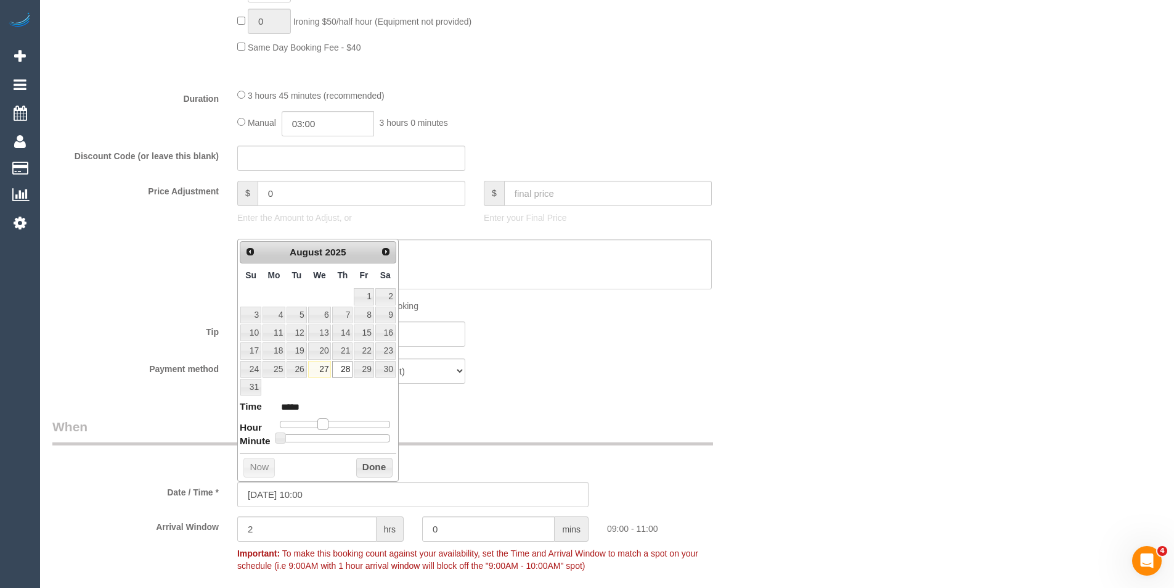
type input "*****"
type input "[DATE] 12:00"
type input "*****"
drag, startPoint x: 317, startPoint y: 424, endPoint x: 337, endPoint y: 425, distance: 19.8
click at [337, 425] on span at bounding box center [337, 423] width 11 height 11
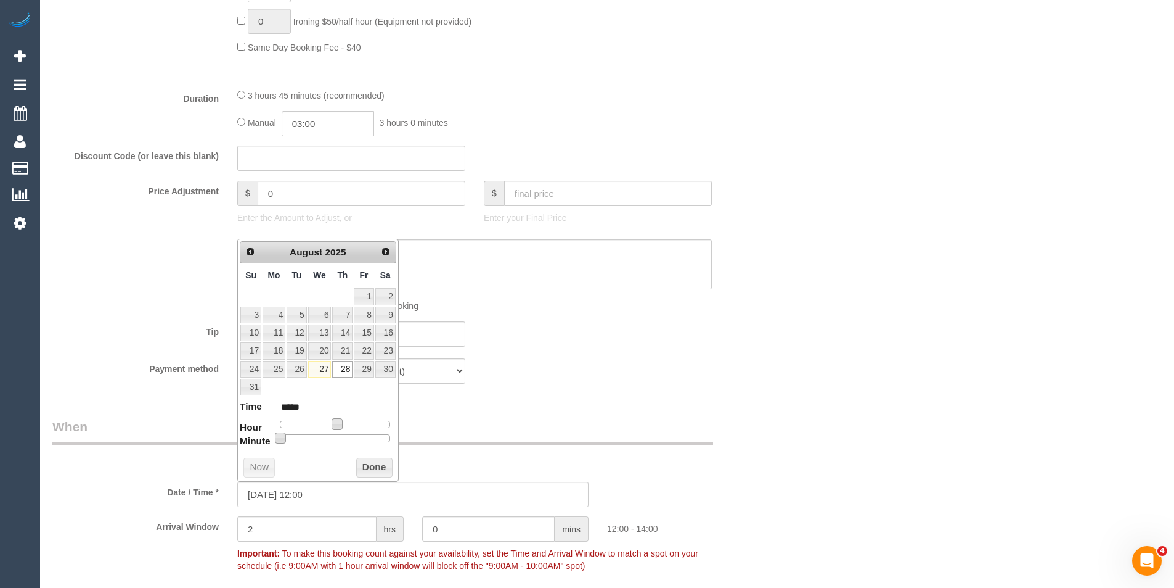
type input "28/08/2025 12:05"
type input "*****"
type input "28/08/2025 12:10"
type input "*****"
type input "28/08/2025 12:15"
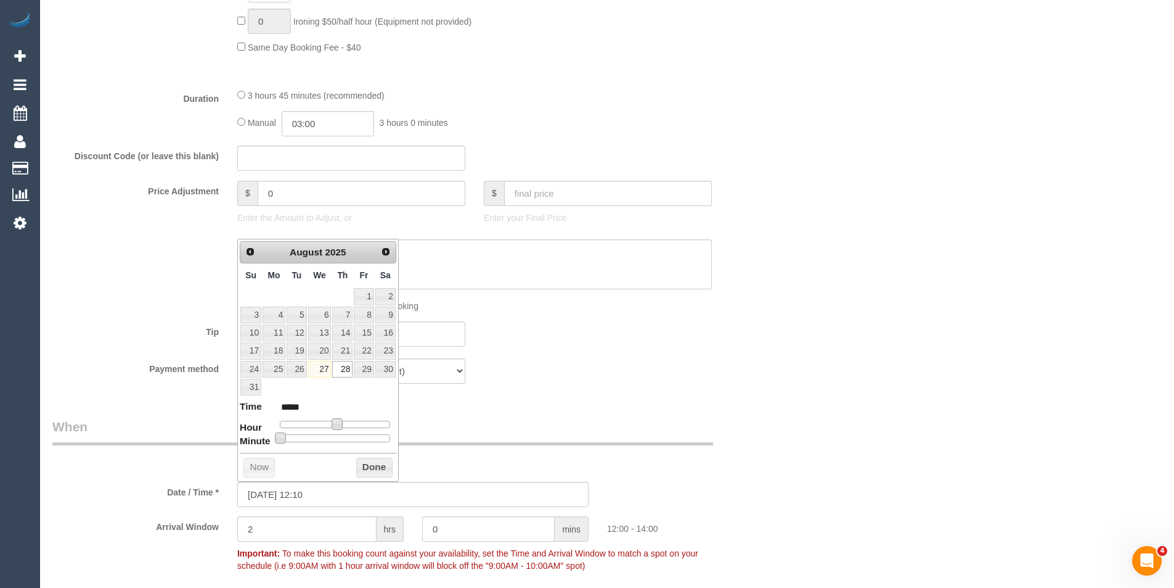
type input "*****"
type input "28/08/2025 12:20"
type input "*****"
type input "28/08/2025 12:25"
type input "*****"
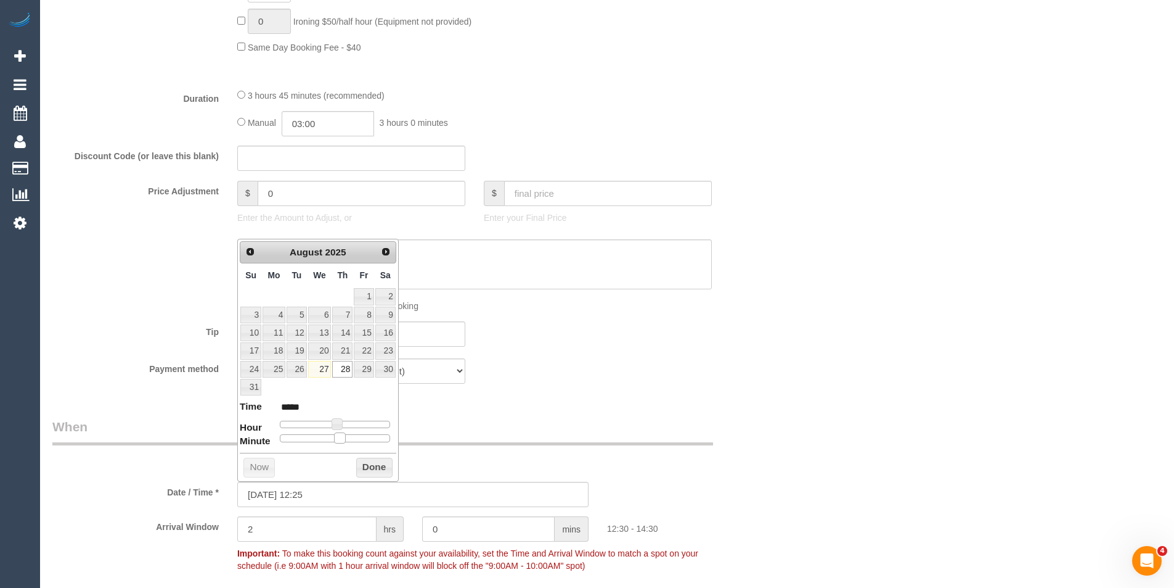
type input "28/08/2025 12:30"
type input "*****"
drag, startPoint x: 283, startPoint y: 439, endPoint x: 346, endPoint y: 435, distance: 63.6
click at [346, 435] on div at bounding box center [335, 437] width 110 height 7
click at [379, 473] on button "Done" at bounding box center [374, 467] width 36 height 20
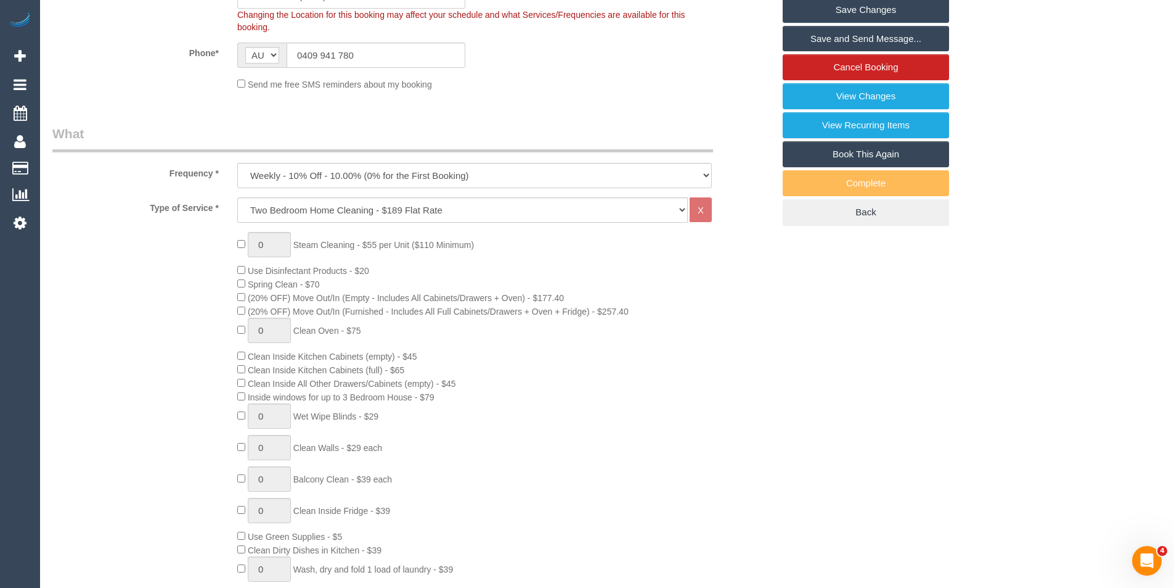
scroll to position [0, 0]
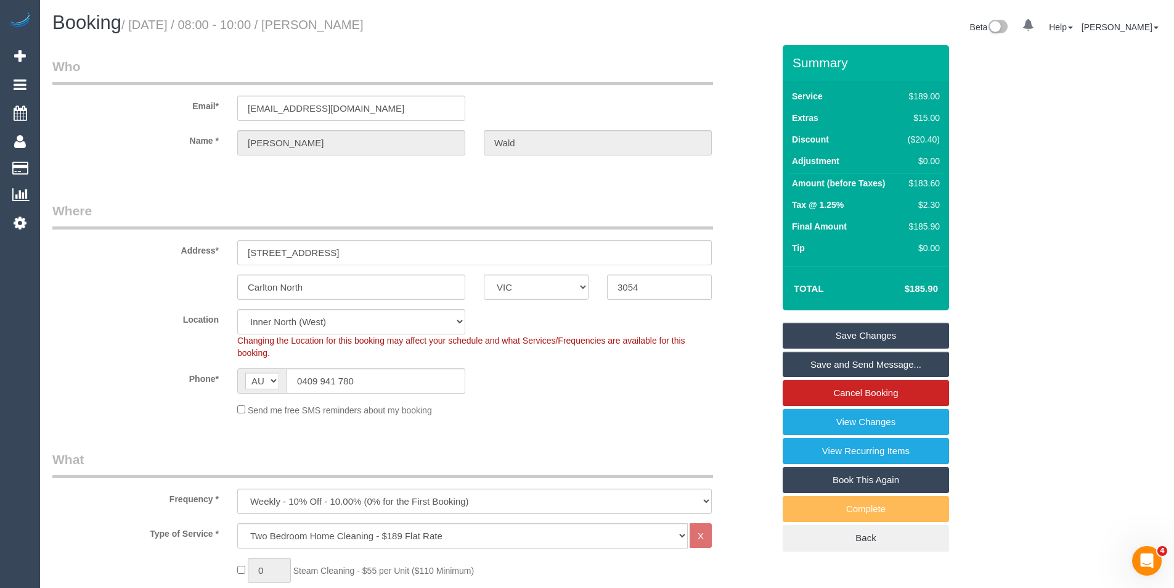
click at [838, 338] on link "Save Changes" at bounding box center [866, 335] width 166 height 26
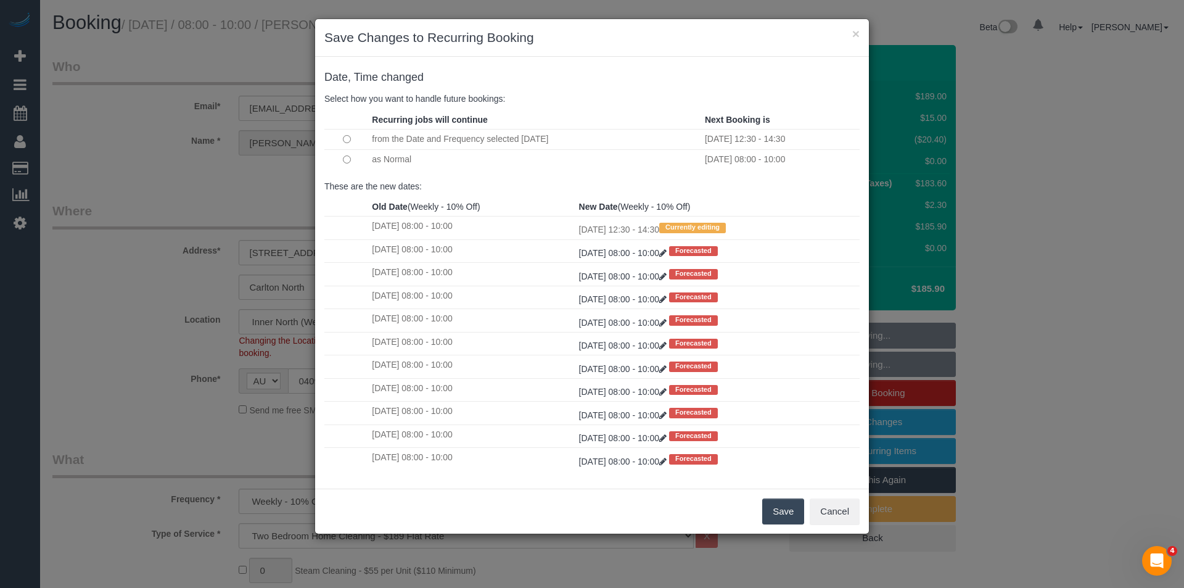
click at [779, 509] on button "Save" at bounding box center [783, 511] width 42 height 26
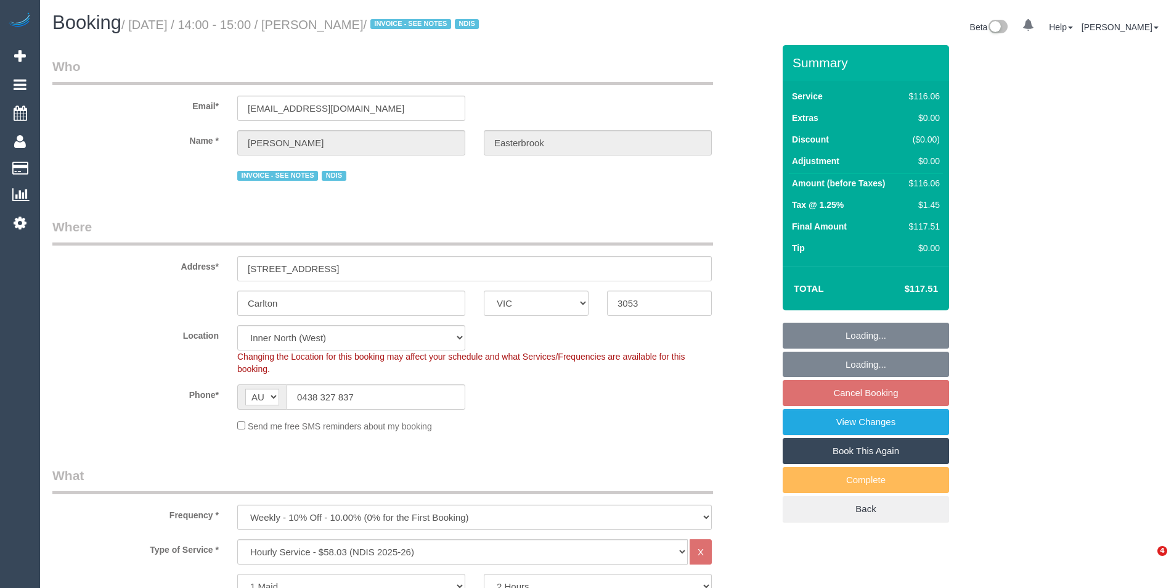
select select "VIC"
select select "string:check"
select select "number:28"
select select "number:17"
select select "number:21"
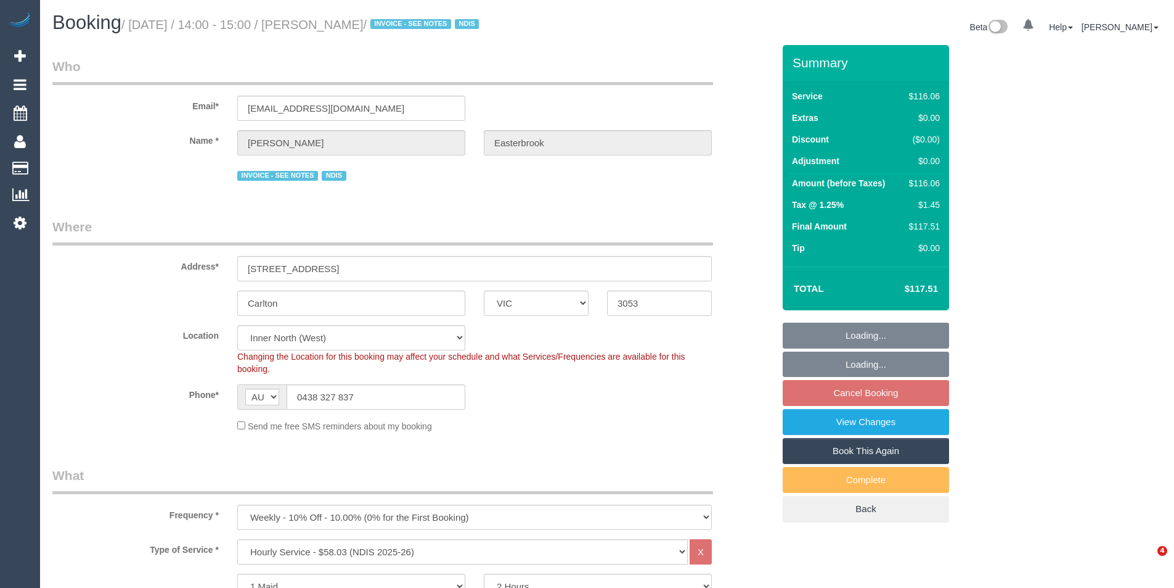
select select "number:23"
select select "number:35"
select select "number:11"
select select "24949"
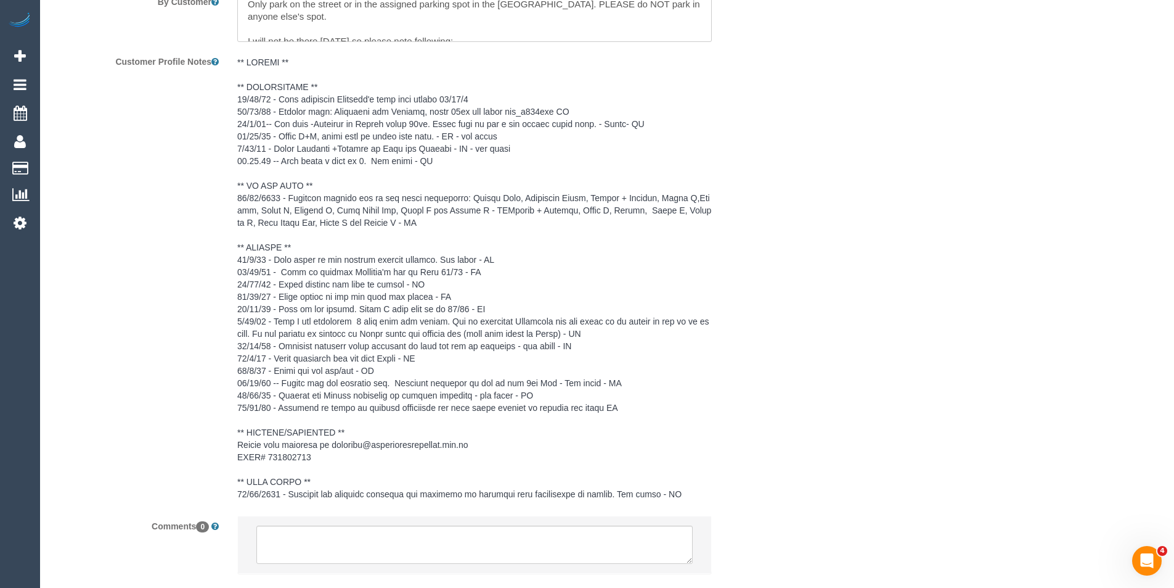
scroll to position [1905, 0]
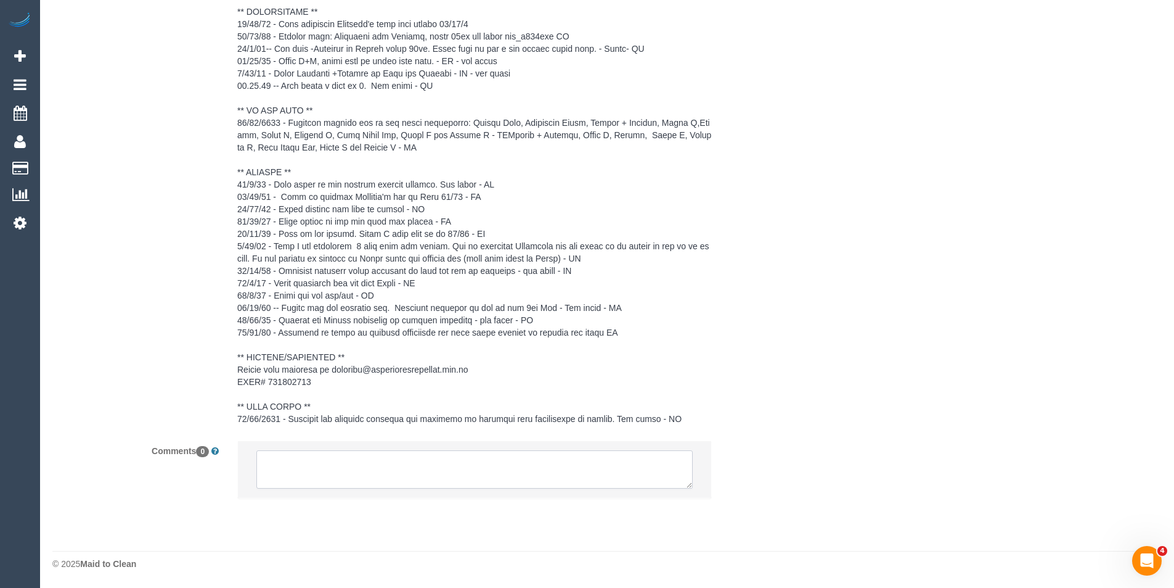
click at [589, 456] on textarea at bounding box center [474, 469] width 437 height 38
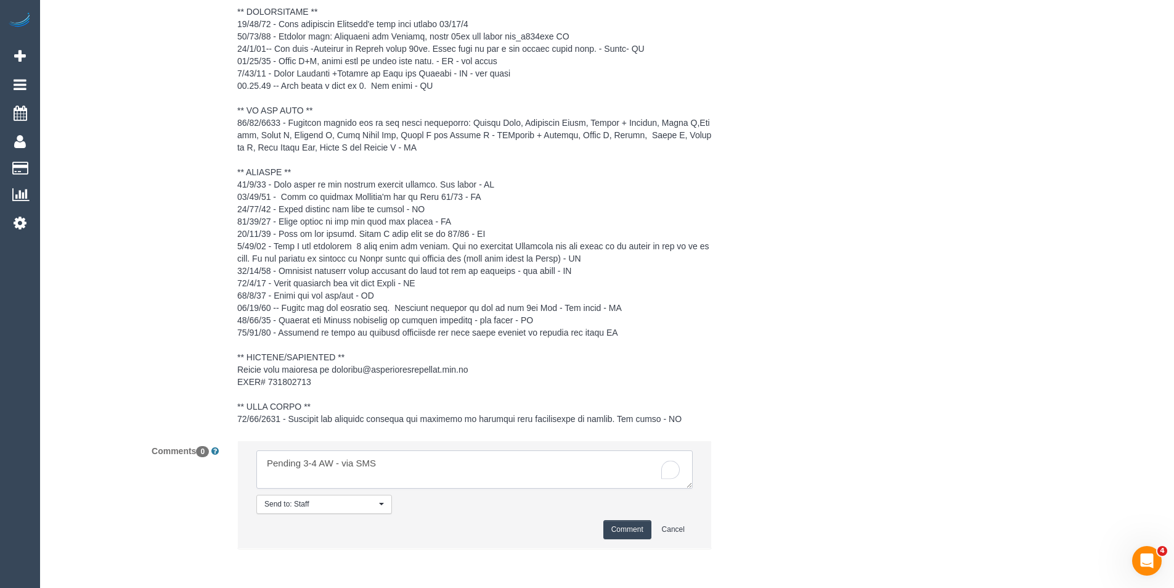
type textarea "Pending 3-4 AW - via SMS"
click at [634, 533] on button "Comment" at bounding box center [628, 529] width 48 height 19
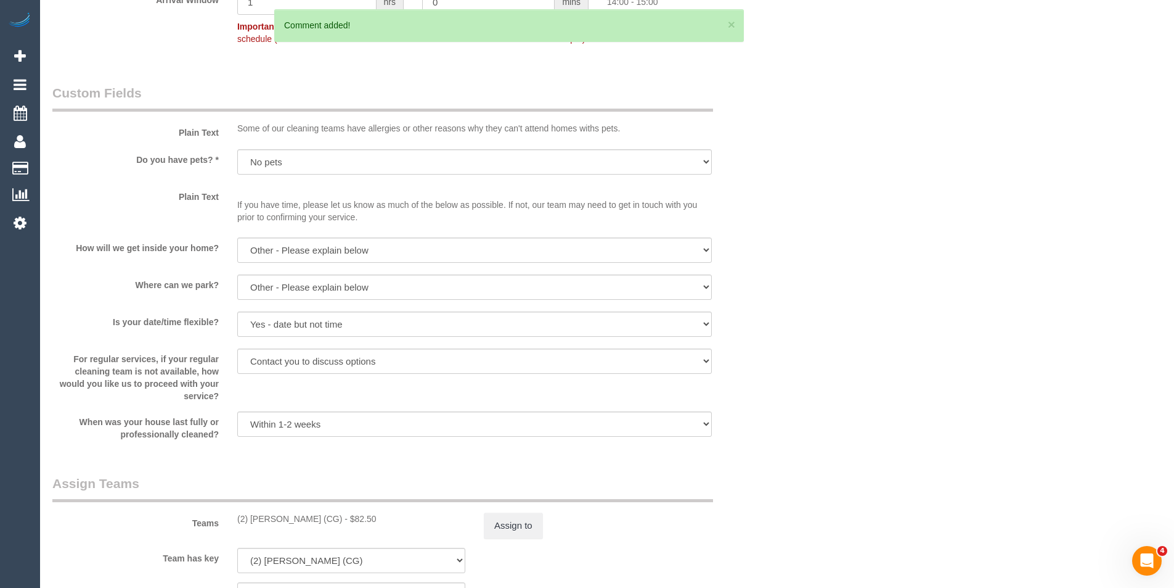
scroll to position [857, 0]
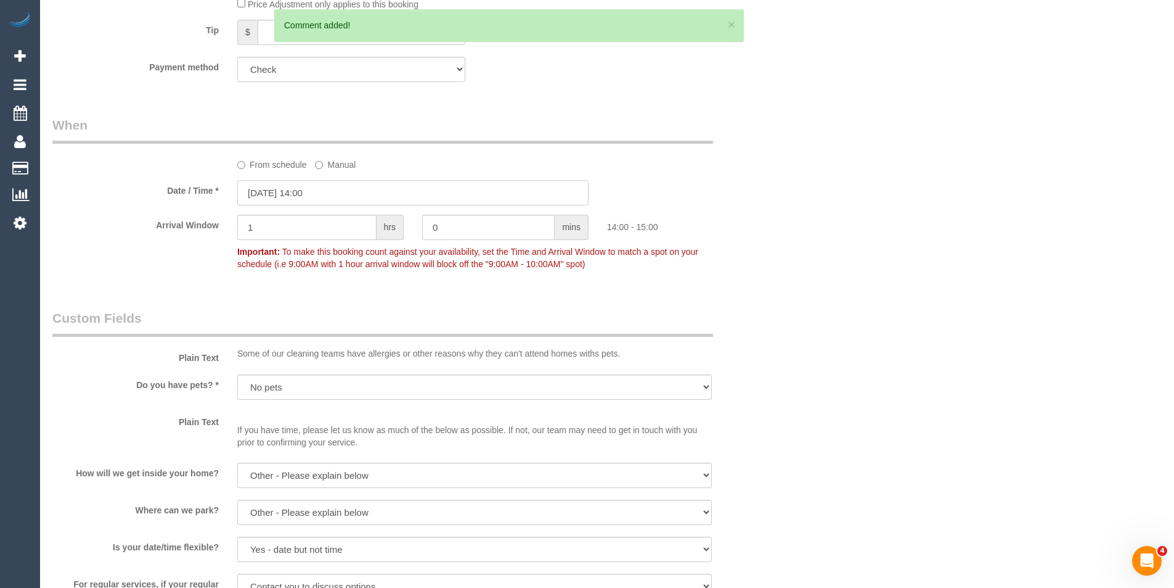
click at [374, 192] on input "[DATE] 14:00" at bounding box center [412, 192] width 351 height 25
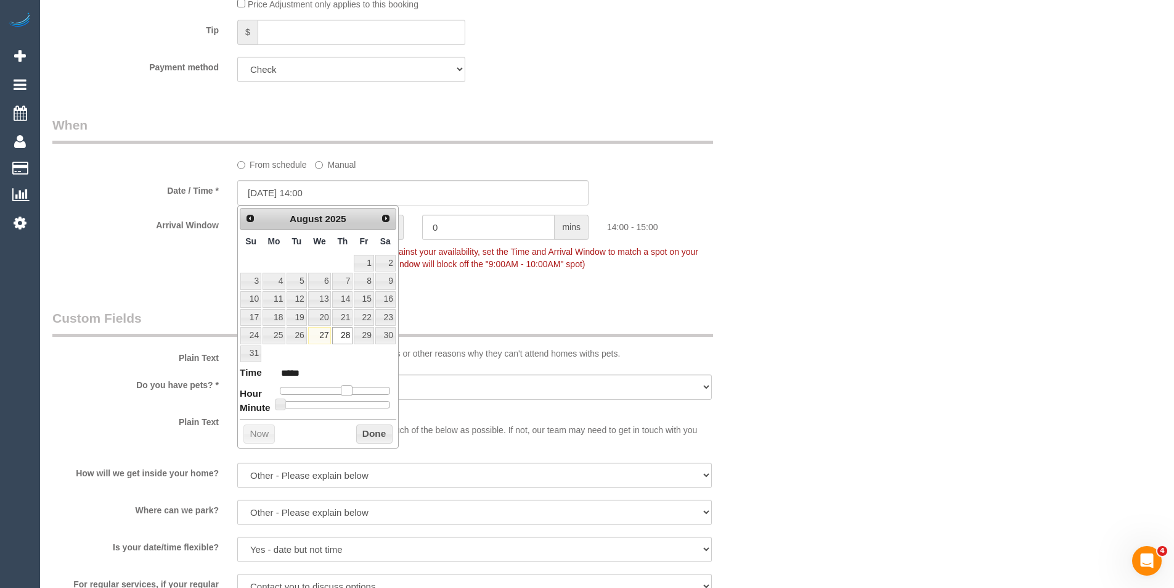
type input "[DATE] 15:00"
type input "*****"
click at [351, 387] on span at bounding box center [351, 390] width 11 height 11
click at [368, 431] on button "Done" at bounding box center [374, 434] width 36 height 20
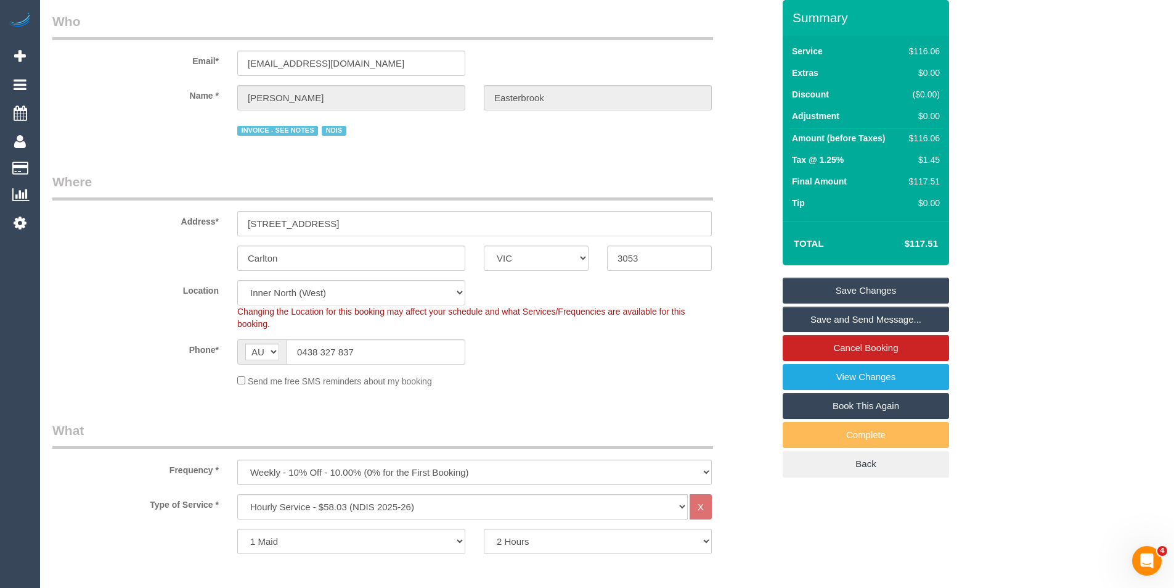
scroll to position [6, 0]
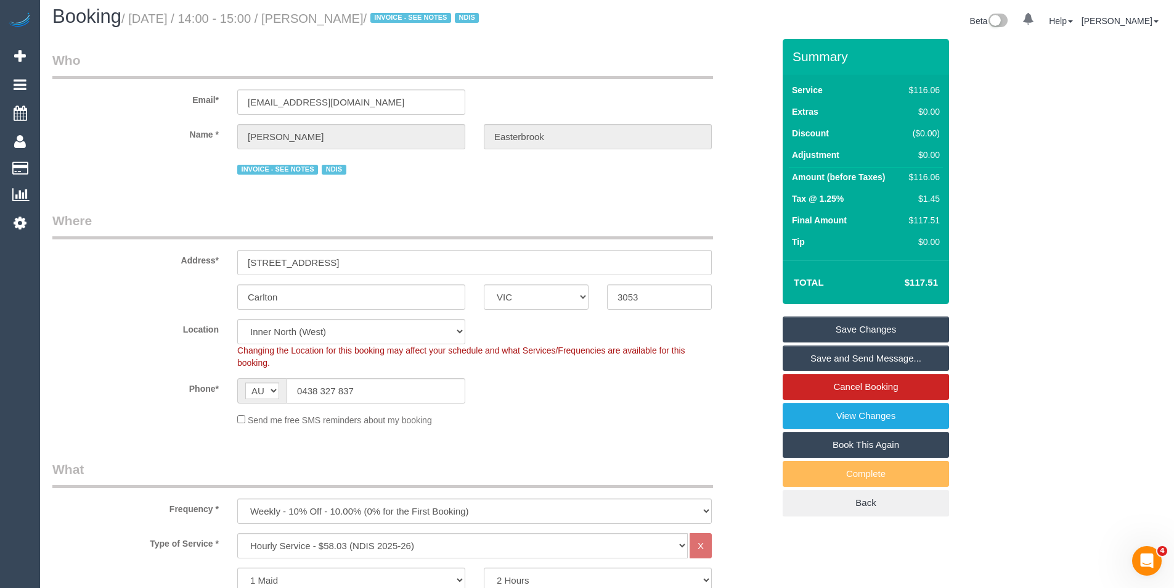
click at [890, 335] on link "Save Changes" at bounding box center [866, 329] width 166 height 26
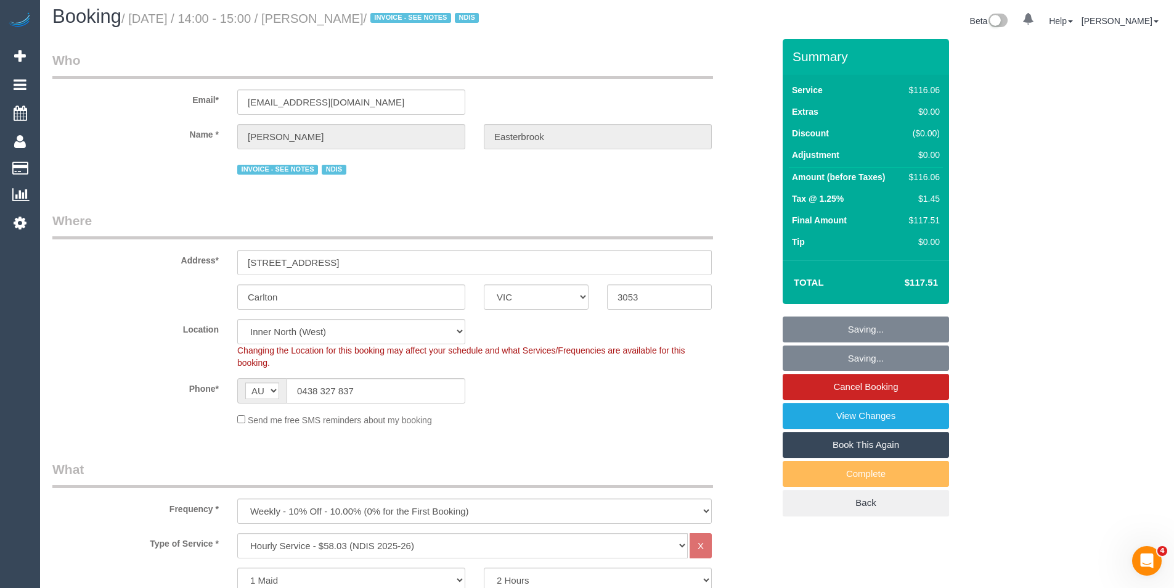
scroll to position [0, 0]
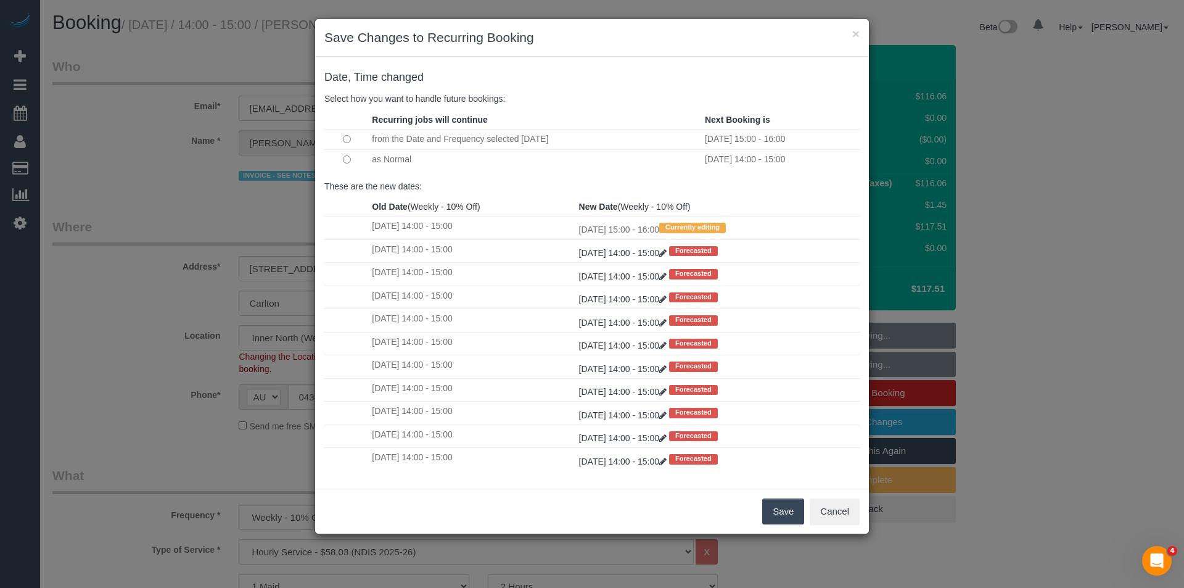
click at [788, 515] on button "Save" at bounding box center [783, 511] width 42 height 26
